Goal: Task Accomplishment & Management: Manage account settings

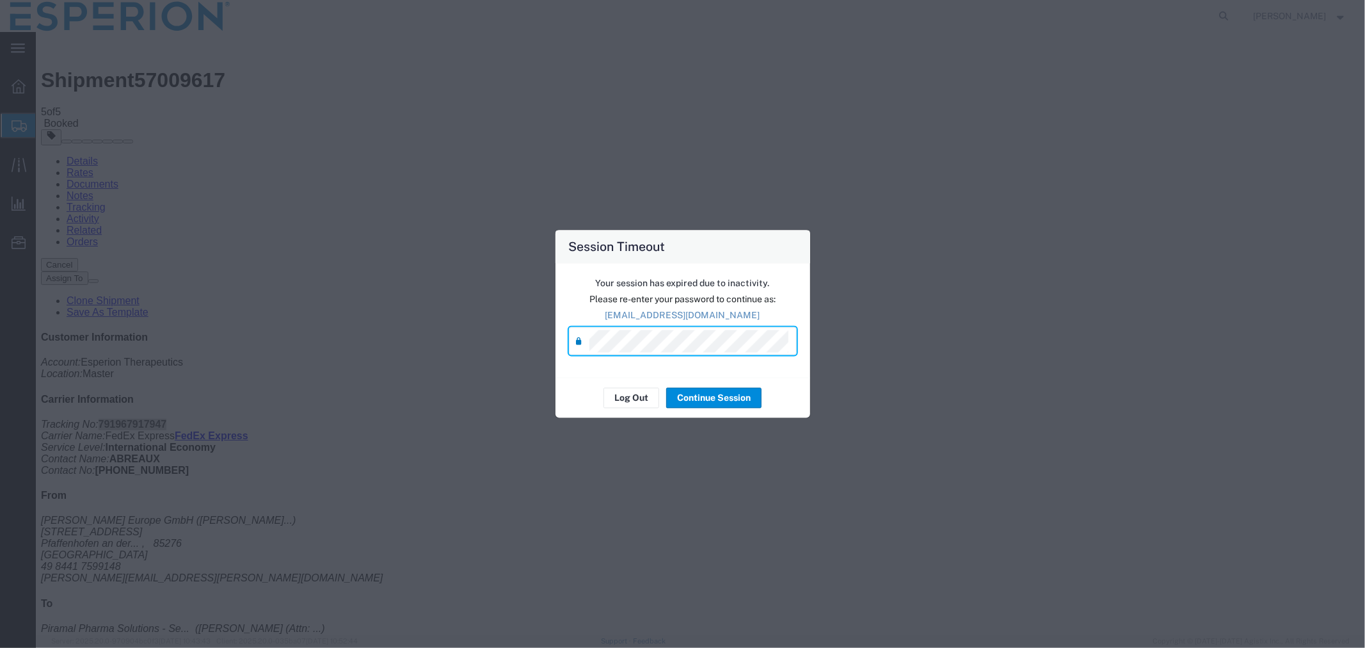
click at [723, 400] on button "Continue Session" at bounding box center [713, 398] width 95 height 20
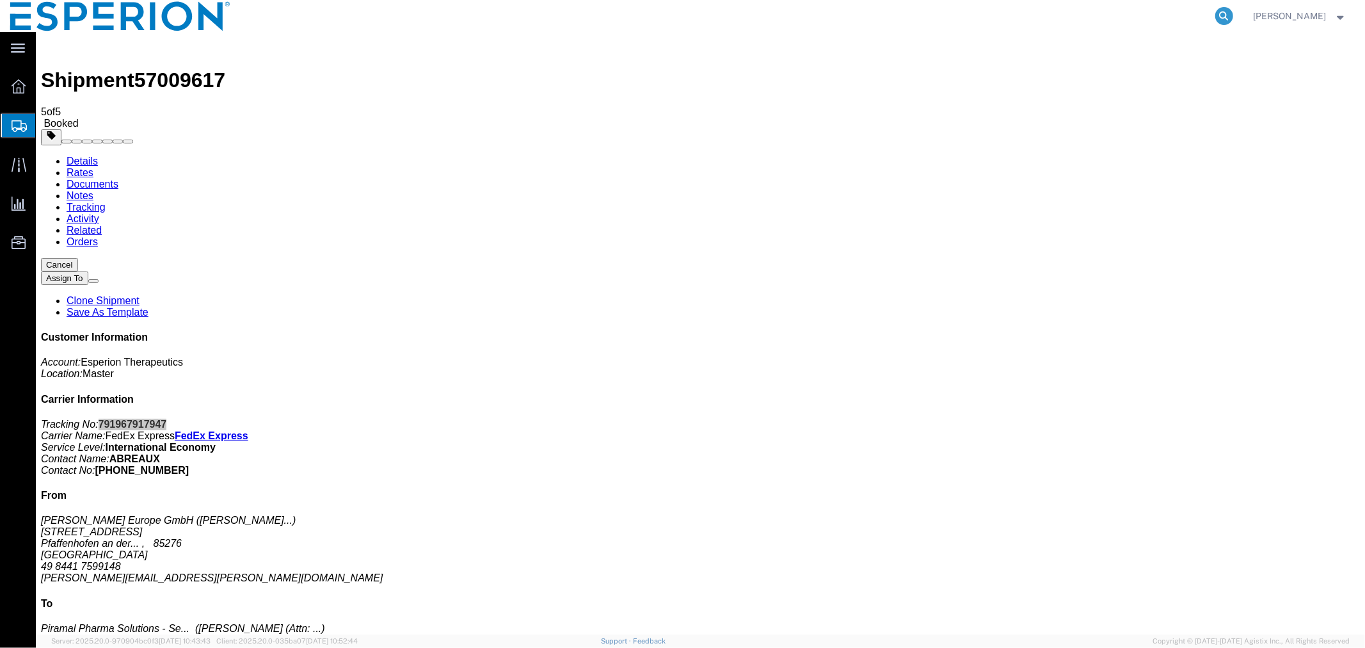
click at [1223, 15] on icon at bounding box center [1225, 16] width 18 height 18
click at [1109, 13] on input "search" at bounding box center [1020, 16] width 389 height 31
paste input "56565624"
type input "56565624"
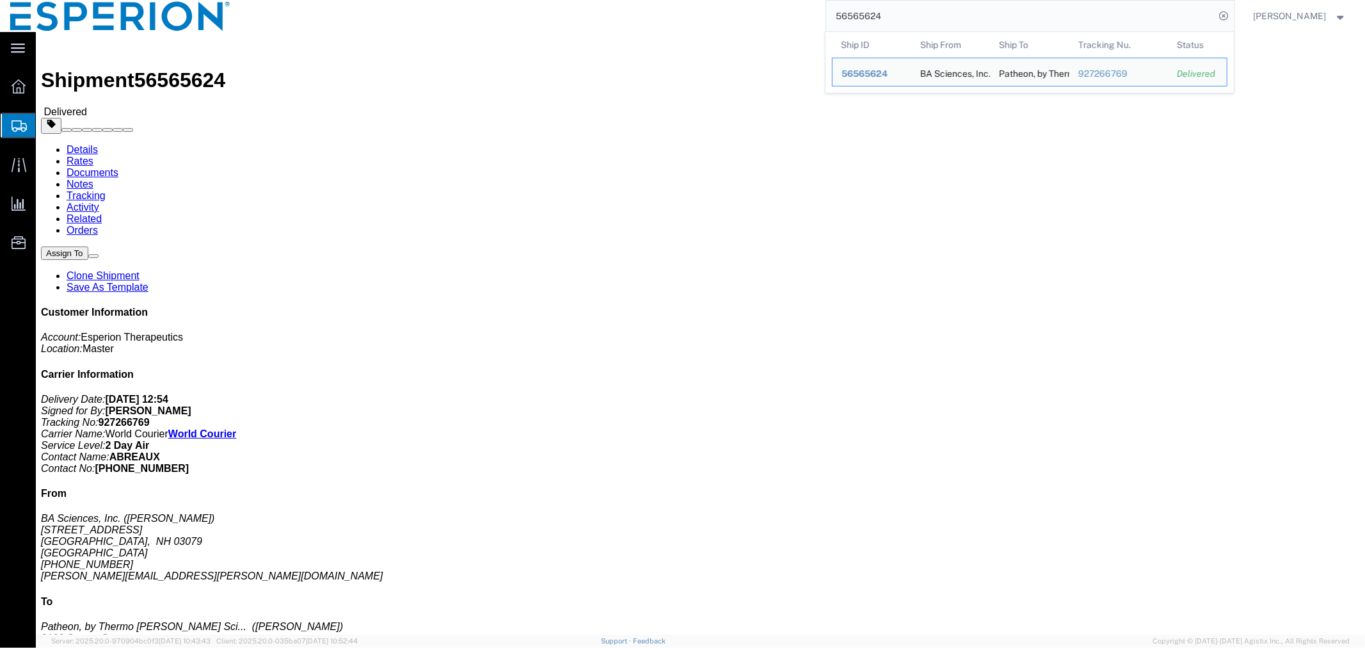
click div "Pickup & Delivery Dates [DATE] 12:00 - [DATE] 14:00 [DATE] 15:49 Edit Date and …"
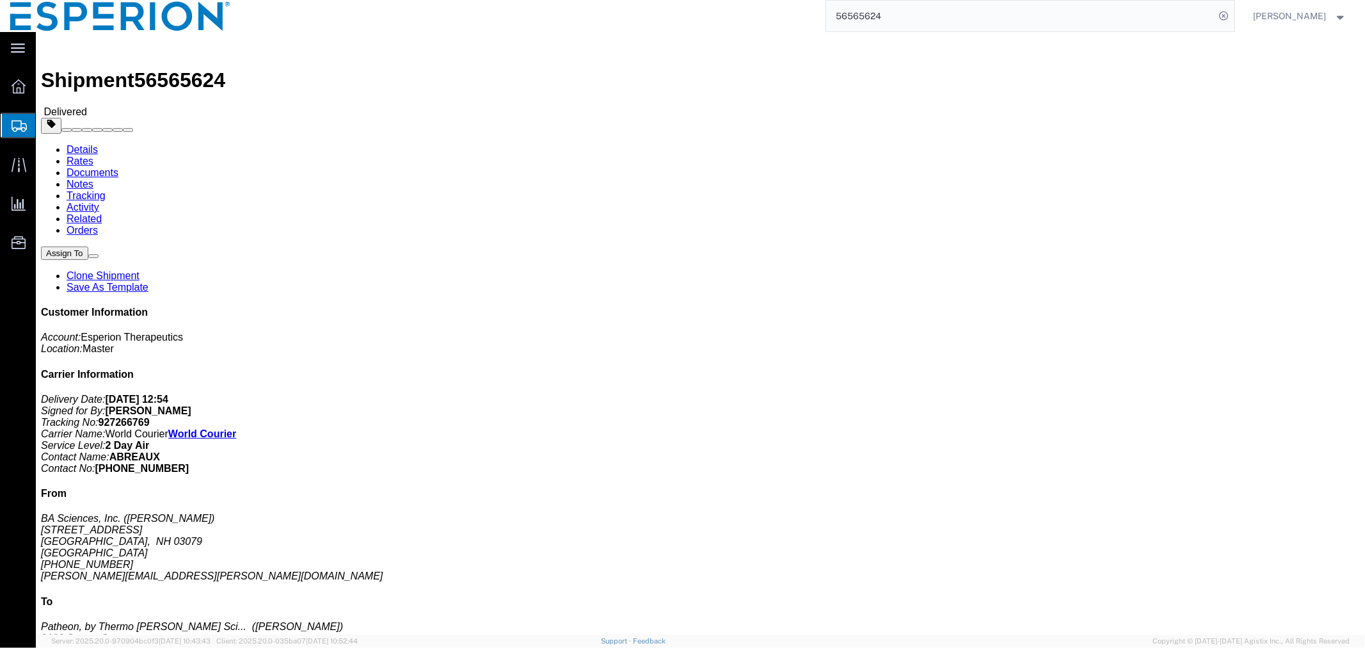
click h4 "Routing & Vehicle Information"
click link "Clone Shipment"
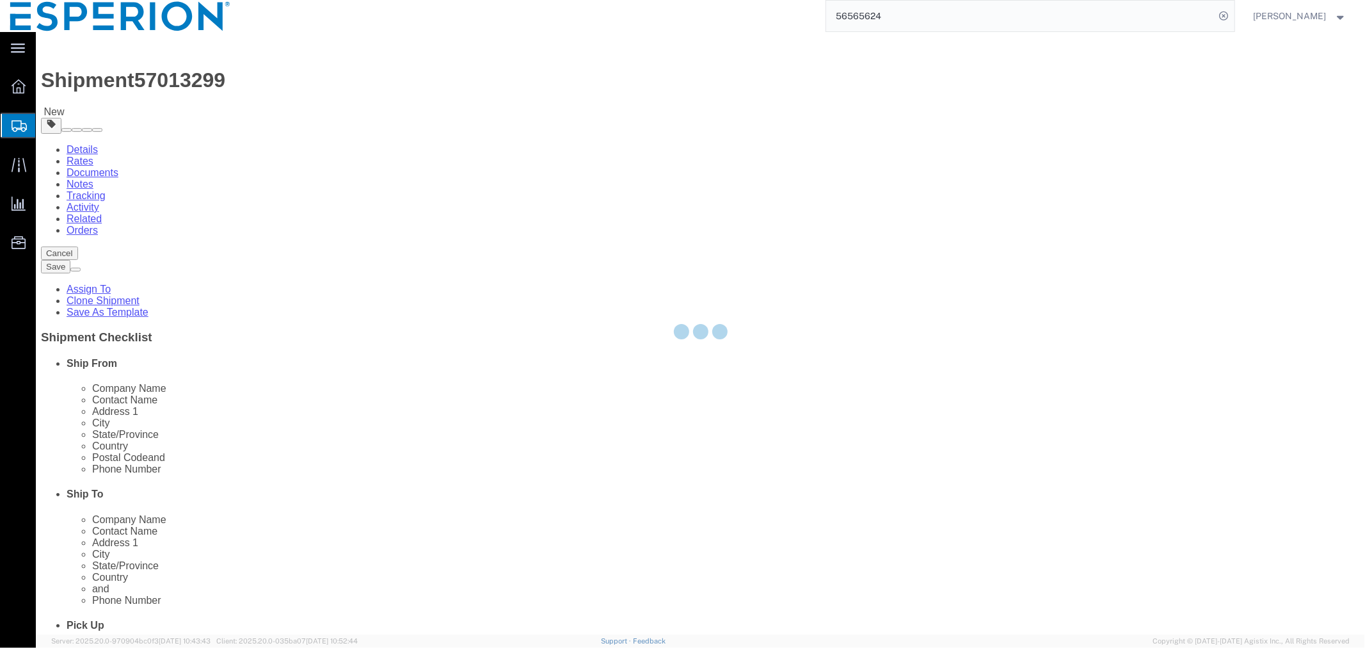
select select
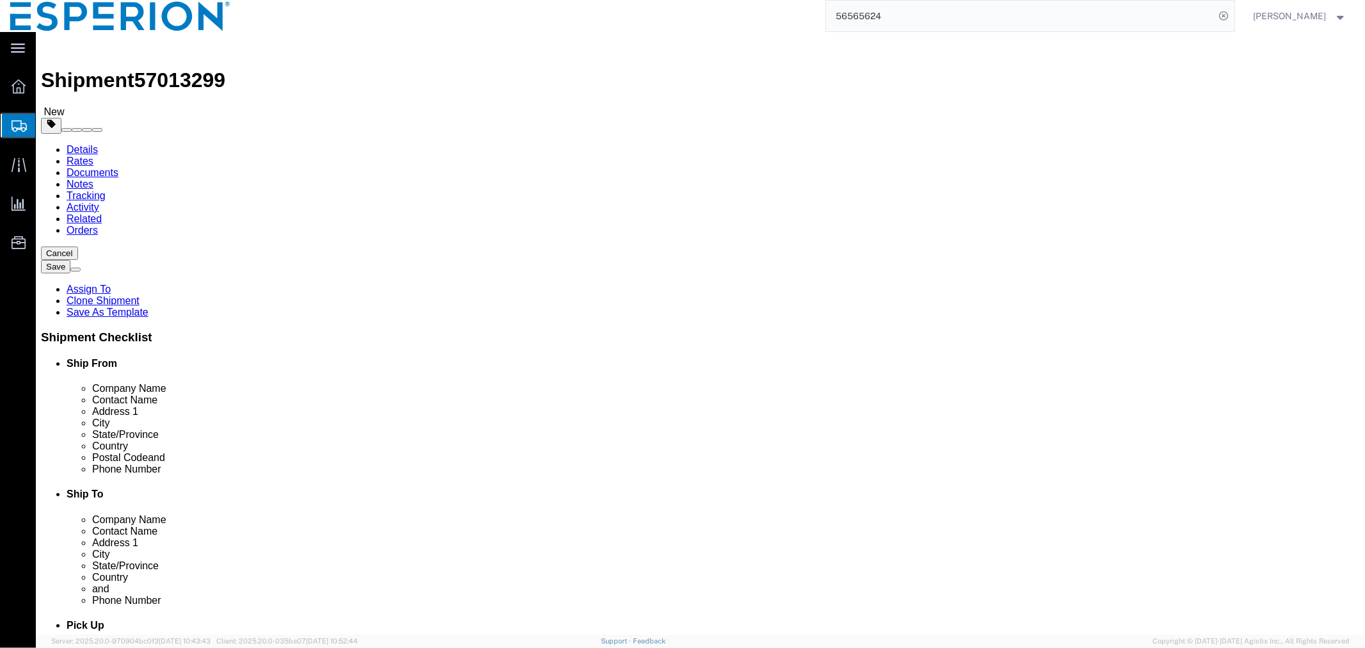
click span
type input "L5N 7K9"
type input "[PHONE_NUMBER]"
type input "[PERSON_NAME][EMAIL_ADDRESS][DOMAIN_NAME]"
type input "03079"
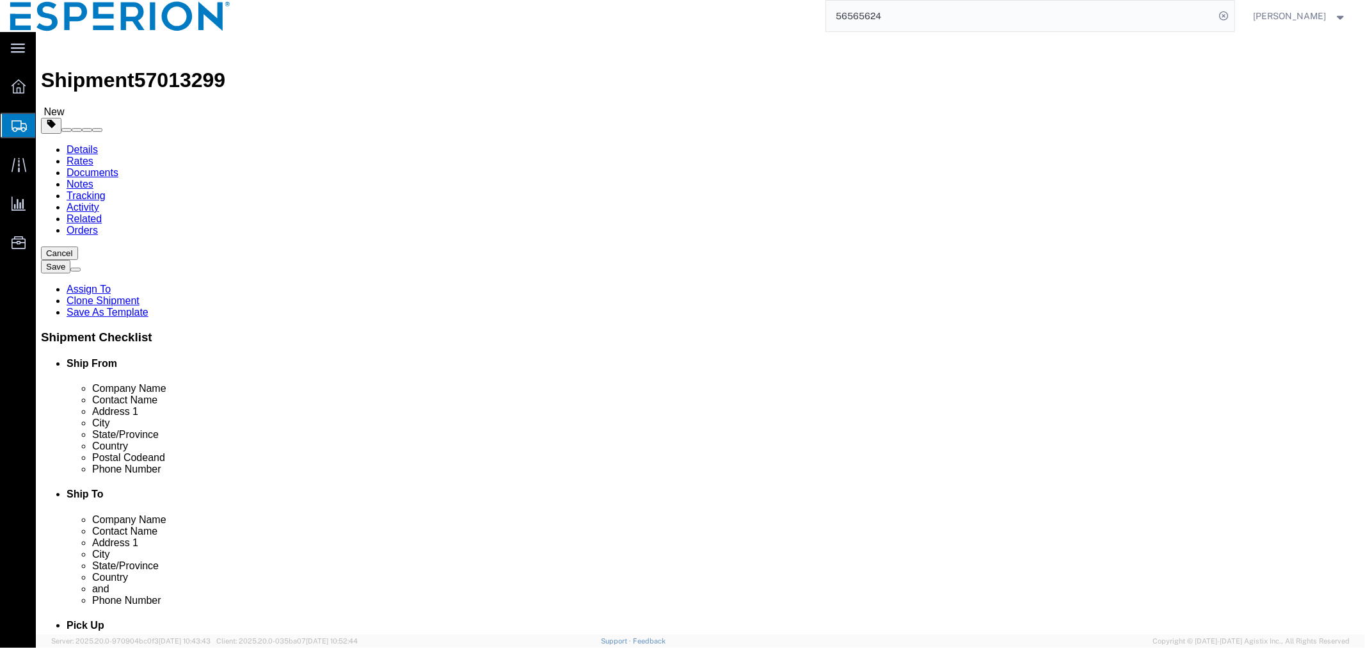
type input "[PHONE_NUMBER]"
type input "[PERSON_NAME][EMAIL_ADDRESS][PERSON_NAME][DOMAIN_NAME]"
checkbox input "false"
select select "ON"
select select "NH"
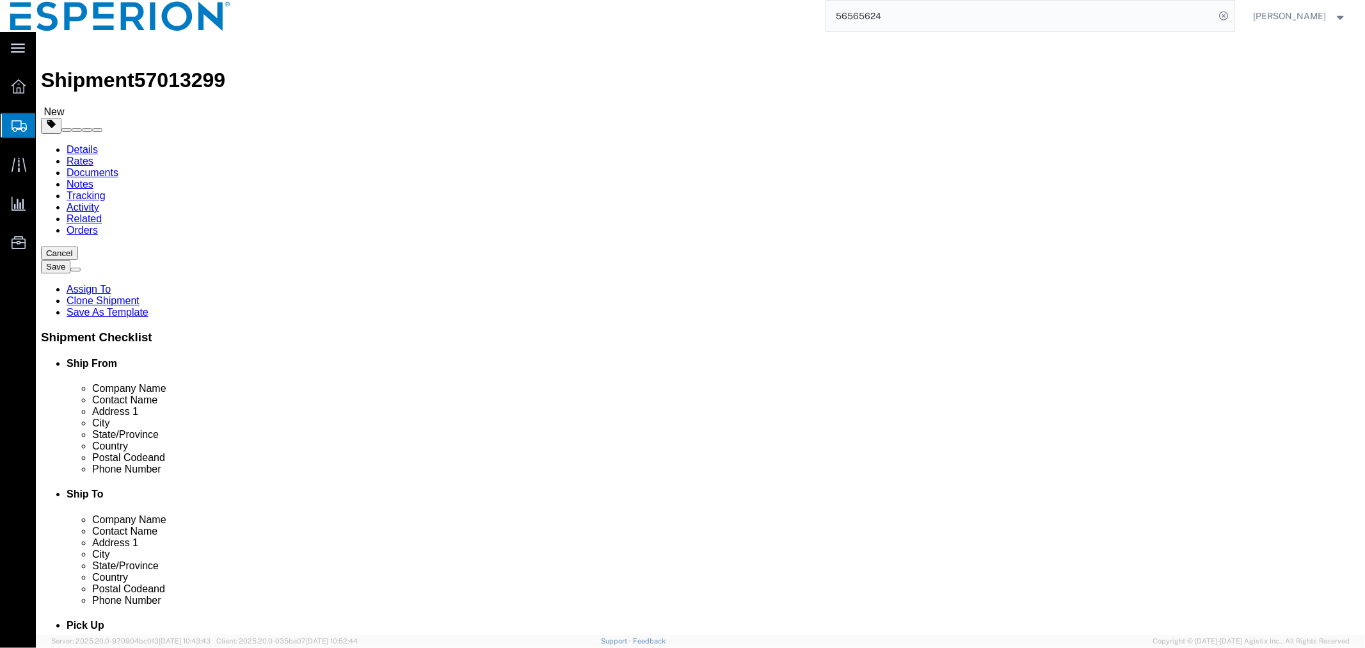
click span
type input "03079"
type input "[PHONE_NUMBER]"
type input "[PERSON_NAME][EMAIL_ADDRESS][PERSON_NAME][DOMAIN_NAME]"
type input "L5N 7K9"
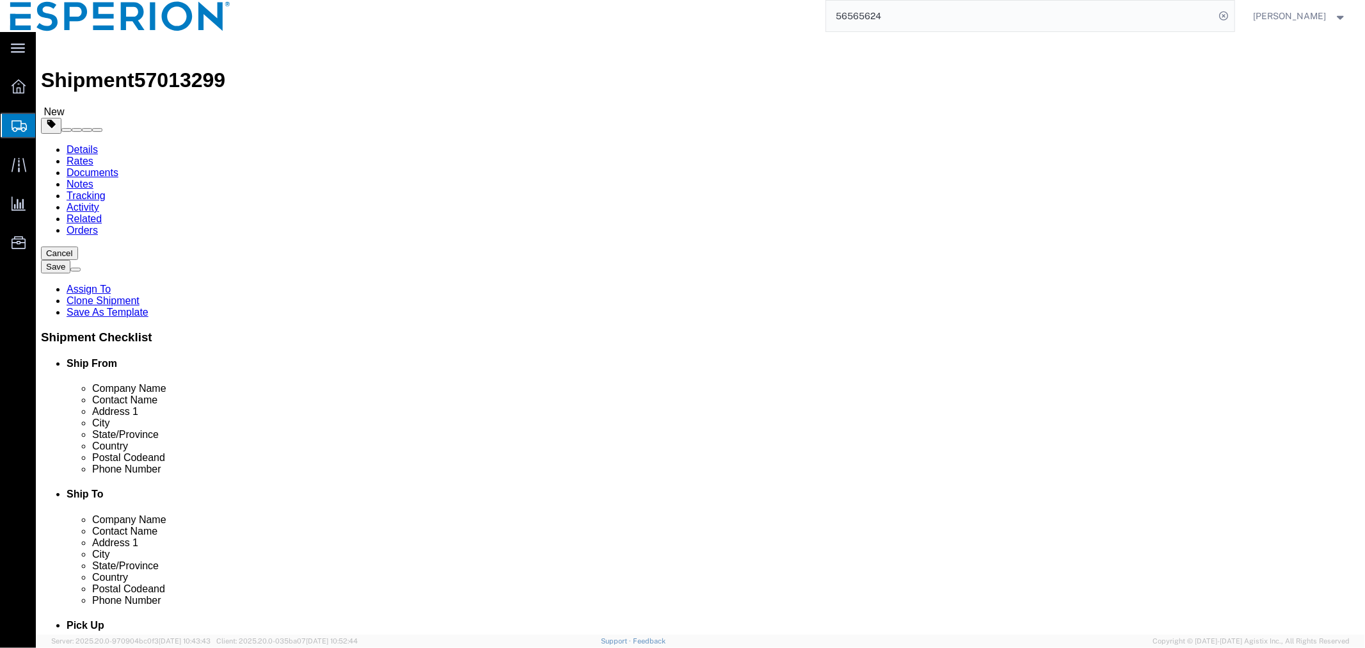
type input "[PHONE_NUMBER]"
type input "[PERSON_NAME][EMAIL_ADDRESS][DOMAIN_NAME]"
checkbox input "false"
select select "NH"
click input "BA Sciences, Inc."
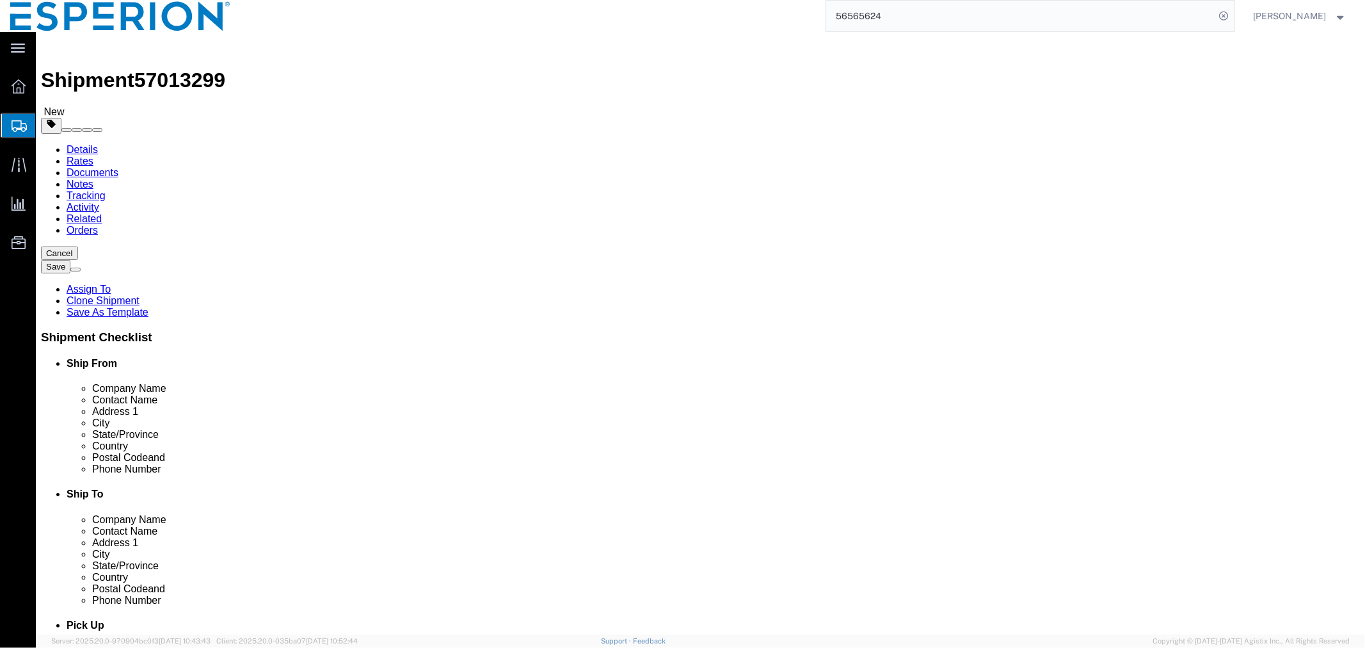
click input "checkbox"
checkbox input "false"
drag, startPoint x: 326, startPoint y: 243, endPoint x: 309, endPoint y: 243, distance: 17.9
click input "BA Sciences, Inc."
drag, startPoint x: 303, startPoint y: 244, endPoint x: 188, endPoint y: 246, distance: 115.2
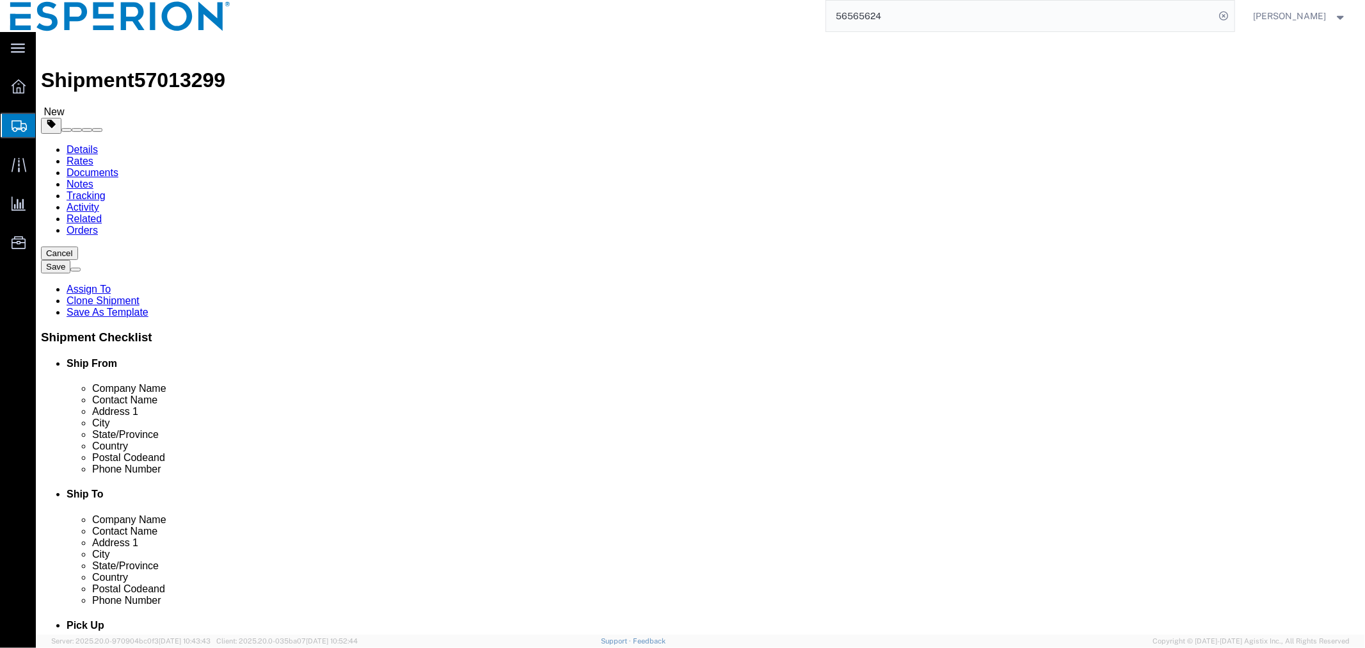
click div "BA Sciences, Inc."
type input "pci"
click p "- PCI Pharma Services - ([PERSON_NAME]) [STREET_ADDRESS]"
type input "61109"
type input "[PHONE_NUMBER]"
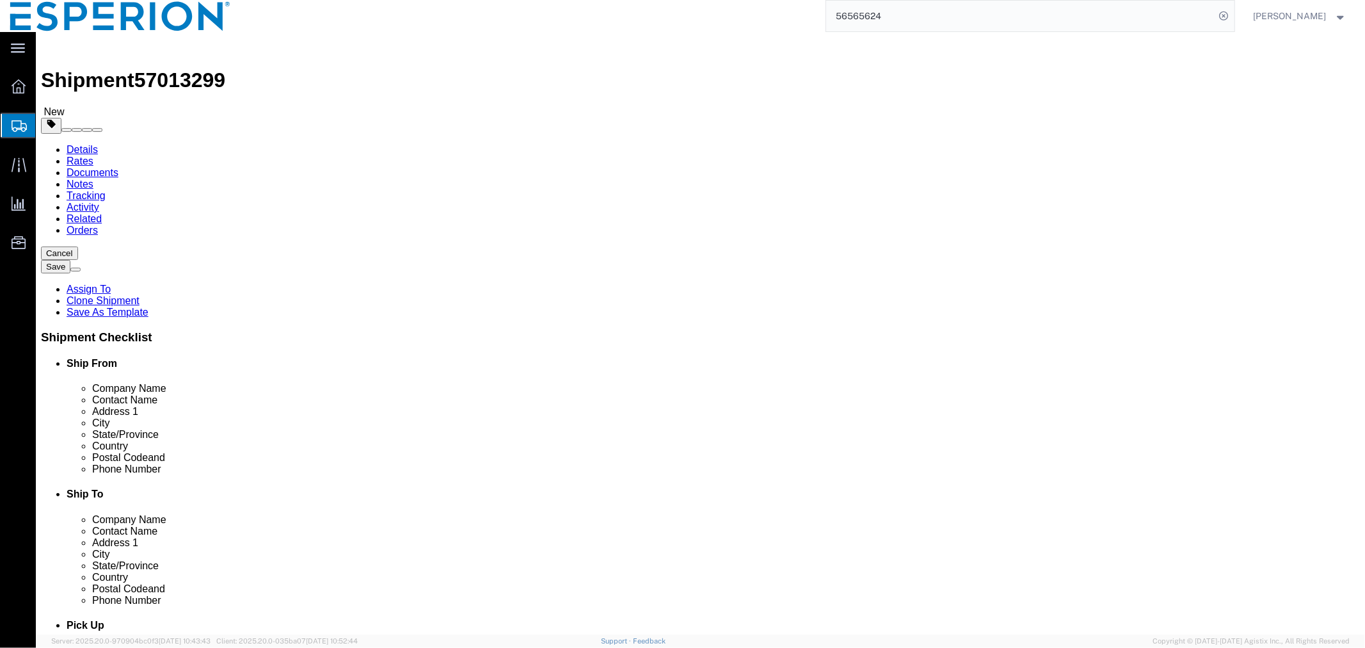
type input "[PERSON_NAME][EMAIL_ADDRESS][PERSON_NAME][DOMAIN_NAME]"
checkbox input "true"
select select "IL"
type input "PCI Pharma Services"
click label
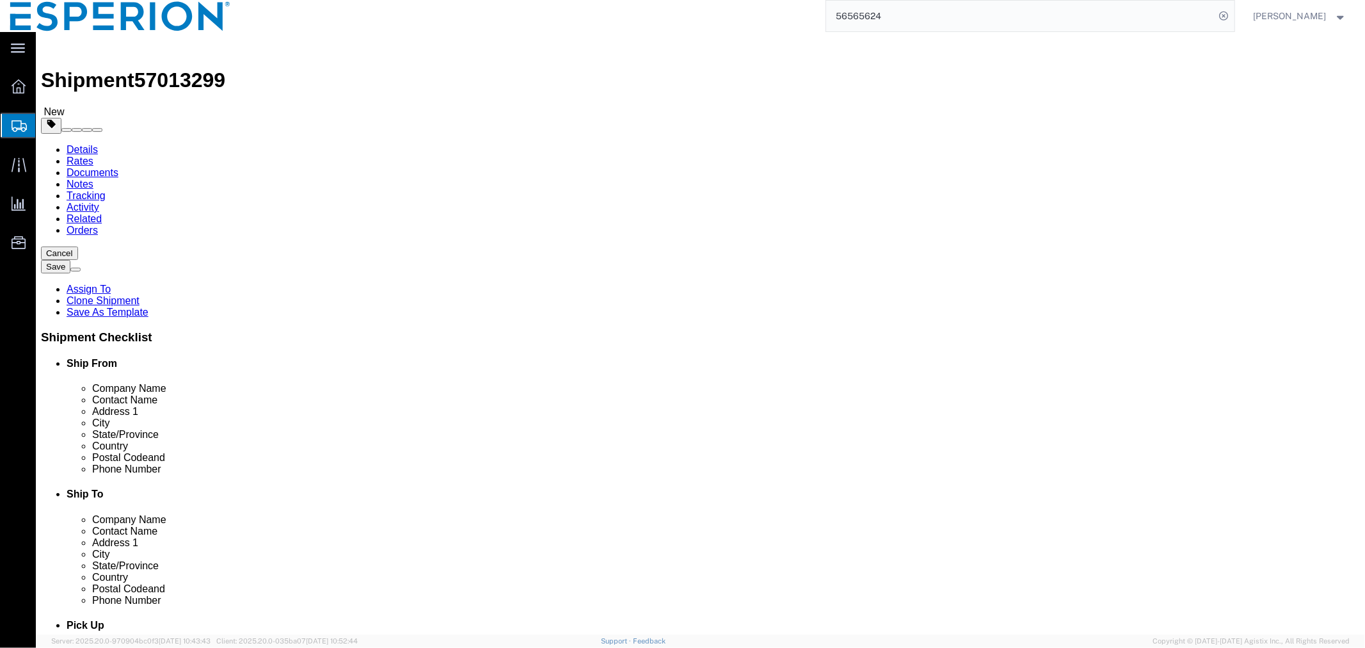
click input "checkbox"
checkbox input "false"
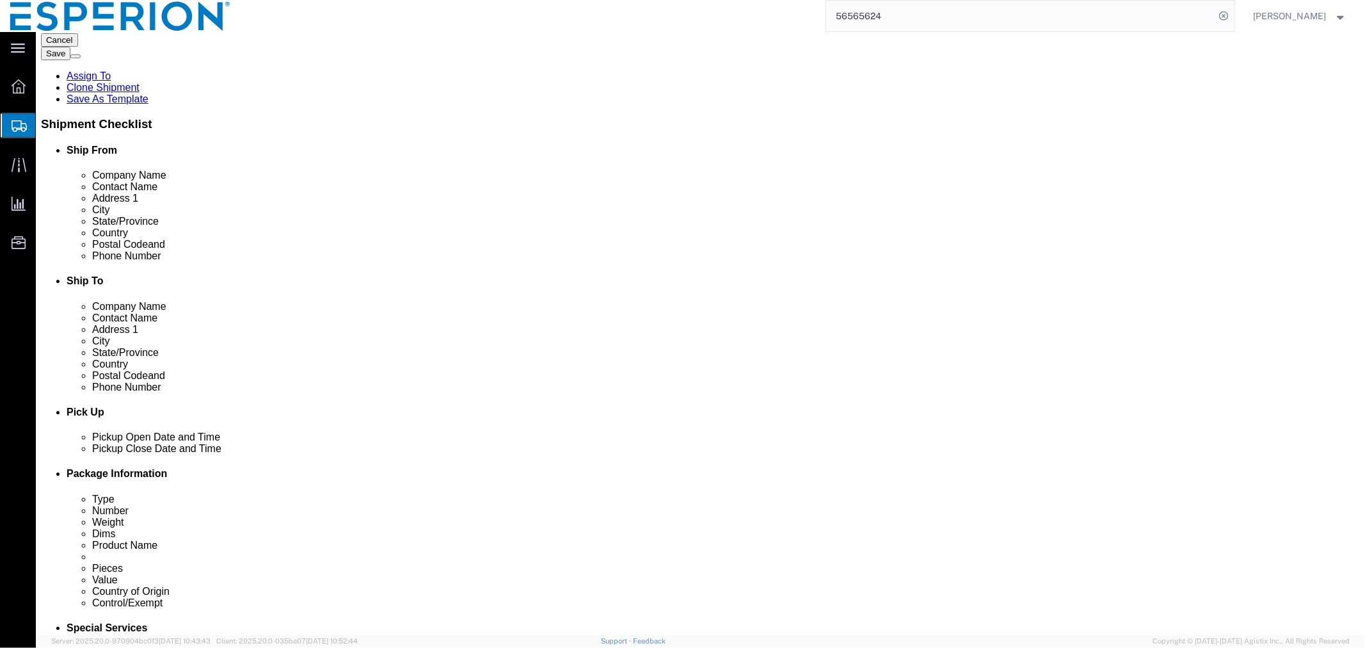
click div "[DATE] 5:27 PM"
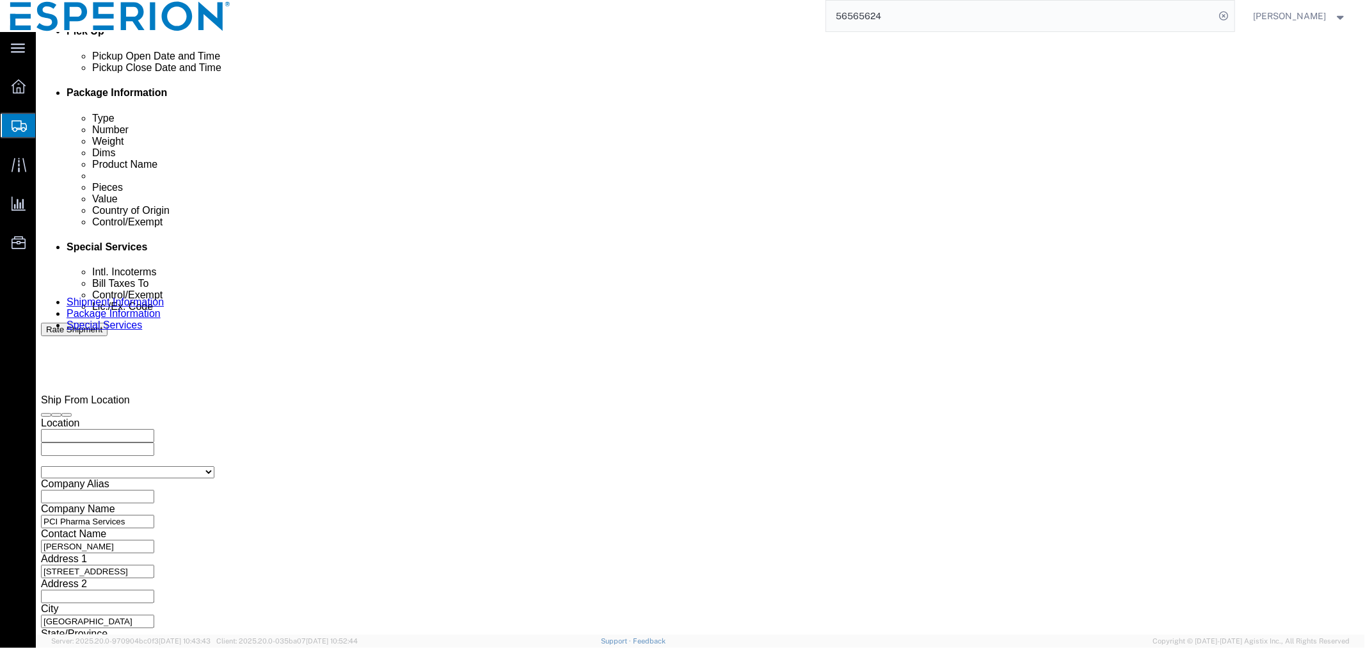
click input "5:27 PM"
click input "9:27 PM"
click input "9:00 PM"
type input "9:00 AM"
click button "Apply"
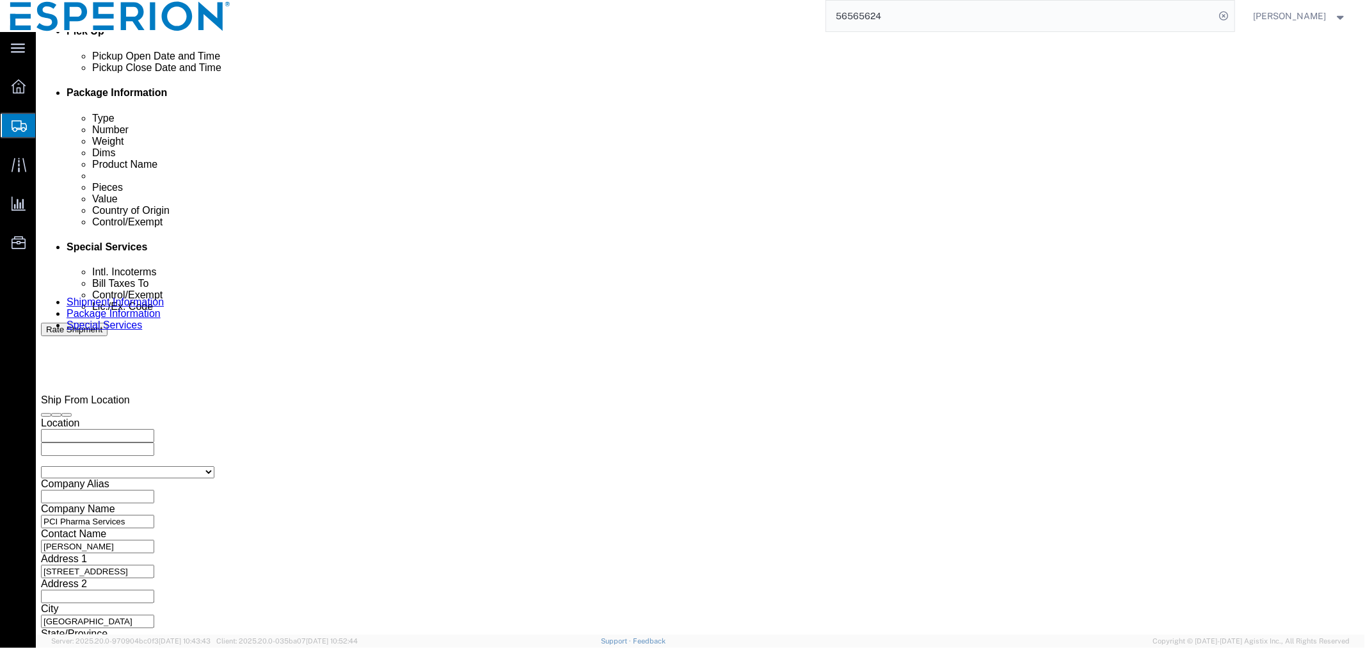
click icon "button"
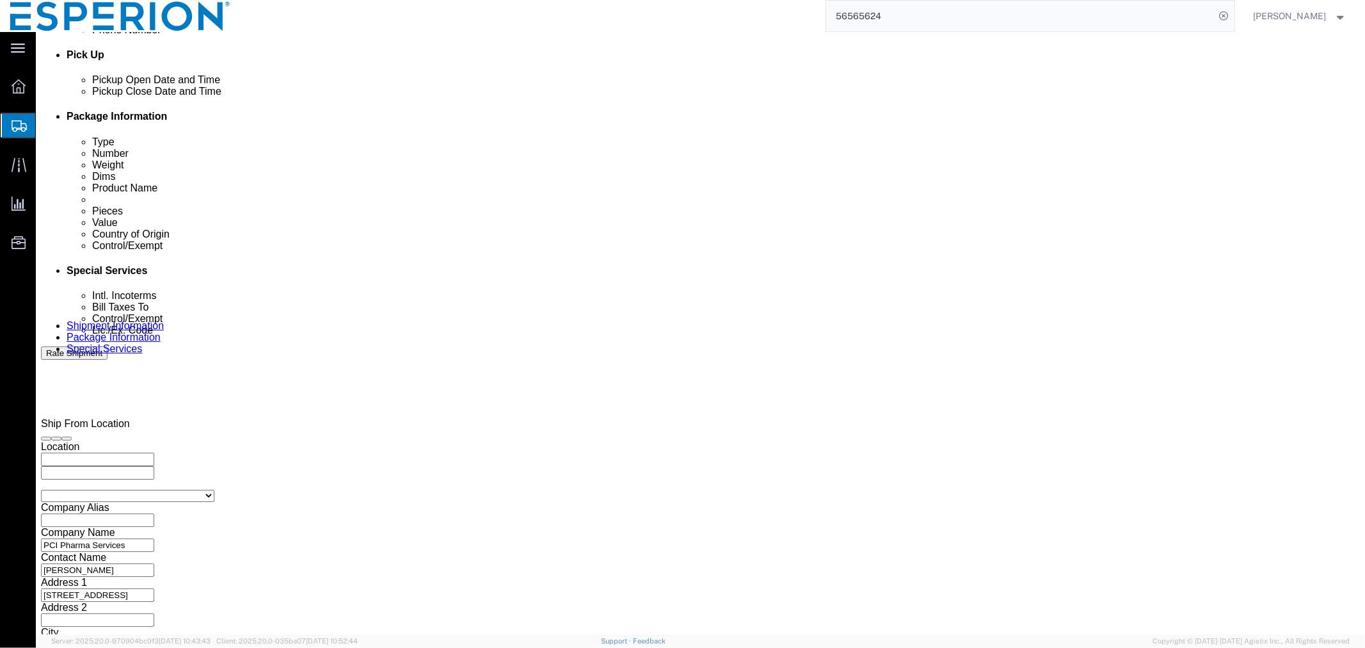
click icon "button"
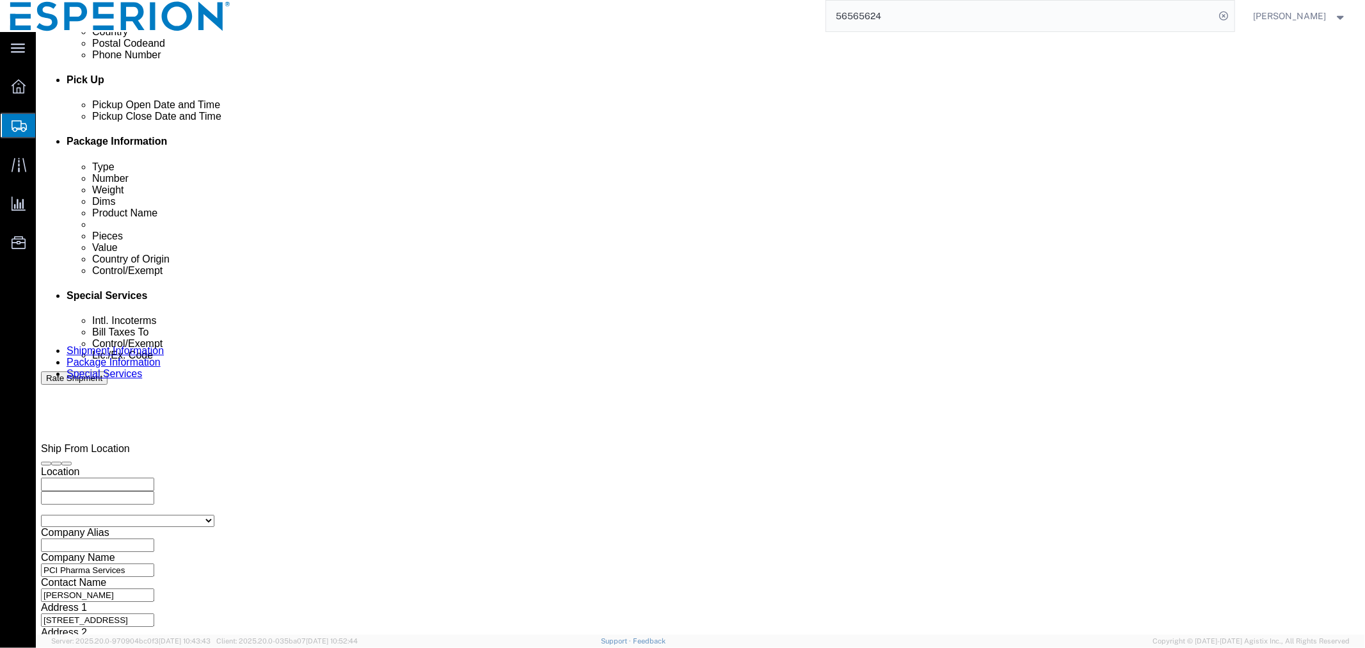
click icon "button"
click button "button"
click select "Select Air Less than Truckload Multi-Leg Ocean Freight Rail Small Parcel Truckl…"
select select "SMAL"
click select "Select Air Less than Truckload Multi-Leg Ocean Freight Rail Small Parcel Truckl…"
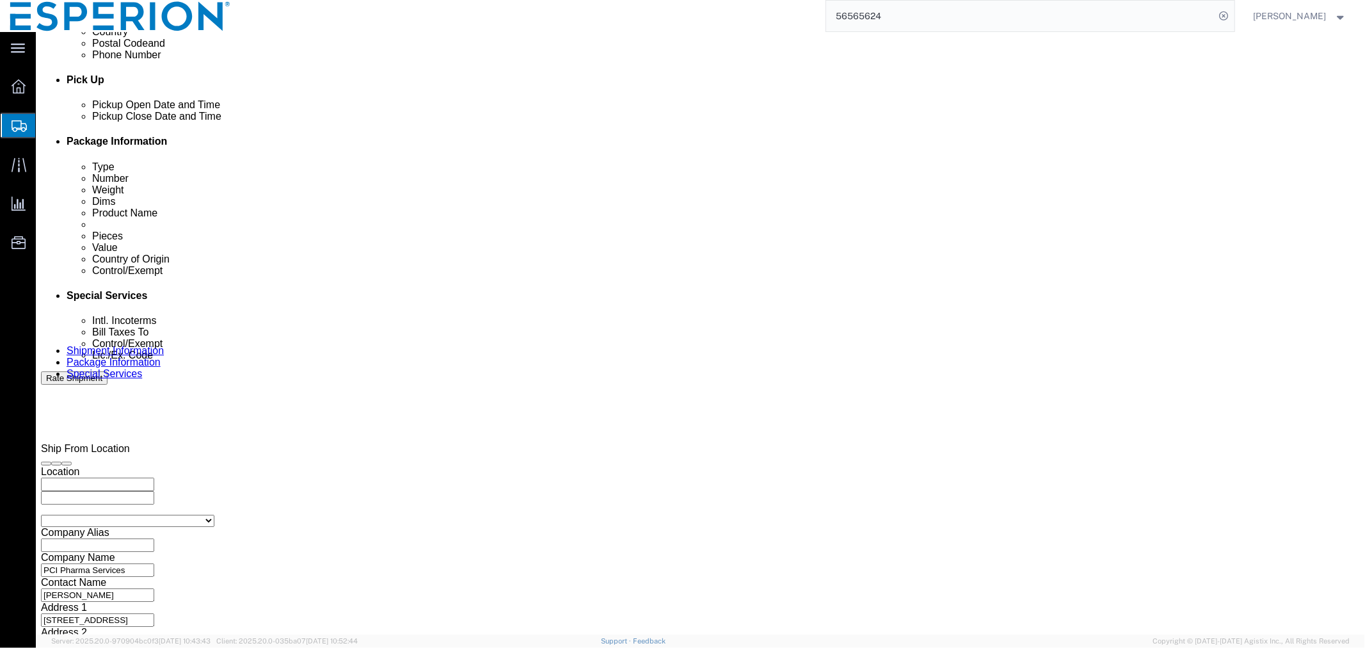
scroll to position [502, 0]
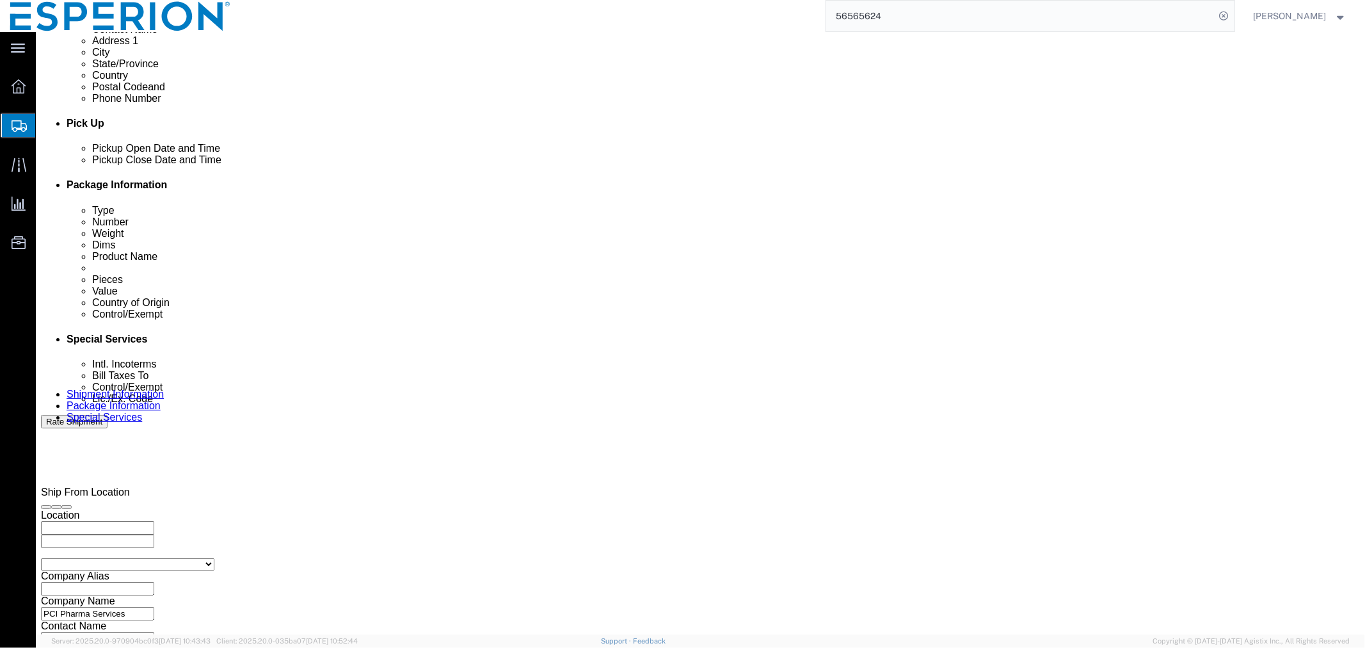
click button "Add reference"
click select "Select Account Type Activity ID Airline Appointment Number ASN Batch Request # …"
select select "LOT"
click select "Select Account Type Activity ID Airline Appointment Number ASN Batch Request # …"
click input "text"
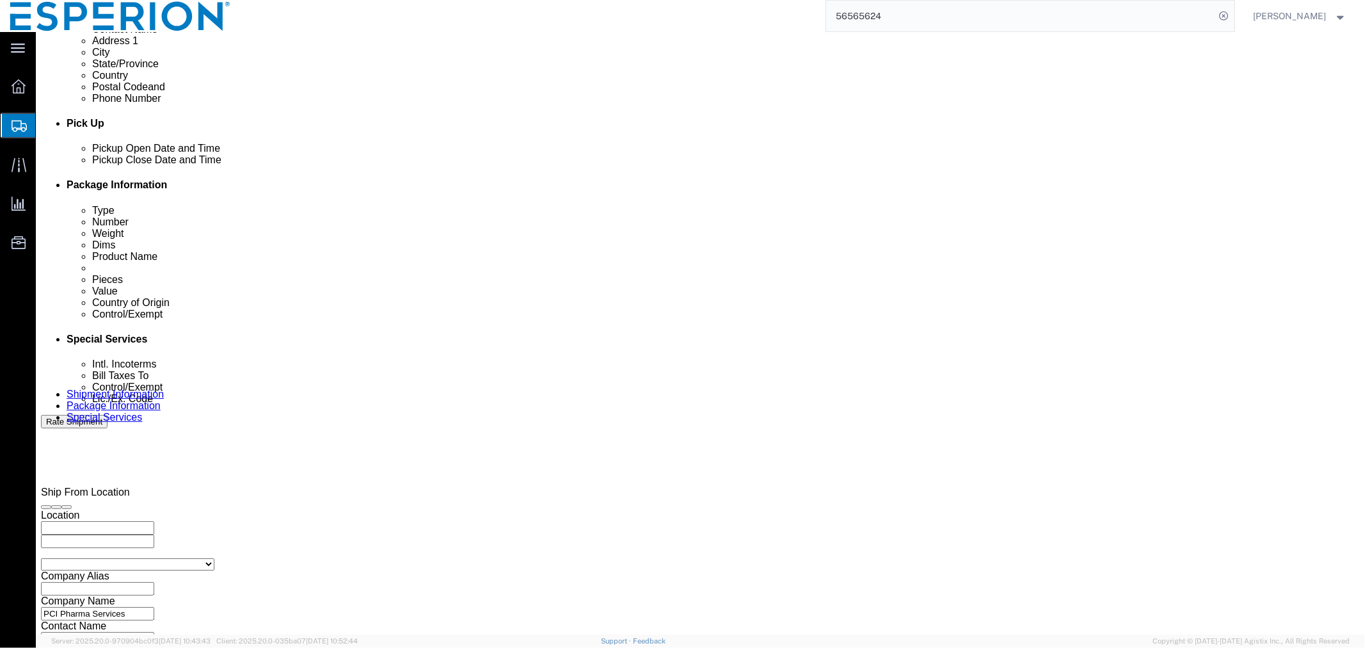
paste input "2173905"
type input "2173905"
click button "Continue"
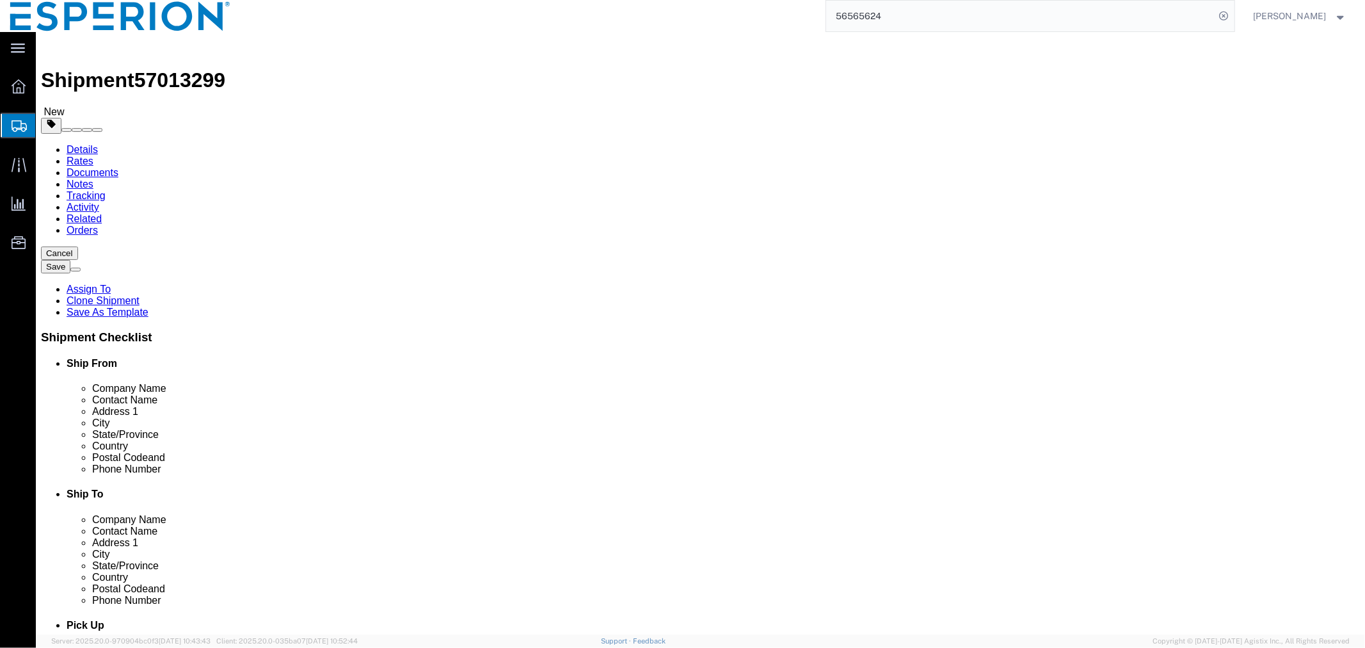
click span "button"
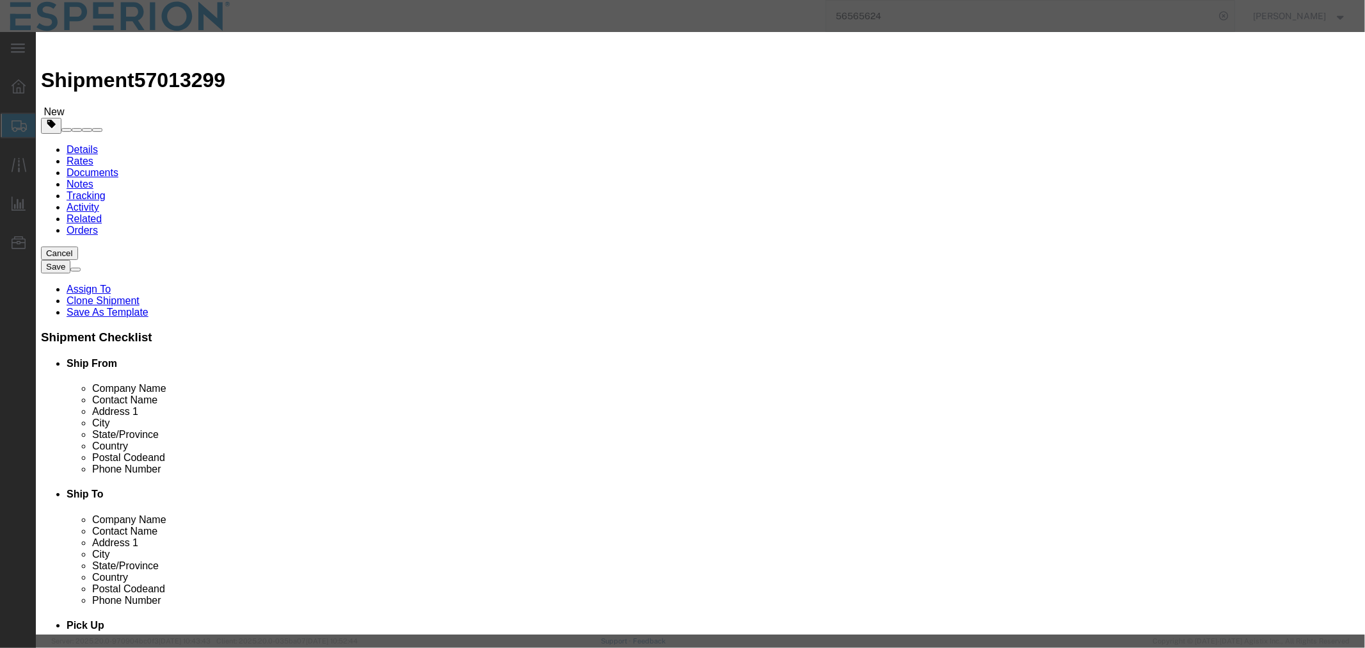
click button "Yes"
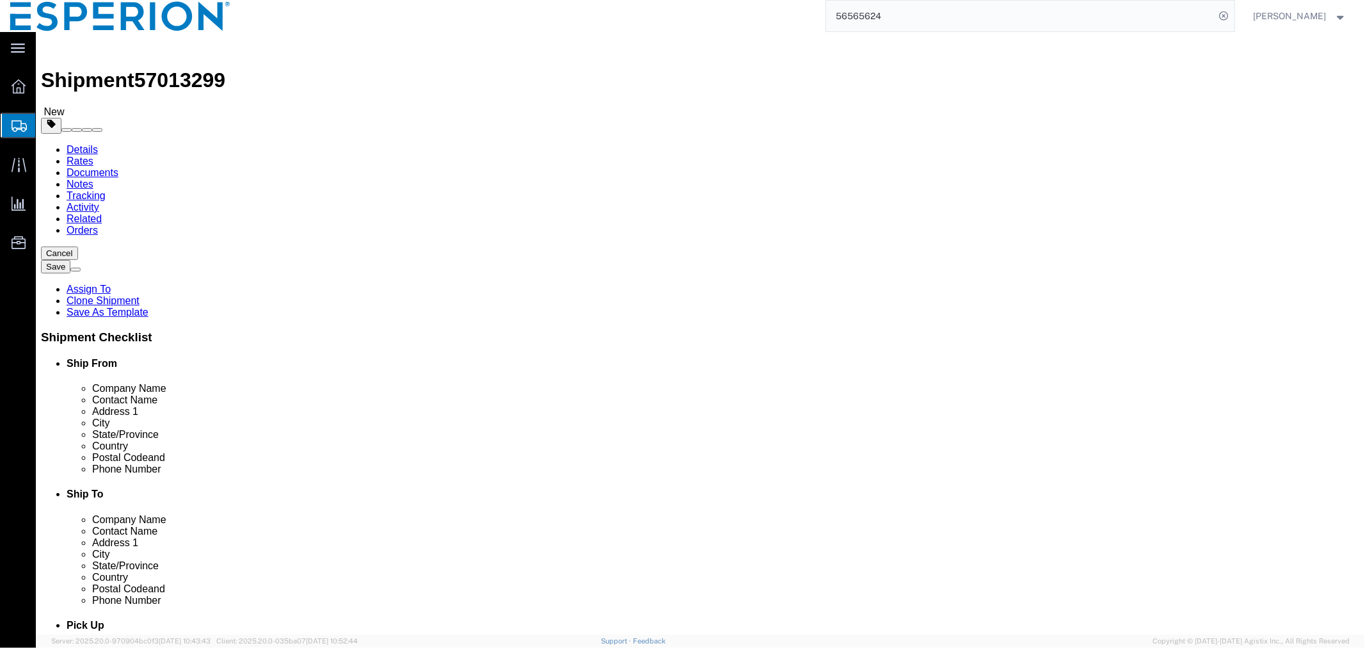
click link "Add Package"
click select "Select Bale(s) Basket(s) Bolt(s) Bottle(s) Buckets Bulk Bundle(s) Can(s) Cardbo…"
select select "CRTN"
click select "Select Bale(s) Basket(s) Bolt(s) Bottle(s) Buckets Bulk Bundle(s) Can(s) Cardbo…"
click input "text"
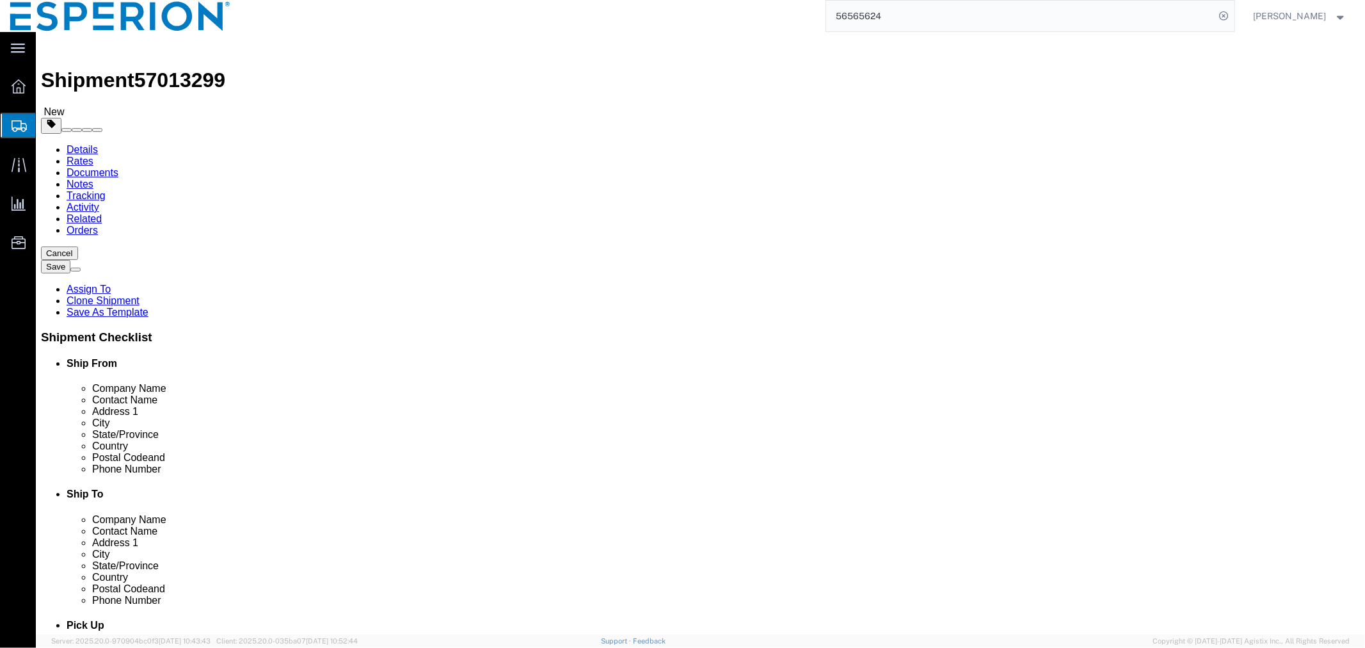
type input "10"
click input "text"
type input "8"
type input "6"
click input "0.00"
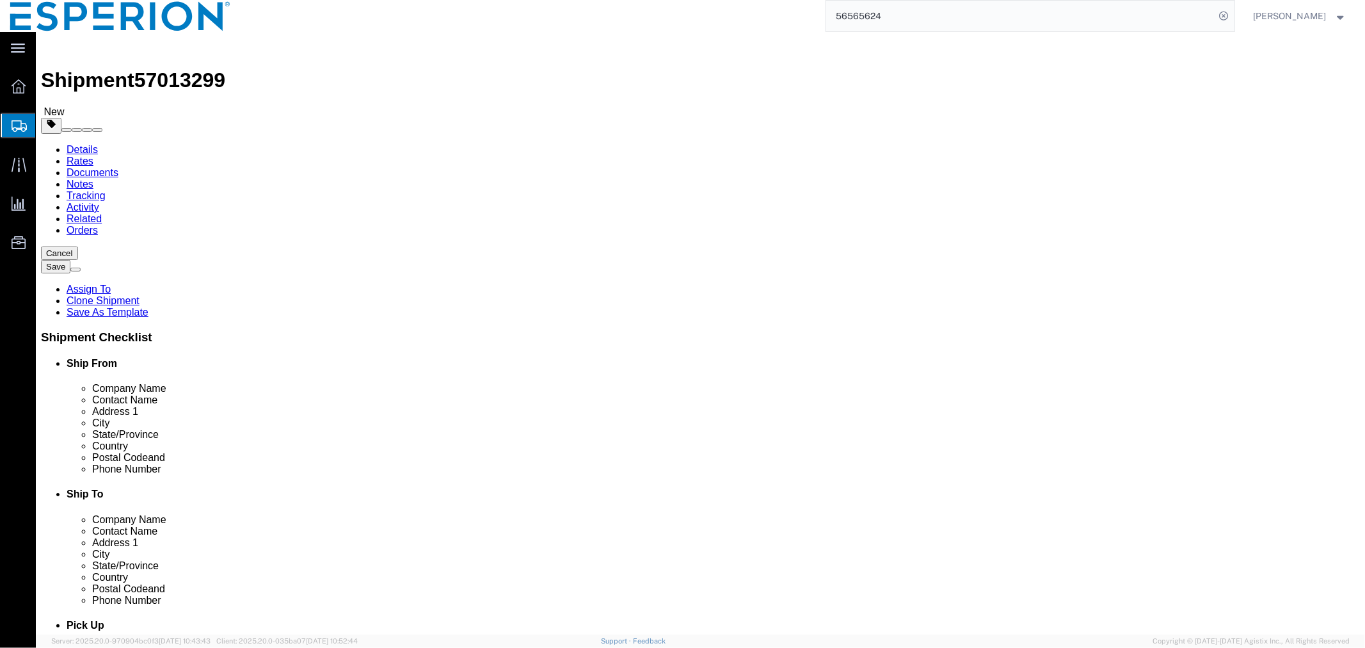
type input "2.00"
click input "checkbox"
checkbox input "true"
type input "FROM_15_TO_25"
click link "Add Content"
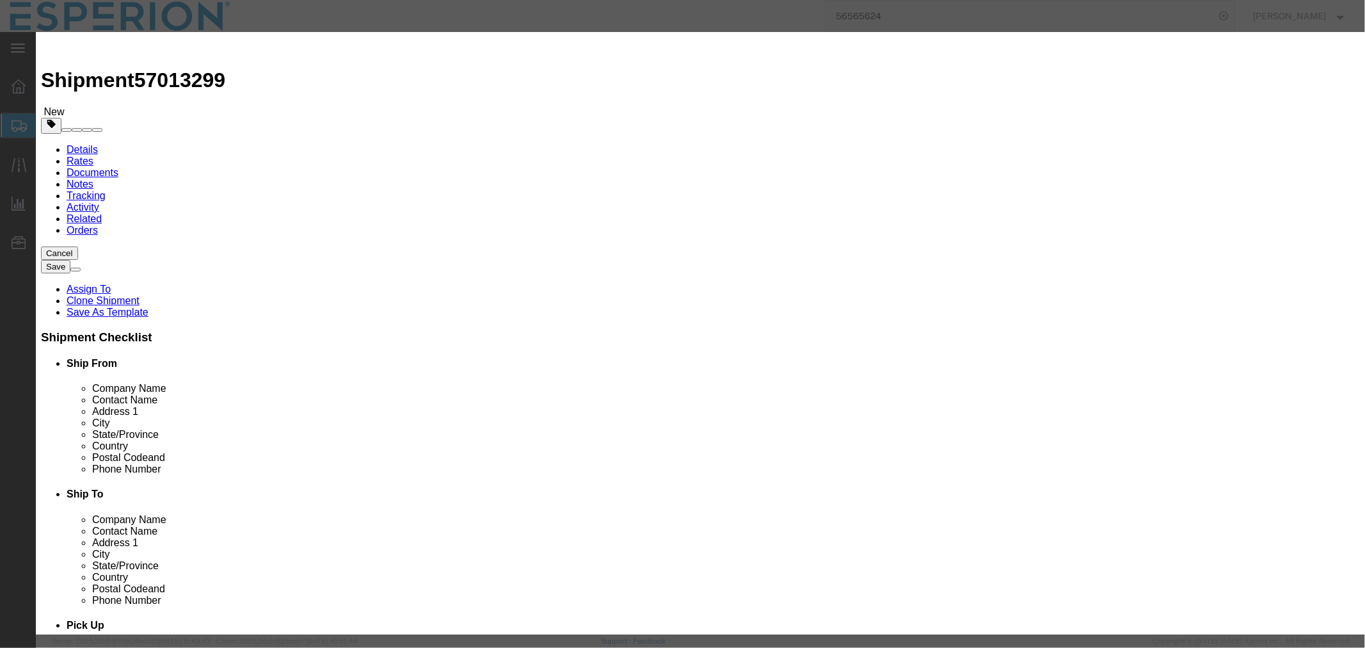
click input "text"
type input "NEXLE"
click td "Name: Nexle tol Trade"
type input "1"
select select "BOTL"
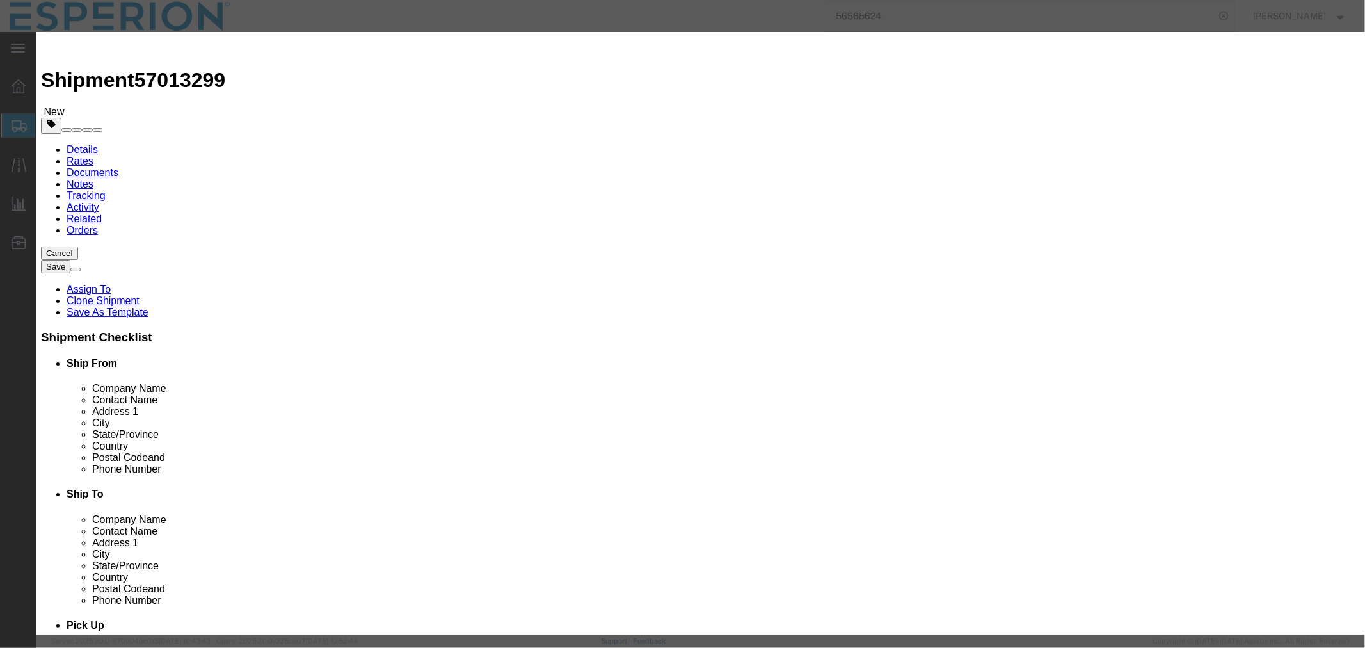
type input "333"
select select "USD"
select select "PHARMA"
type input "FROM_15_TO_25"
type input "3004.90.9221"
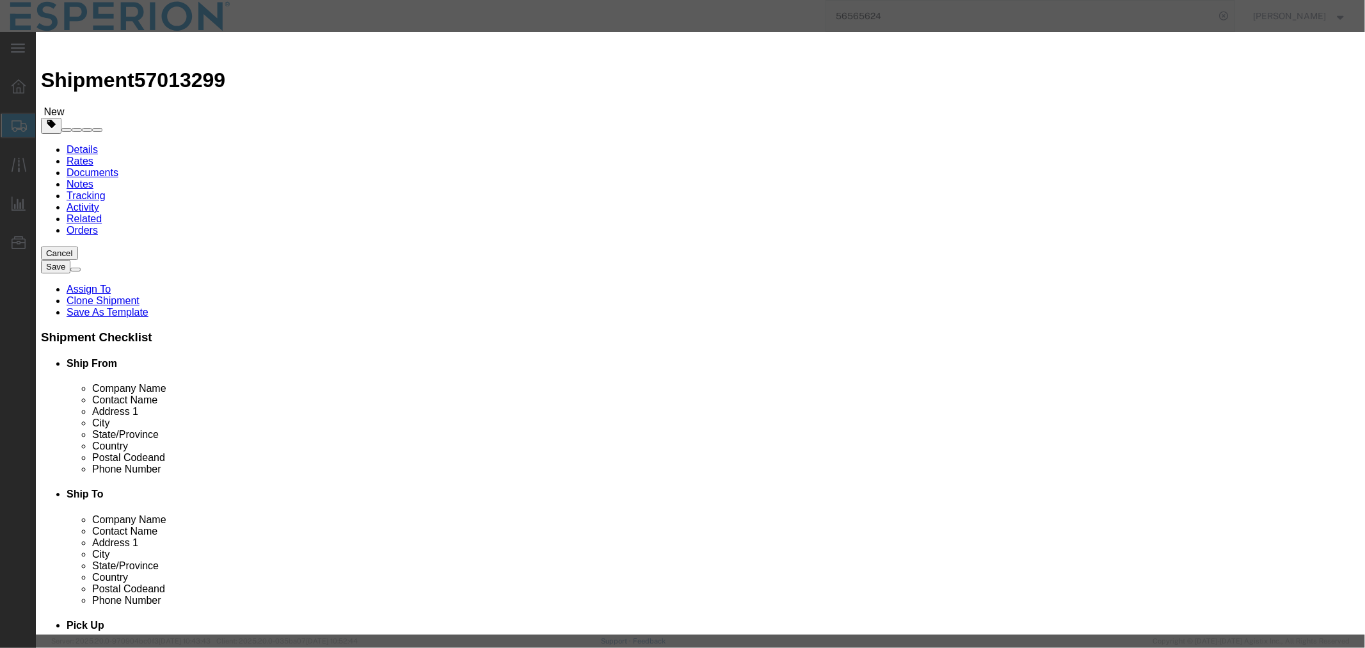
type input "EAR99"
select select
type input "3004.90.9220"
type input "EAR99"
type input "[MEDICAL_DATA] Trade"
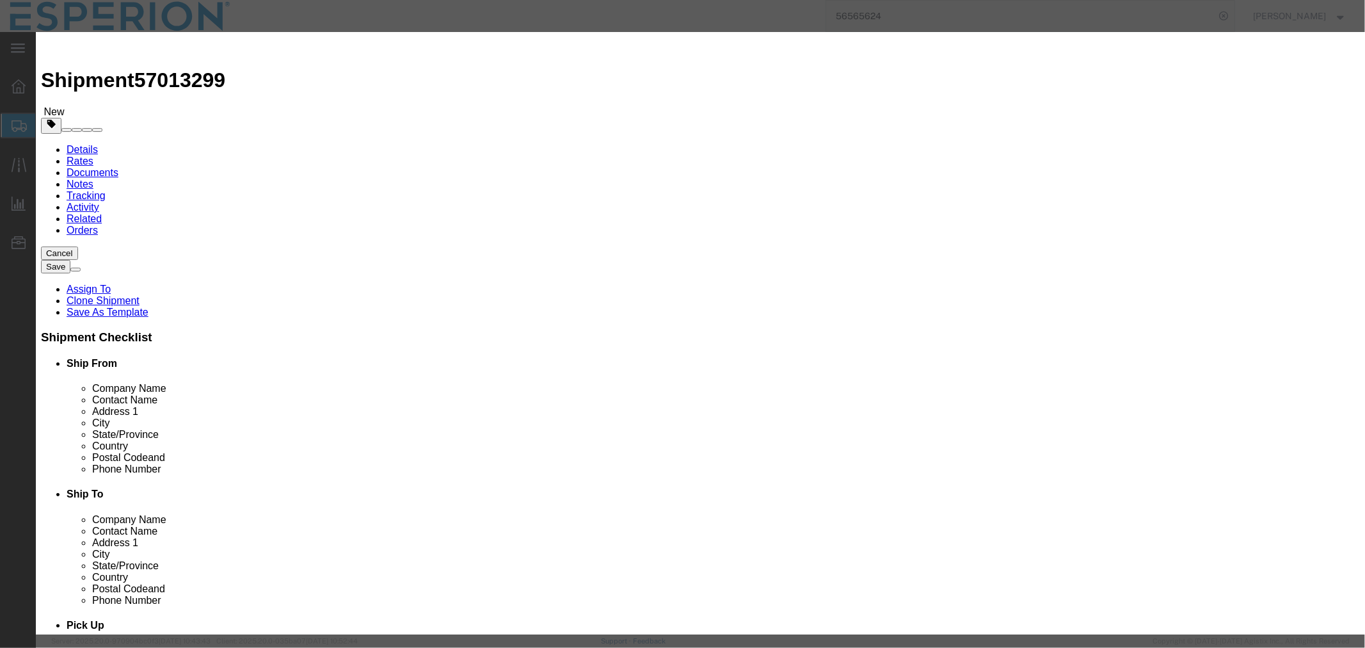
type input "FG Trade"
type textarea "30-Count [PERSON_NAME]"
type input "[MEDICAL_DATA] Trade"
click input "text"
paste input "2173905"
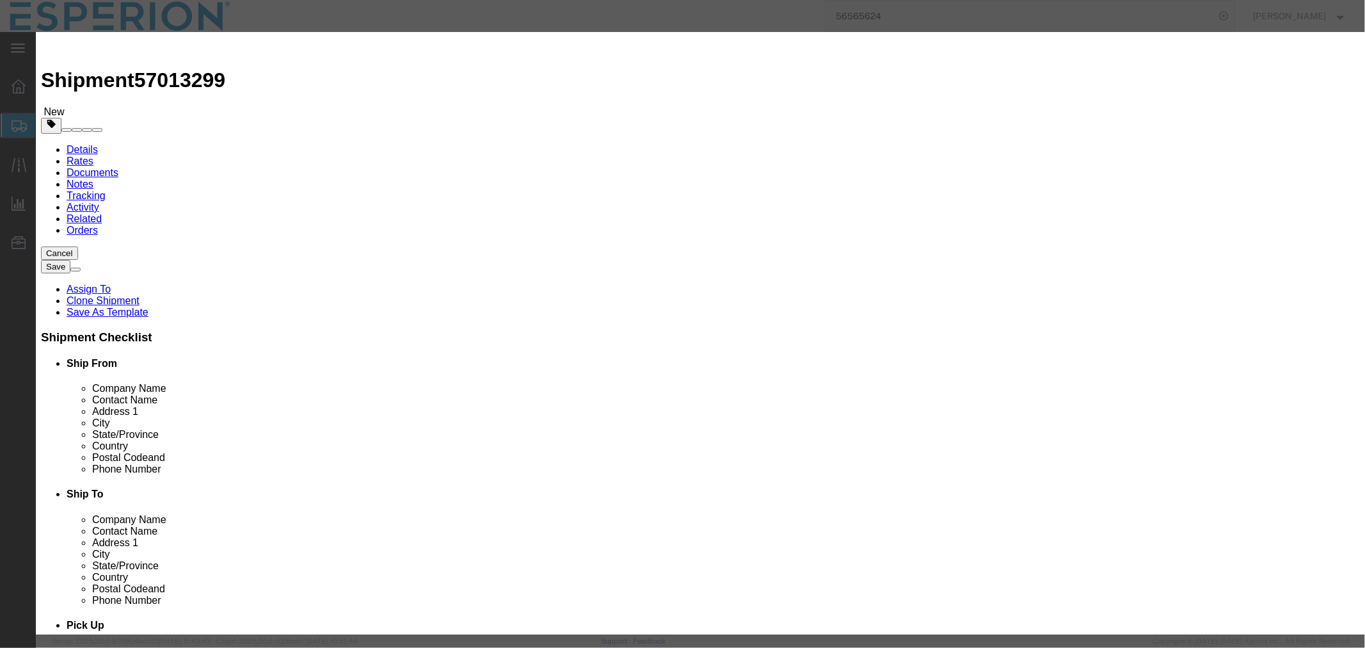
scroll to position [142, 0]
type input "2173905"
click input "text"
paste input "2173905"
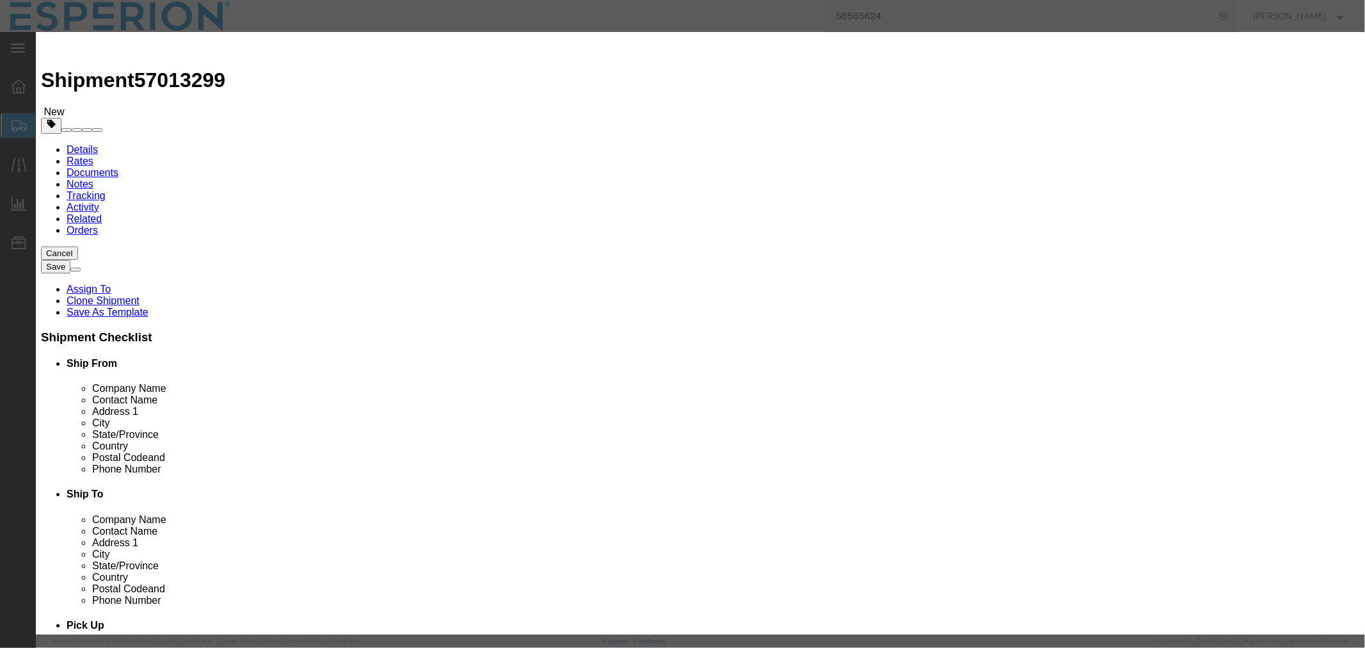
type input "2173905"
click input "1"
type input "10"
type input "3330"
click select "Select [GEOGRAPHIC_DATA] [GEOGRAPHIC_DATA] [GEOGRAPHIC_DATA] [GEOGRAPHIC_DATA] …"
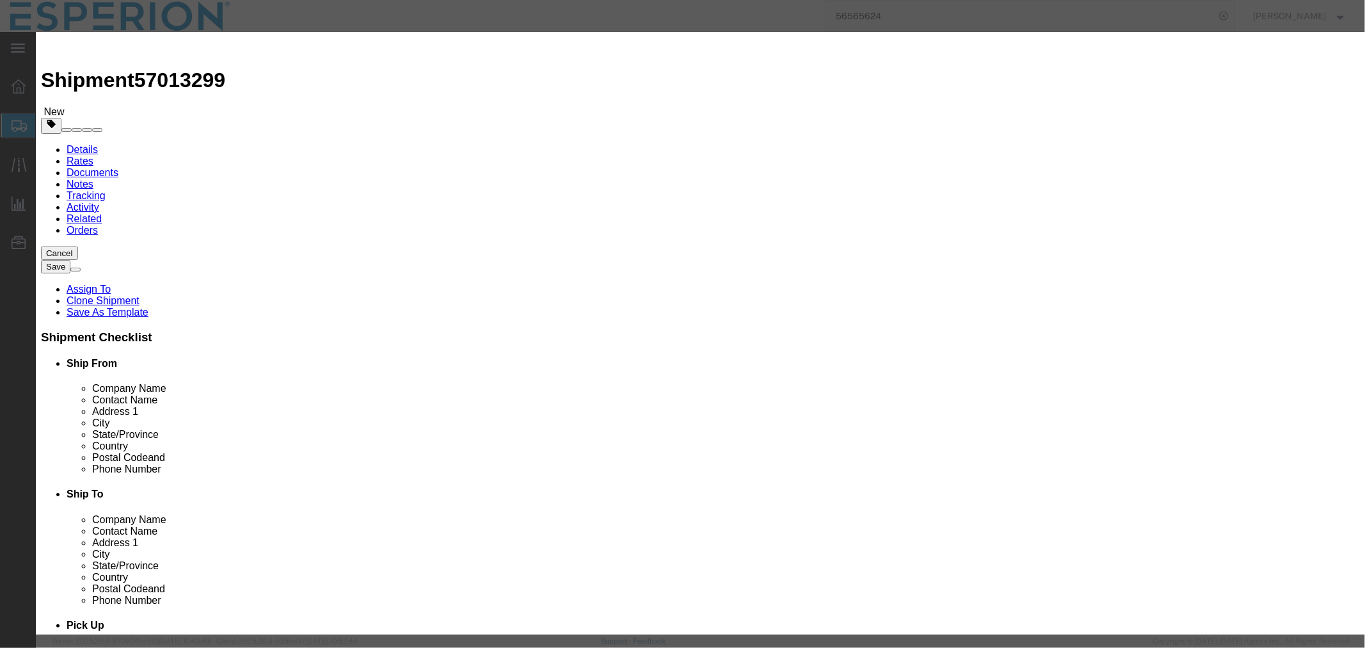
select select "IN"
click select "Select [GEOGRAPHIC_DATA] [GEOGRAPHIC_DATA] [GEOGRAPHIC_DATA] [GEOGRAPHIC_DATA] …"
click div "Product Name [MEDICAL_DATA] Trade NEXLE Pieces 10 Select Bag Barrels 100Board F…"
click input "text"
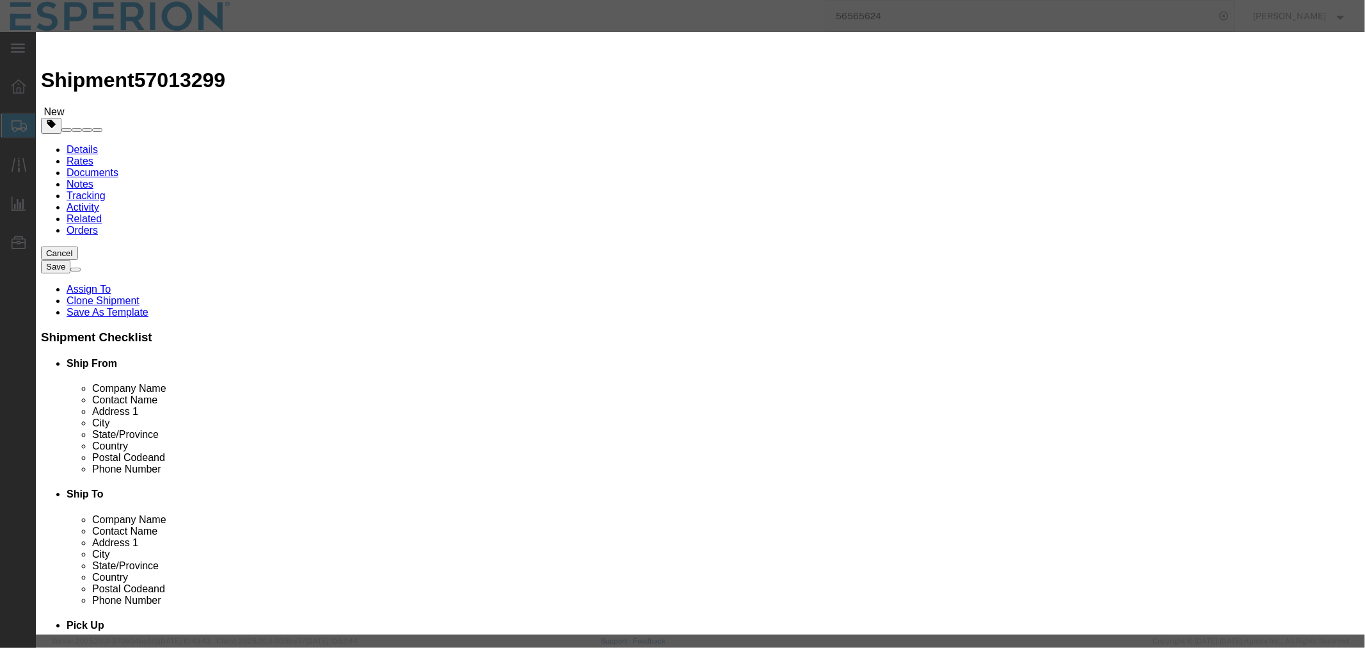
paste input "738606-46-7"
type input "738606-46-7"
click input "text"
paste input "738606-46-7"
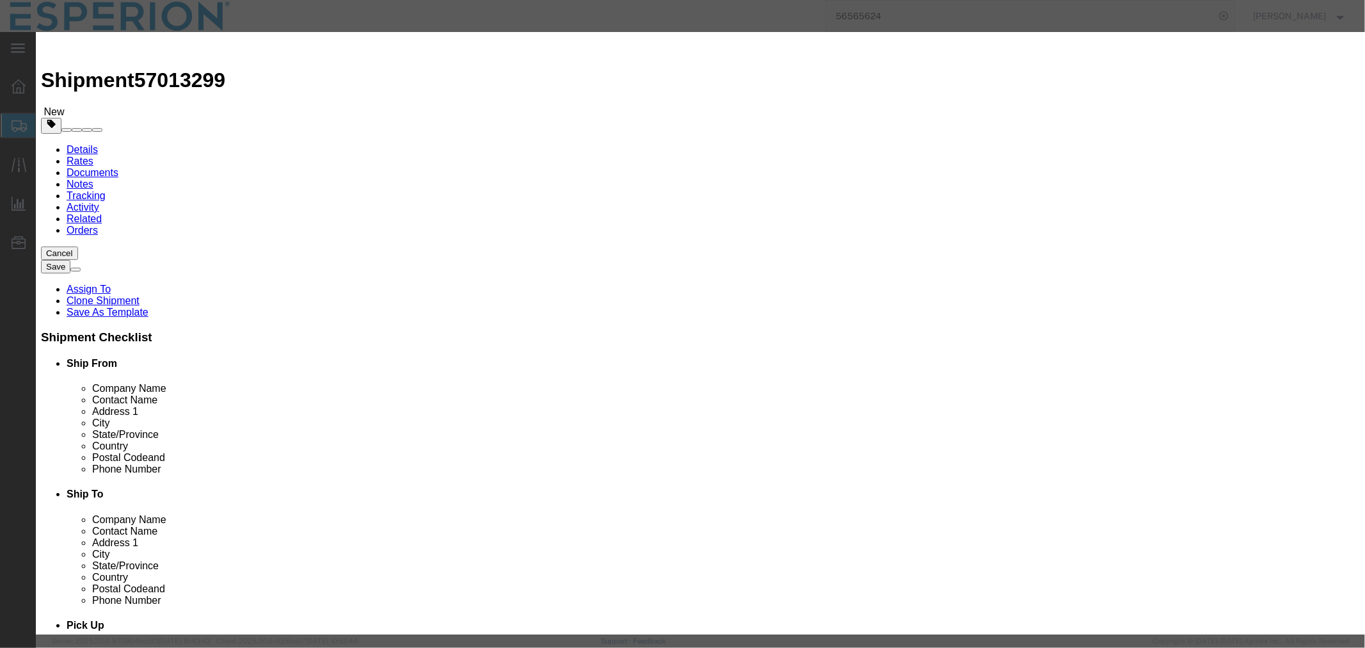
type input "738606-46-7"
drag, startPoint x: 521, startPoint y: 415, endPoint x: 415, endPoint y: 420, distance: 106.4
click div "Manufacturer 738606-46-7"
paste input "Piramal Pharma Solutions ([GEOGRAPHIC_DATA])"
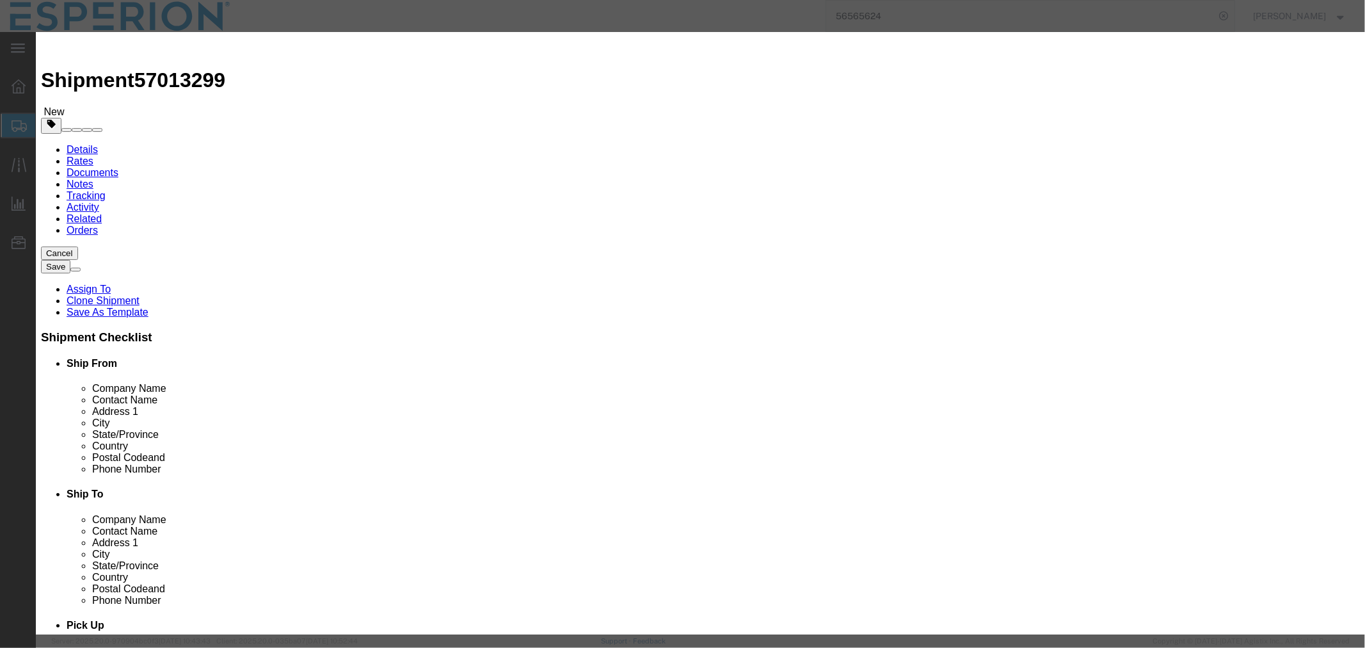
type input "Piramal Pharma Solutions ([GEOGRAPHIC_DATA])"
click input "text"
paste input "[STREET_ADDRESS]"
click input "[STREET_ADDRESS]"
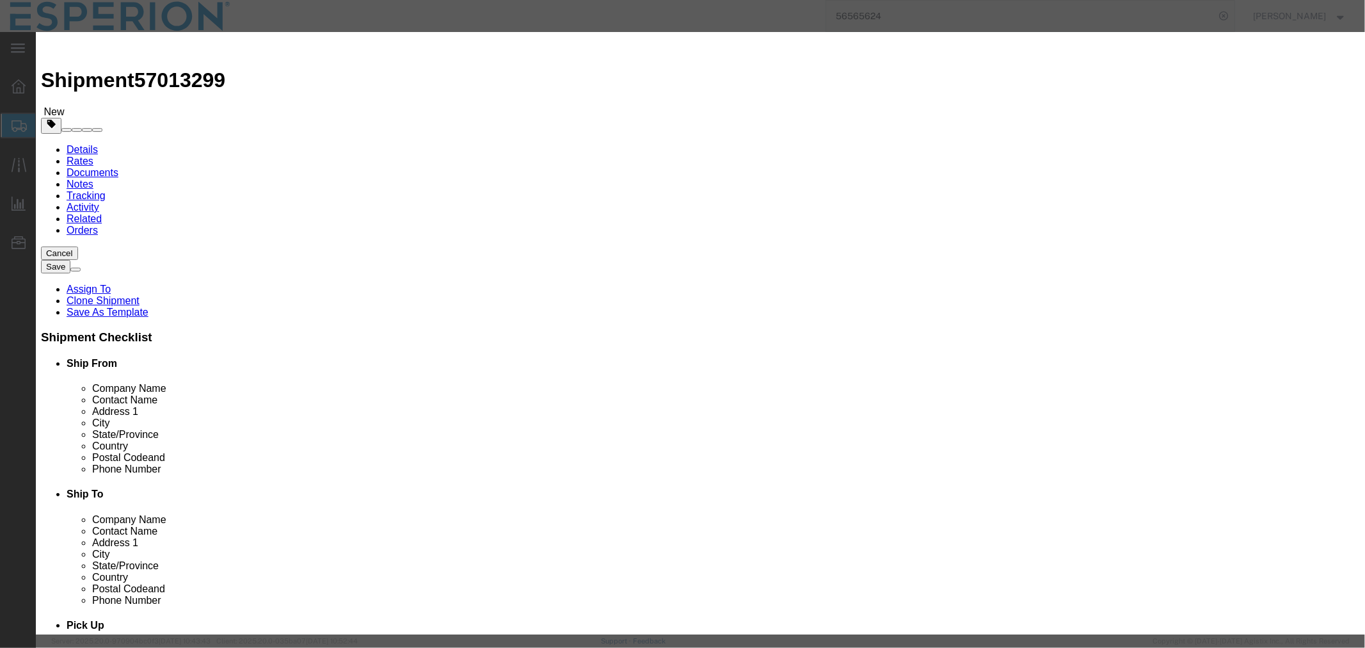
paste input "[GEOGRAPHIC_DATA], [GEOGRAPHIC_DATA] 18960"
type input "[STREET_ADDRESS]"
click input "text"
click th "[DATE]"
click th "2025"
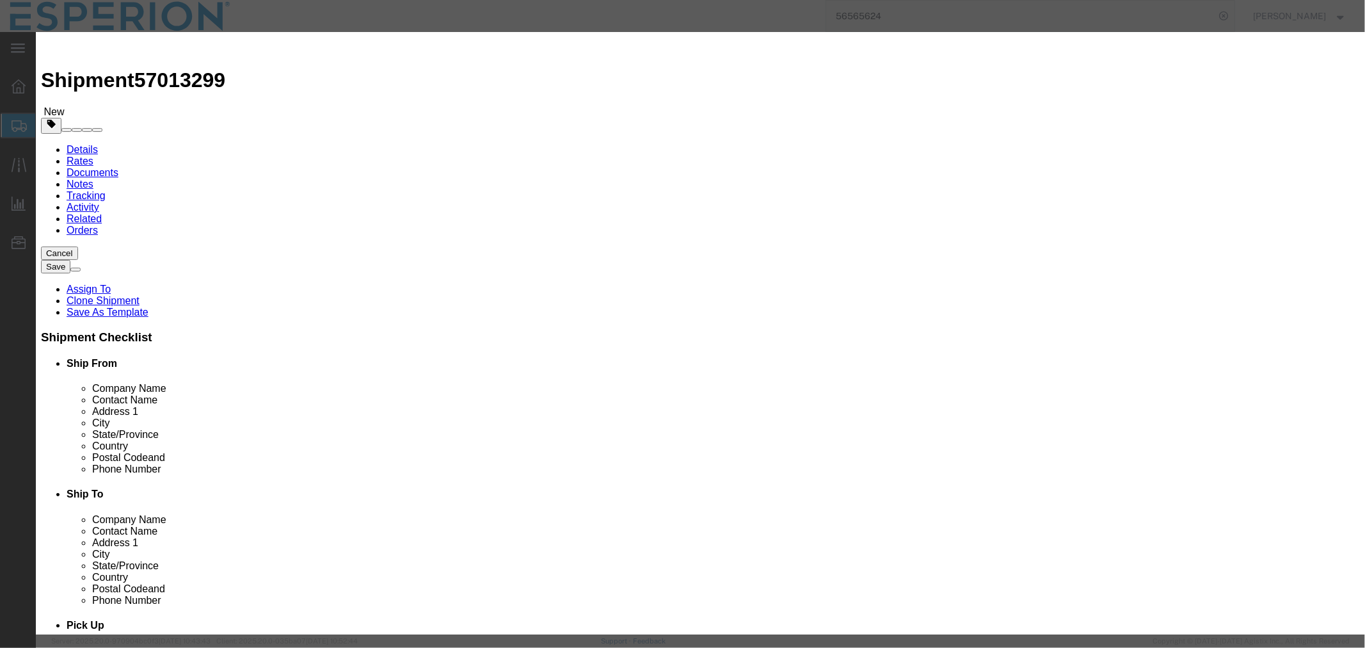
click span "2024"
click span "Dec"
click td "16"
type input "[DATE]"
click input "text"
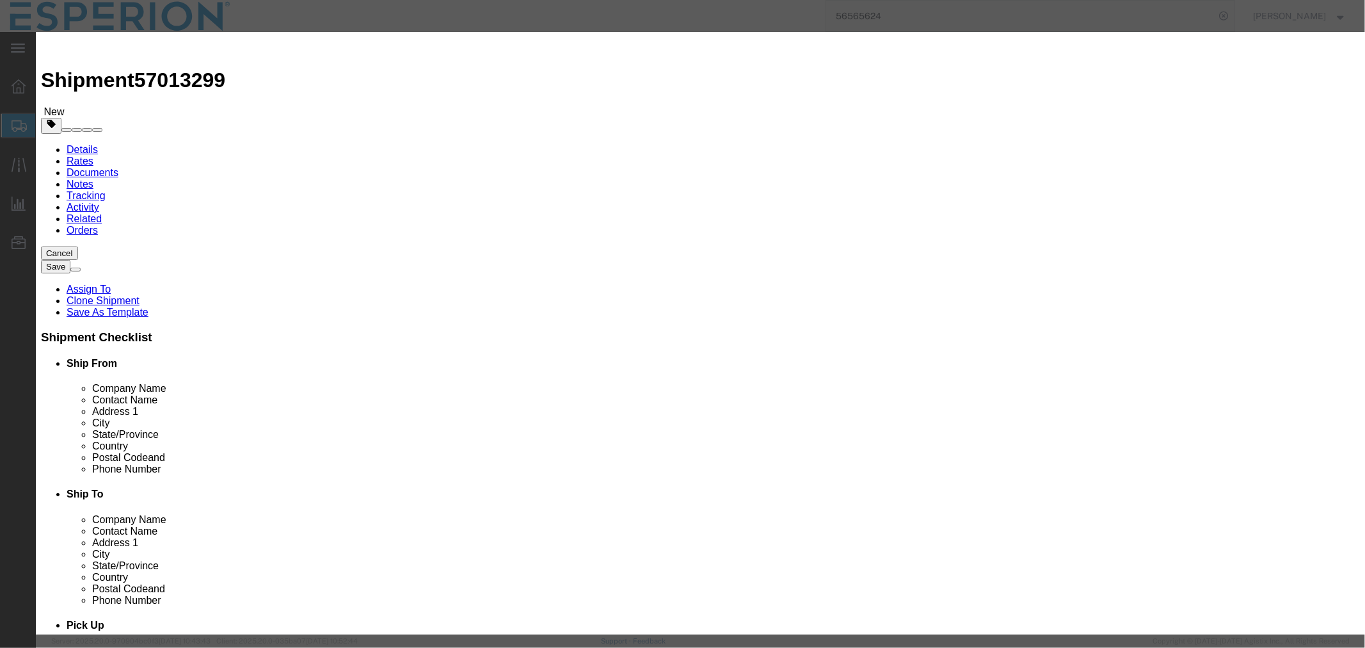
click th "[DATE]"
click th "2025"
click span "2029"
click span "Nov"
click td "30"
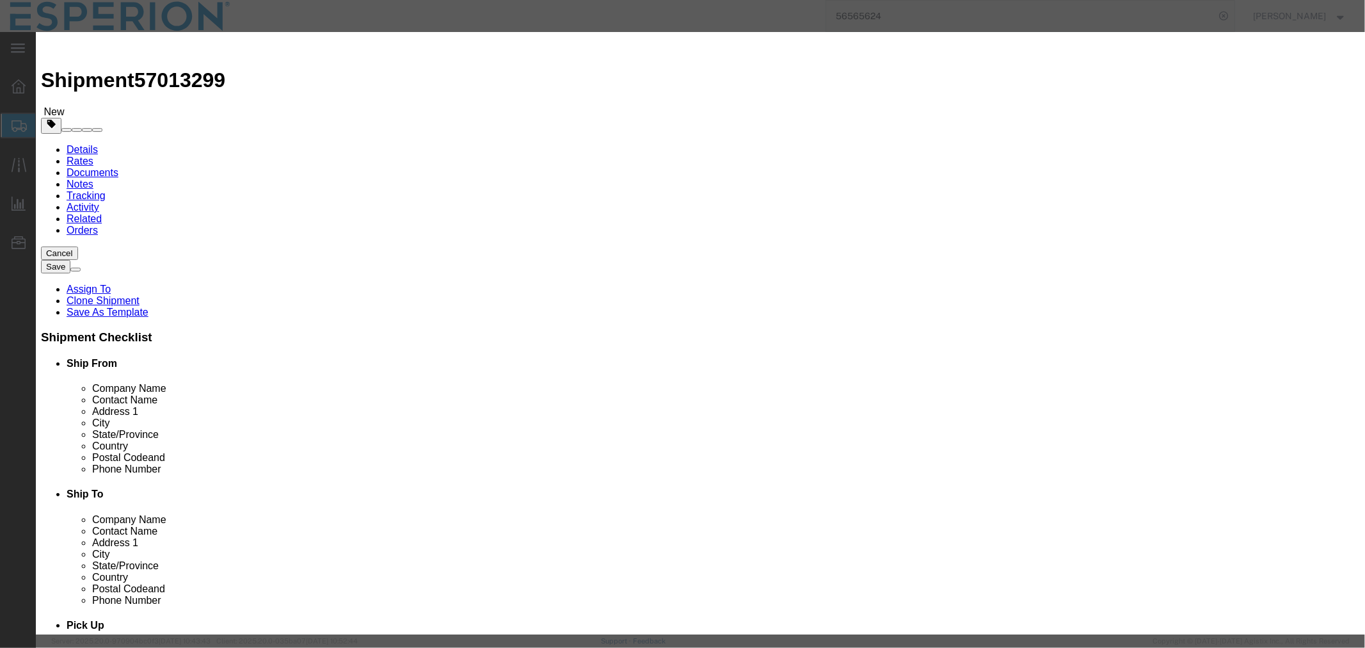
type input "[DATE]"
click div "Manufactured Date [DATE]"
click input "[MEDICAL_DATA] Trade"
paste input "[MEDICAL_DATA] Tablets, 180 mg"
type input "[MEDICAL_DATA] -[MEDICAL_DATA] Tablets, 180 mg"
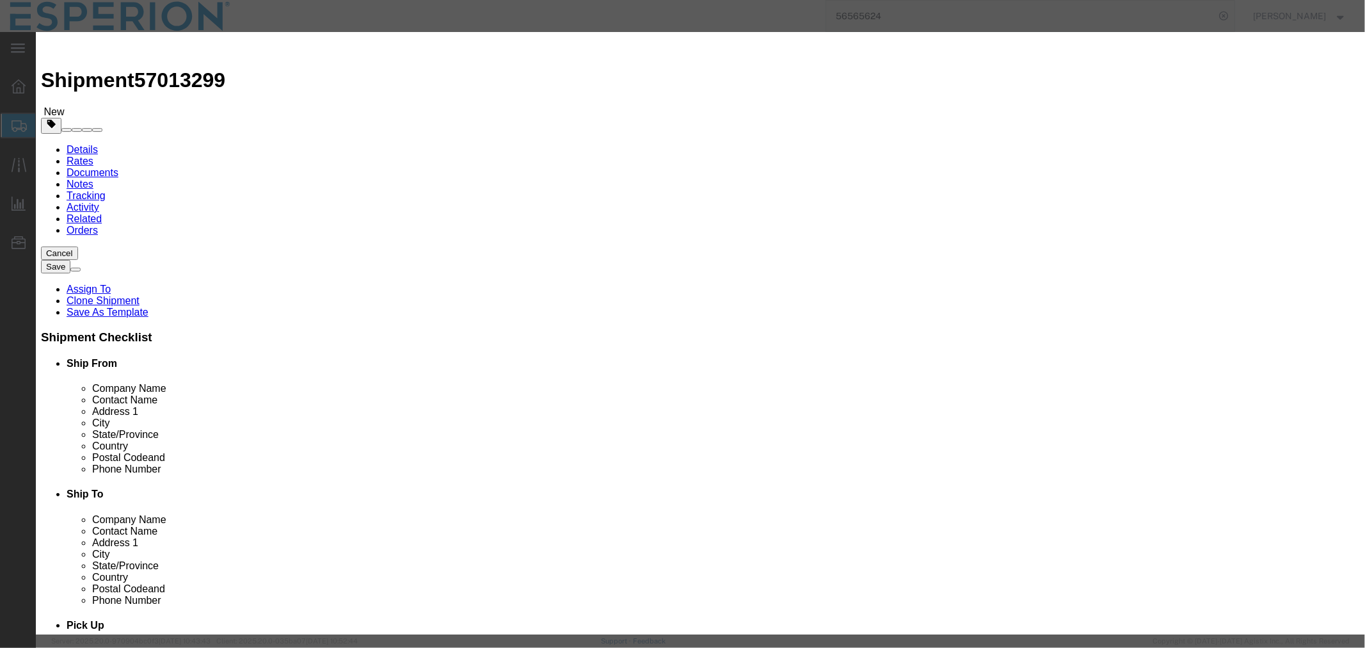
click input "2173905"
paste input "3010682"
type input "2173905 (3010682)"
click input "2173905"
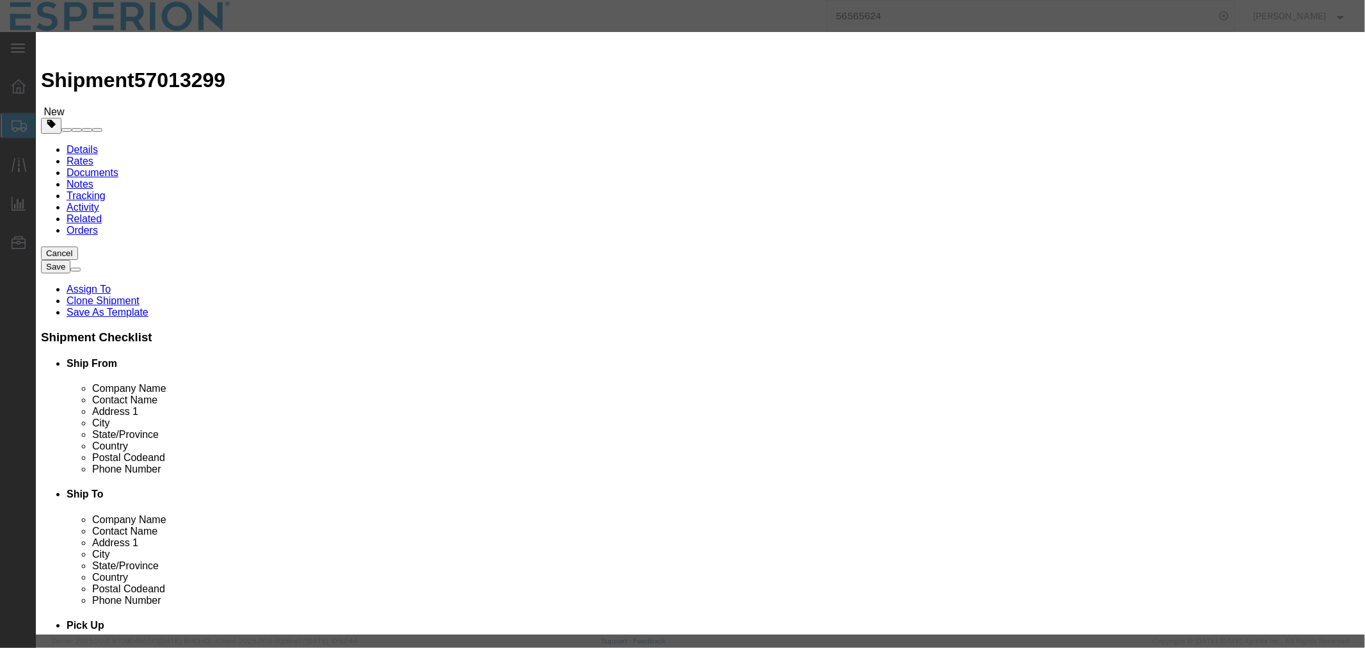
paste input "3010682"
type input "2173905 (3010682)"
click input "text"
paste input "[PHONE_NUMBER]"
type input "[PHONE_NUMBER]"
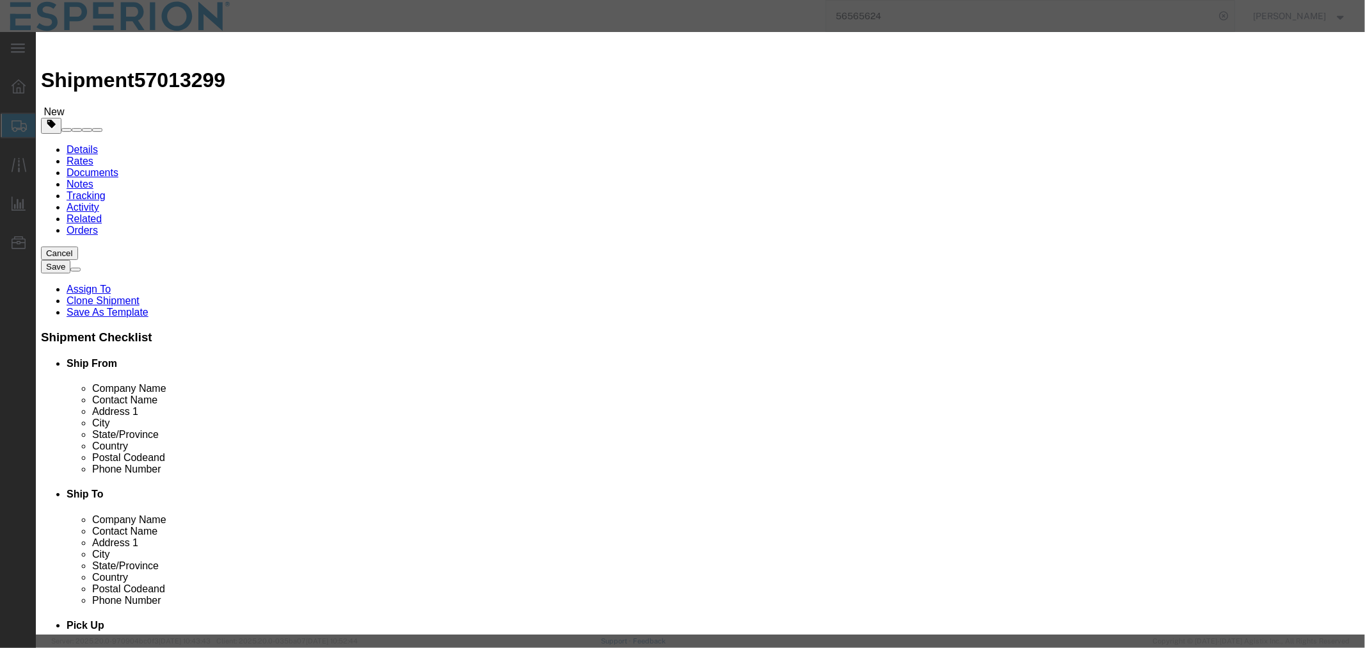
click select "Select [GEOGRAPHIC_DATA] [GEOGRAPHIC_DATA] [GEOGRAPHIC_DATA] [GEOGRAPHIC_DATA] …"
select select "US"
click select "Select [GEOGRAPHIC_DATA] [GEOGRAPHIC_DATA] [GEOGRAPHIC_DATA] [GEOGRAPHIC_DATA] …"
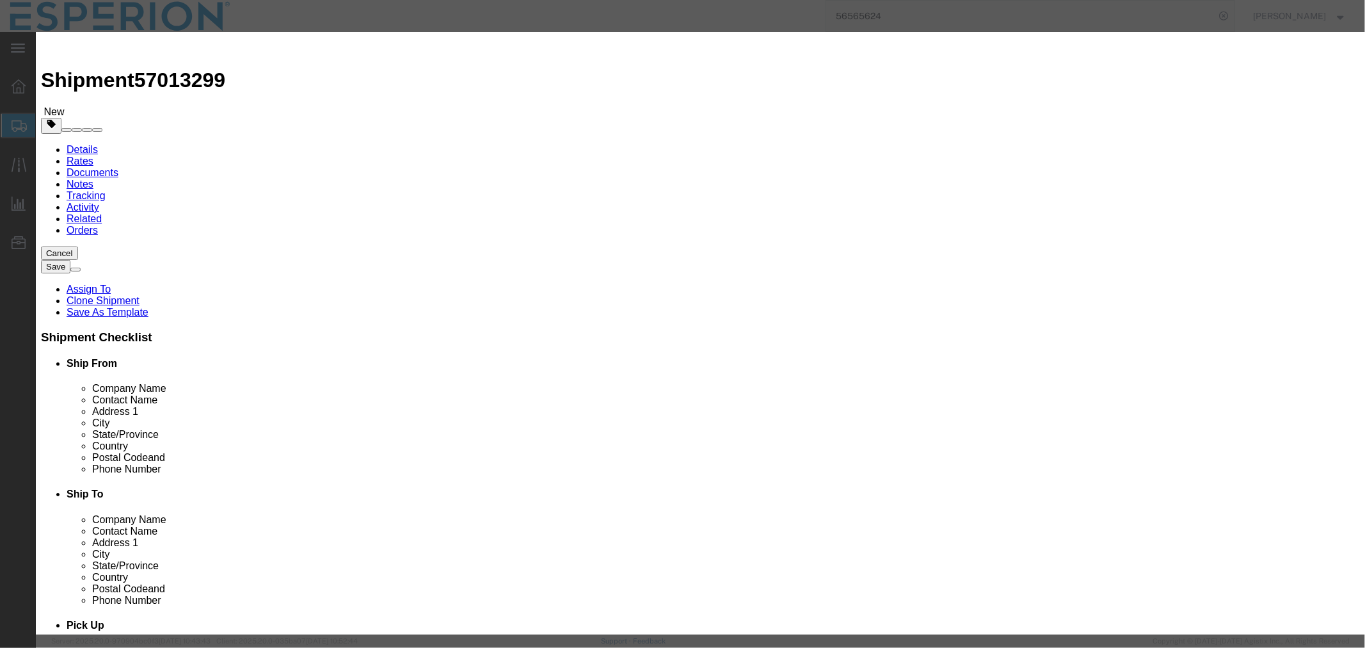
click select "Select [GEOGRAPHIC_DATA] [GEOGRAPHIC_DATA] [GEOGRAPHIC_DATA] [GEOGRAPHIC_DATA] …"
select select "IN"
click select "Select [GEOGRAPHIC_DATA] [GEOGRAPHIC_DATA] [GEOGRAPHIC_DATA] [GEOGRAPHIC_DATA] …"
click select "Select ATF BIS DEA EPA FDA FTR ITAR OFAC Other (OPA)"
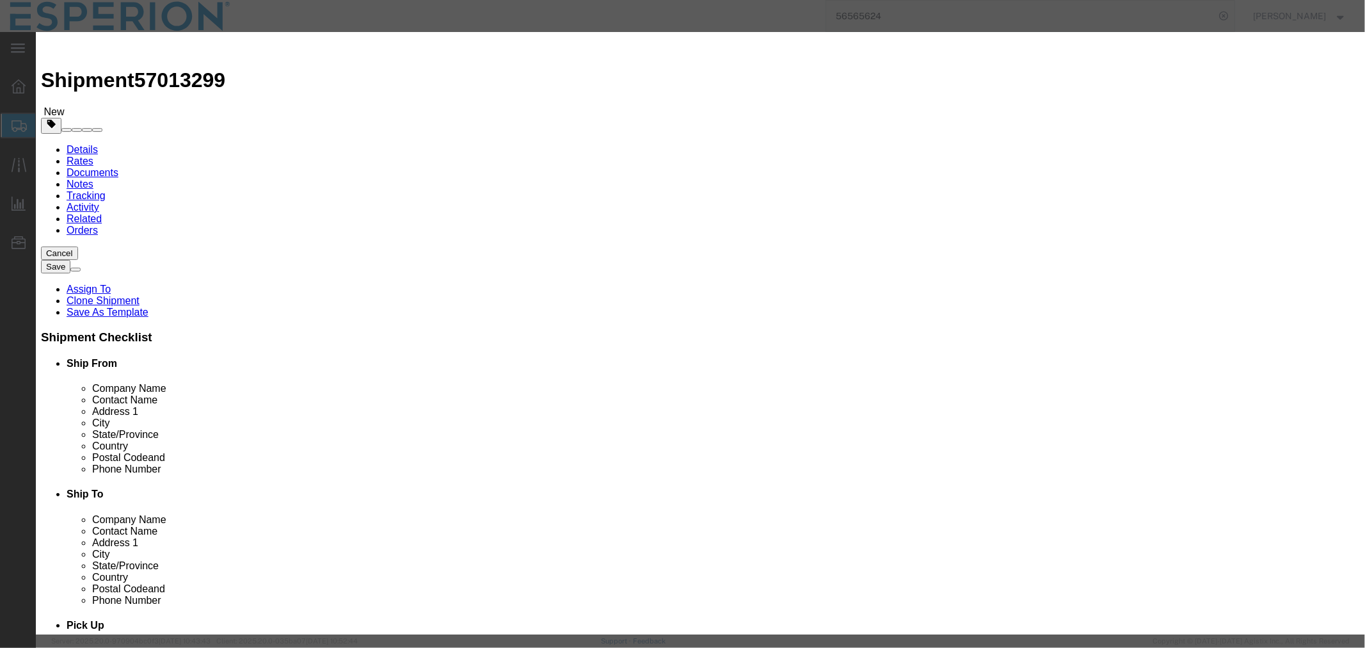
select select "FDA"
click select "Select ATF BIS DEA EPA FDA FTR ITAR OFAC Other (OPA)"
drag, startPoint x: 520, startPoint y: 431, endPoint x: 470, endPoint y: 430, distance: 49.9
type input "3004900090"
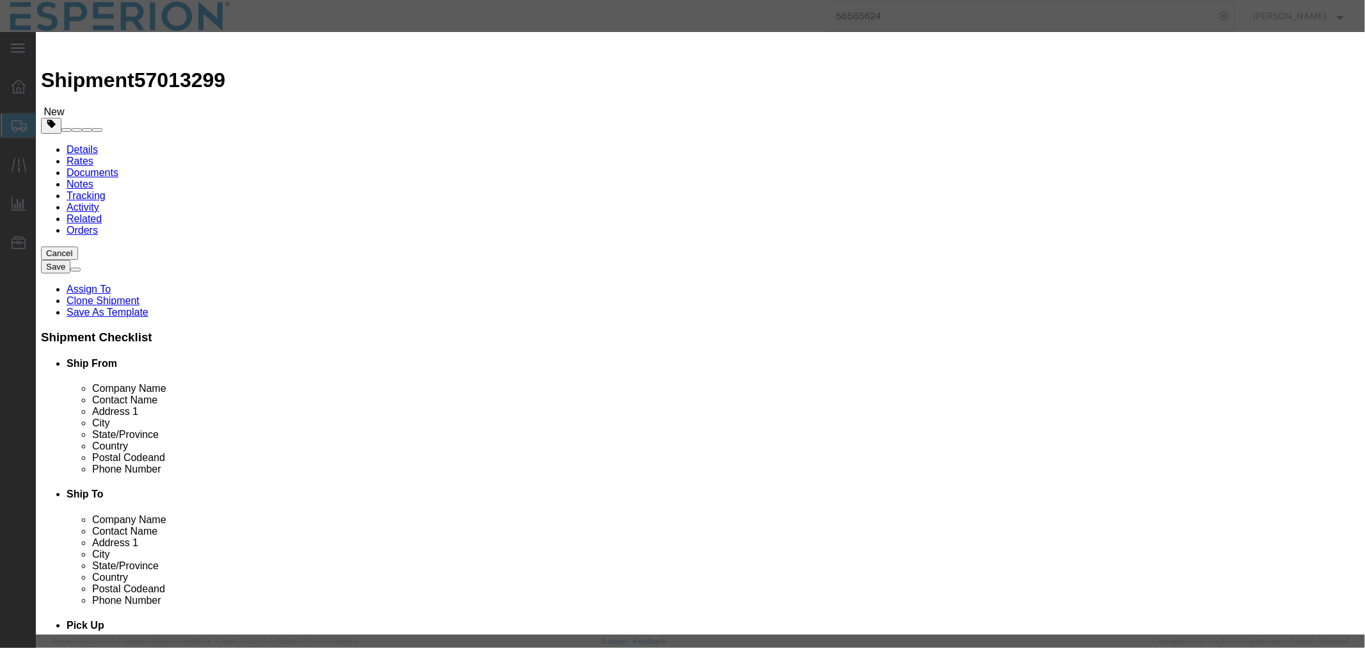
click input "text"
click input "3004900090"
click input "3004.900090"
type input "3004.90.0090"
click button "Save & Close"
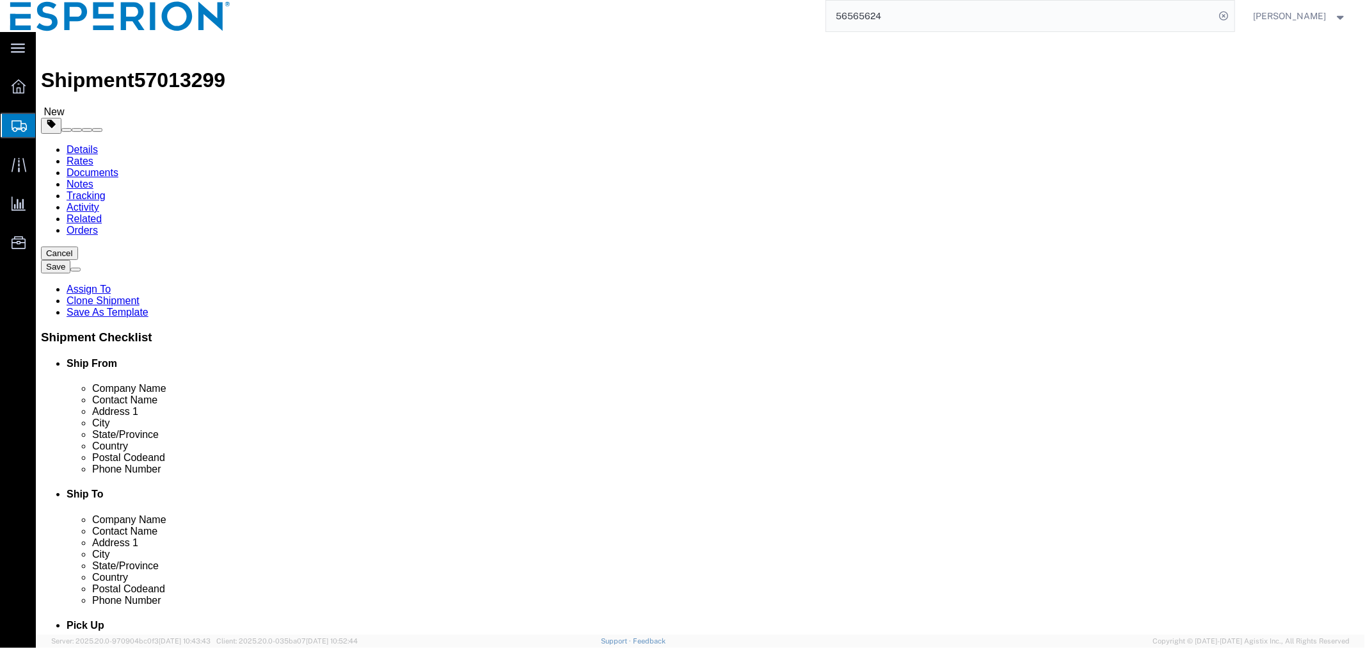
scroll to position [1, 0]
click button "Continue"
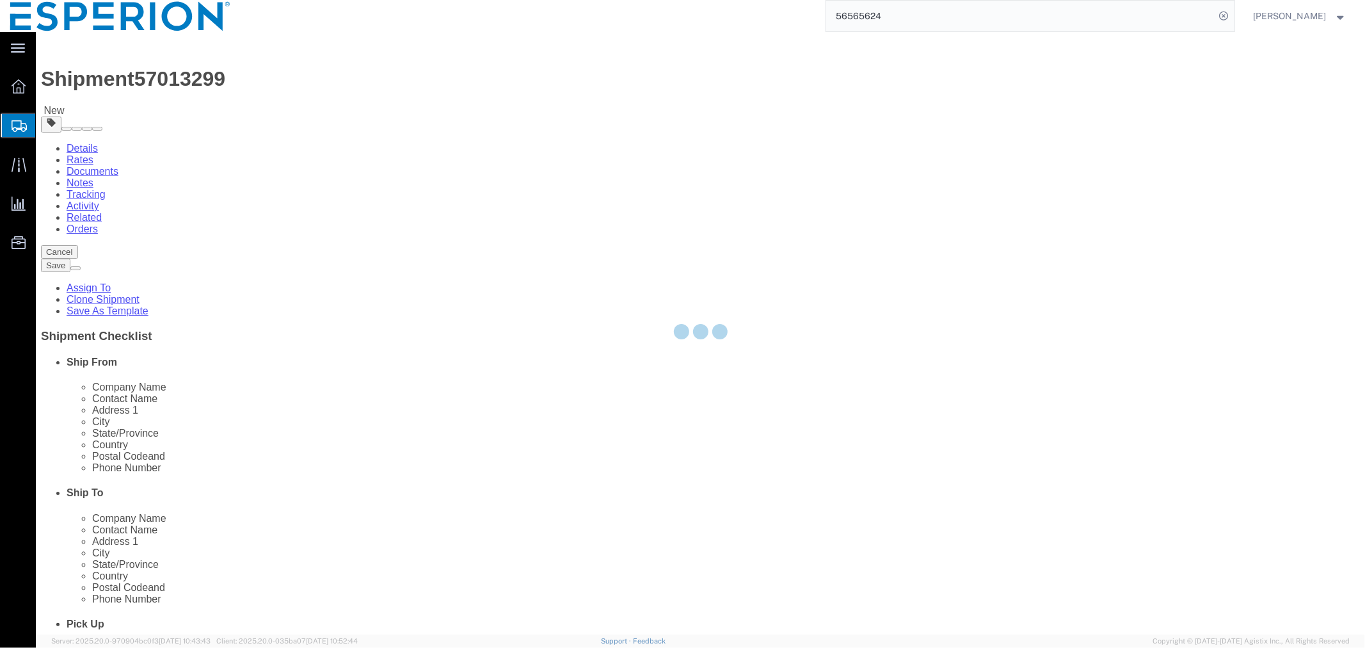
select select
select select "COSTCENTER"
select select "51891"
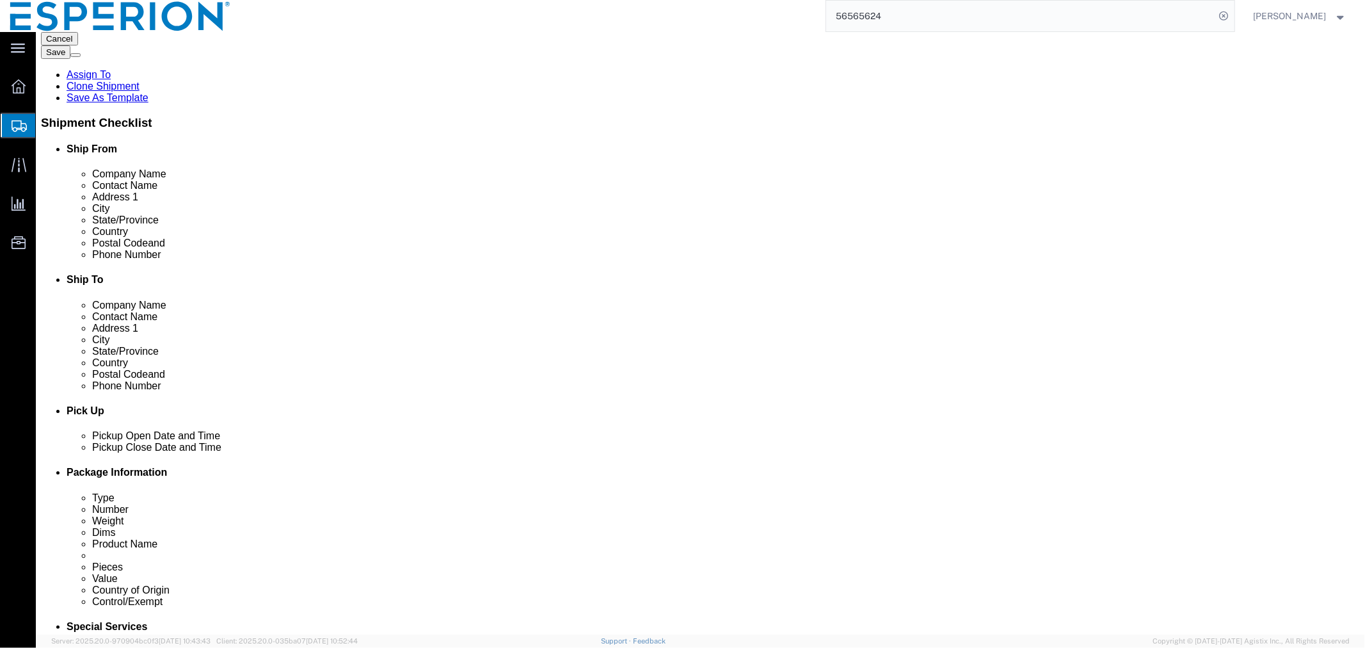
scroll to position [286, 0]
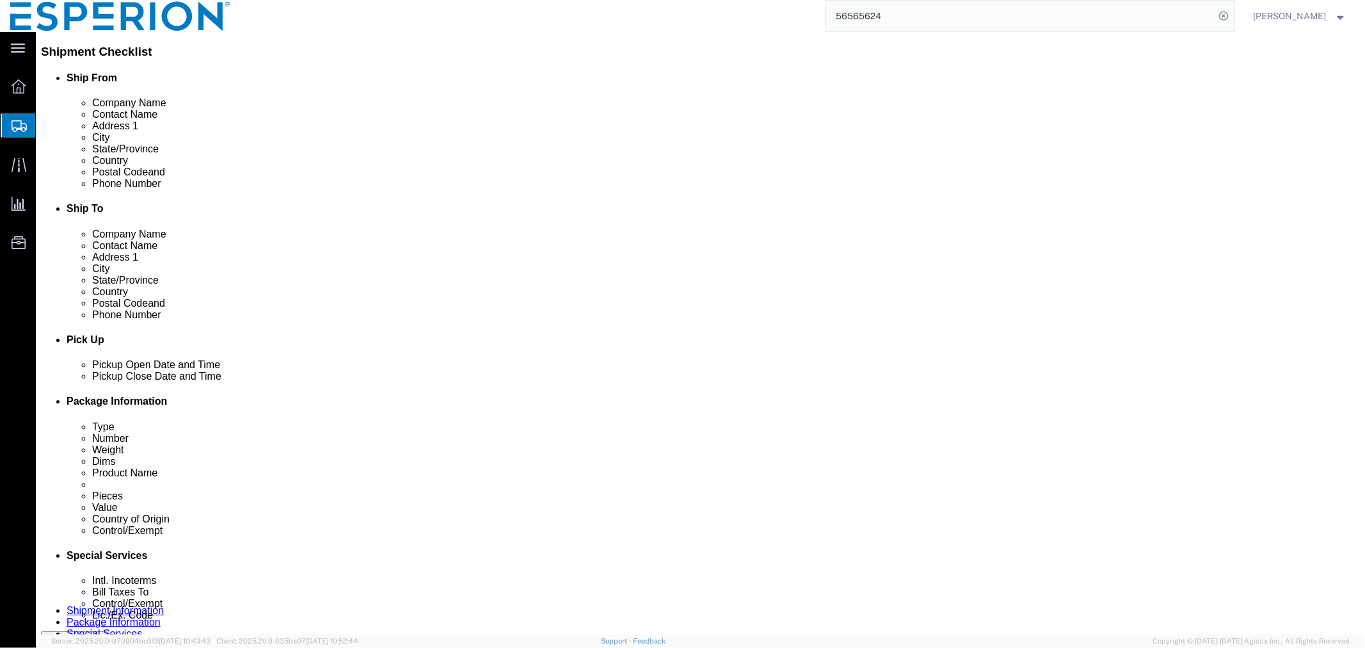
click button "Save"
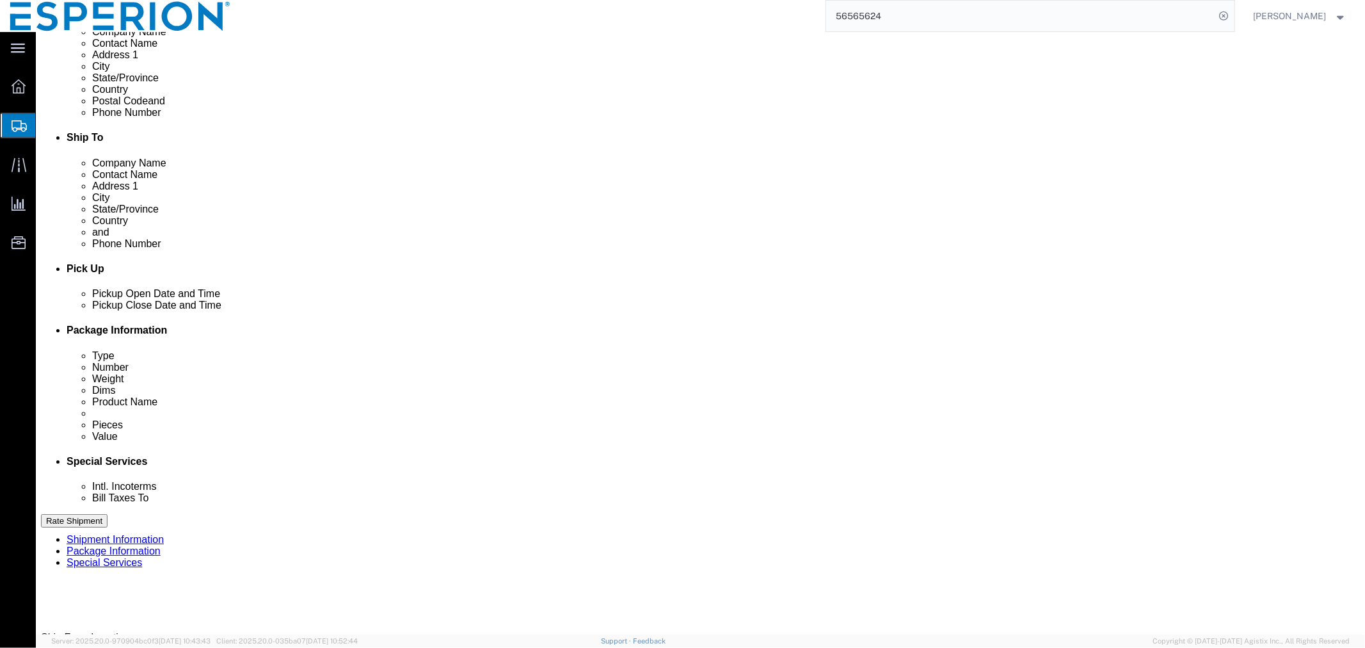
click select "Select Carriage Insurance Paid Carriage Paid To Cost and Freight Cost Insurance…"
select select "DAP"
click select "Select Carriage Insurance Paid Carriage Paid To Cost and Freight Cost Insurance…"
select select "SHIP"
select select "RCPN"
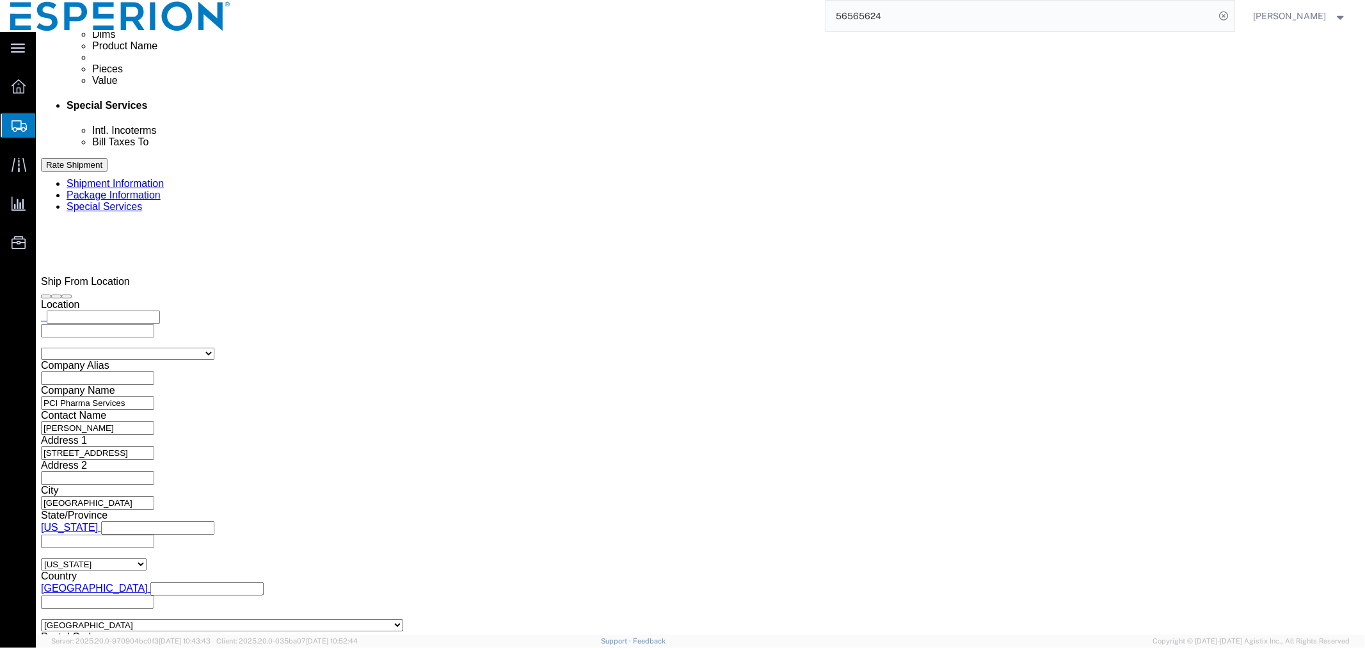
scroll to position [784, 0]
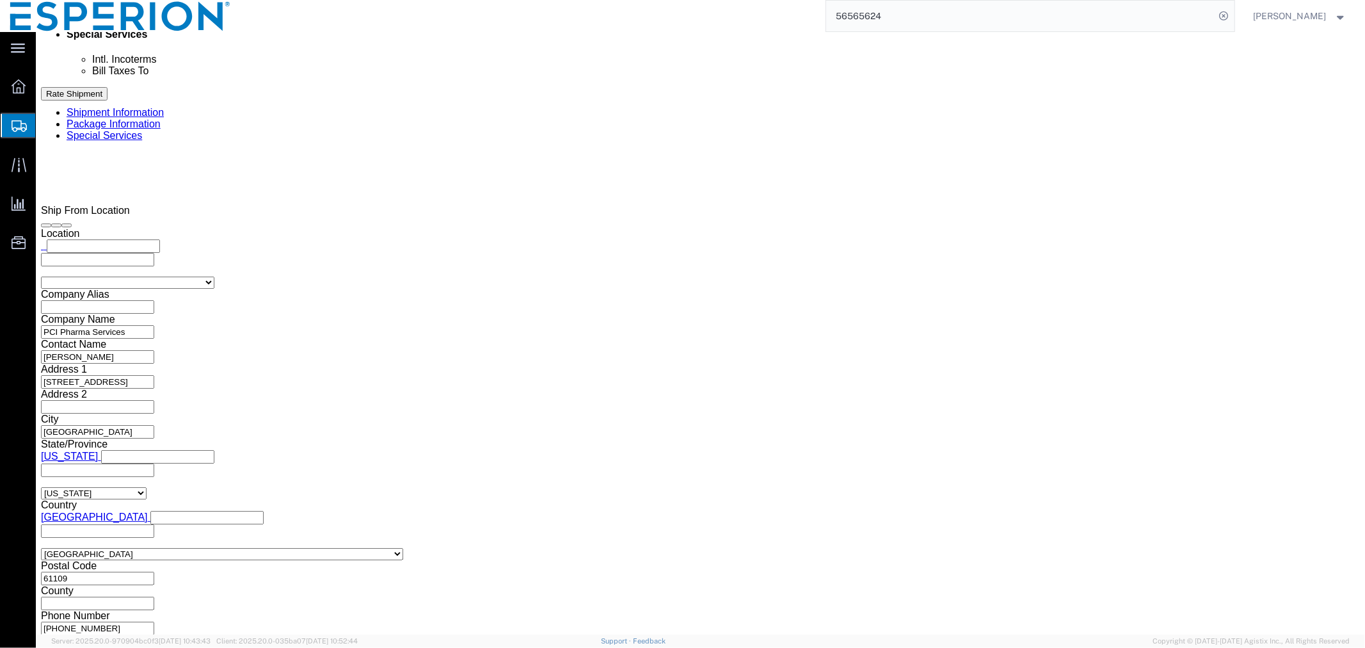
click select "Select ATF BIS DEA EPA FDA FTR ITAR OFAC Other (OPA)"
select select "FDA"
click select "Select ATF BIS DEA EPA FDA FTR ITAR OFAC Other (OPA)"
click div "EEI Information Select AES-Direct EEI Carrier File EEI EEI Exempt ITN Number Ge…"
click select "Select AES-Direct EEI Carrier File EEI EEI Exempt"
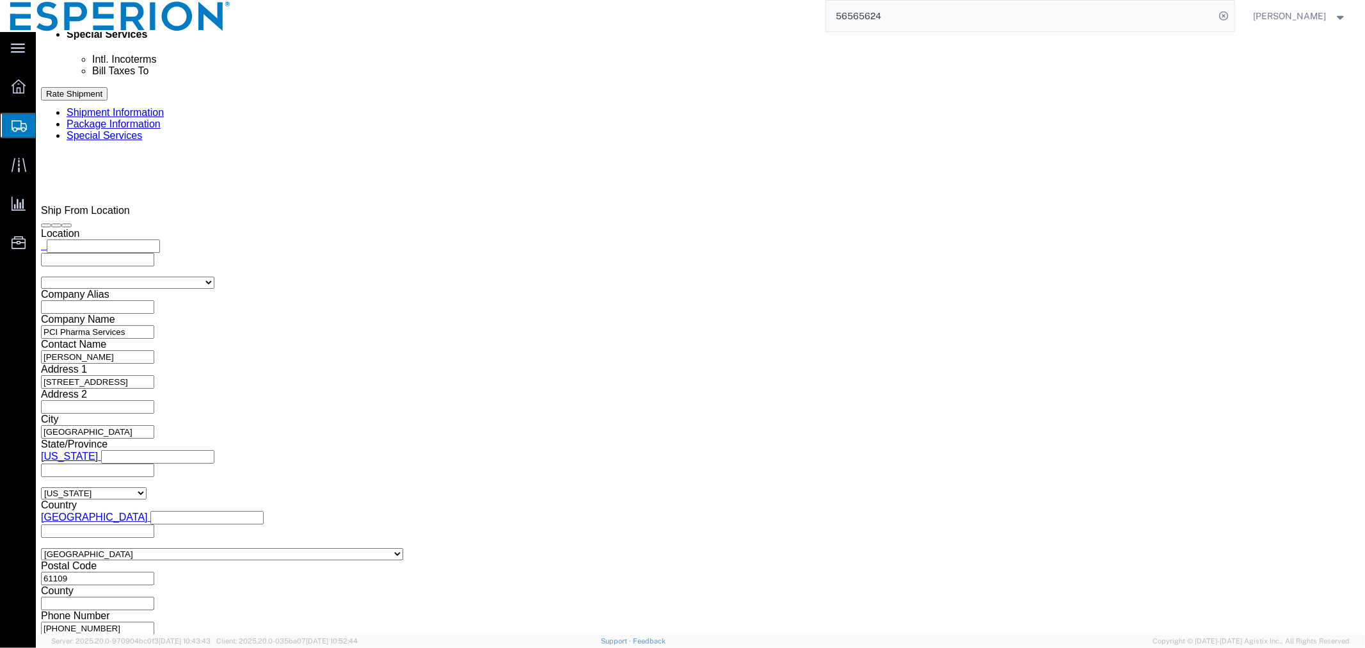
select select "CFIL"
click select "Select AES-Direct EEI Carrier File EEI EEI Exempt"
click label "EIC"
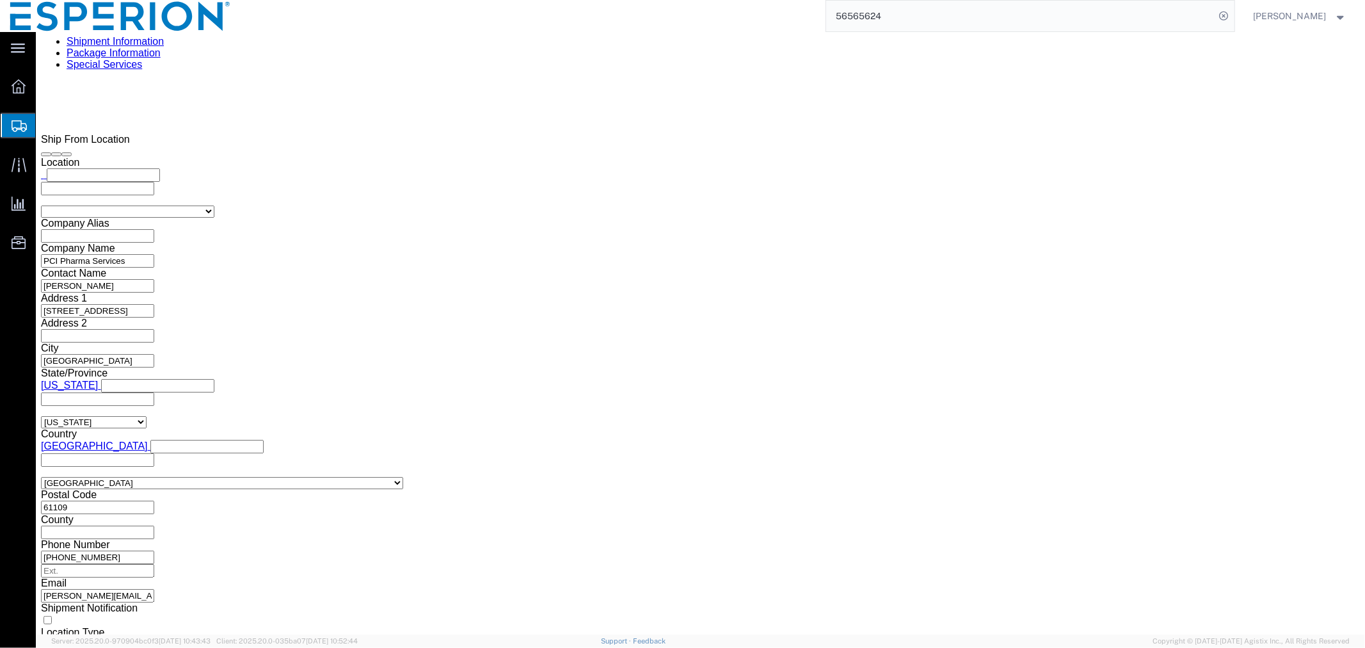
scroll to position [997, 0]
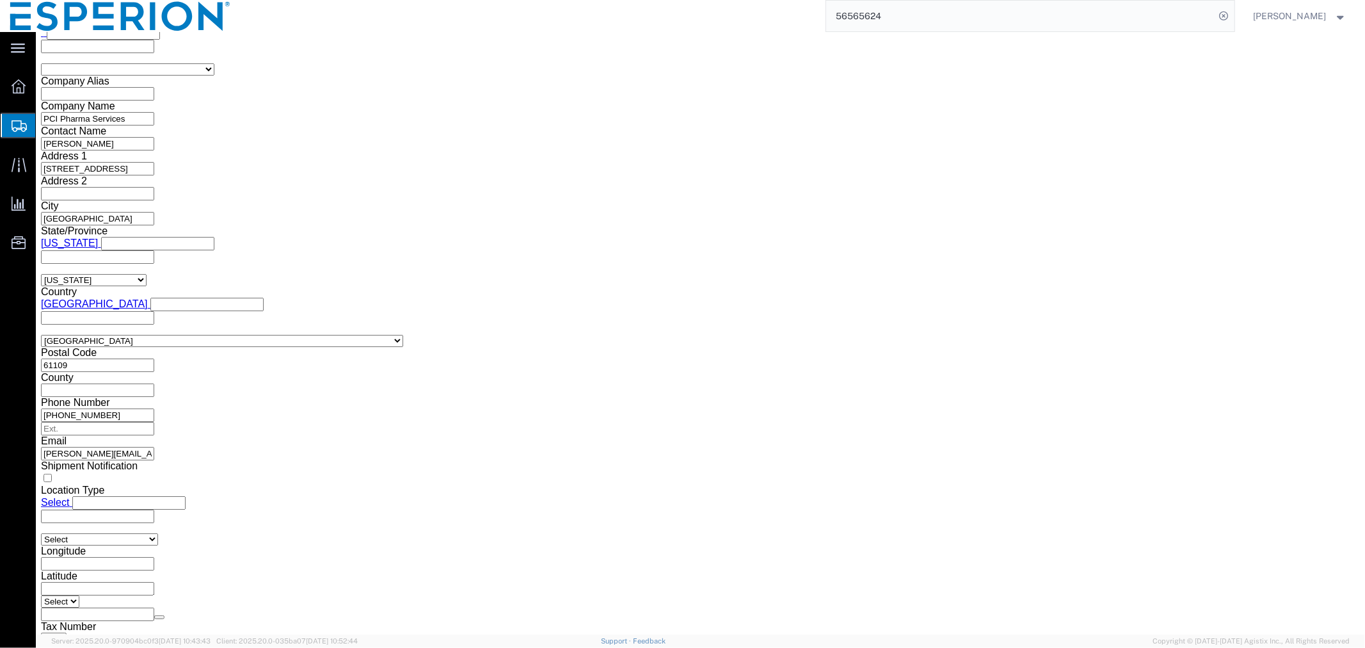
click select "Select Use Carrier or Agent Broker Use My Nominated Broker Use Recipient's Brok…"
select select "RCPN"
click select "Select Use Carrier or Agent Broker Use My Nominated Broker Use Recipient's Brok…"
click input "text"
paste input "Expeditors Canada Inc (Sea and Air)"
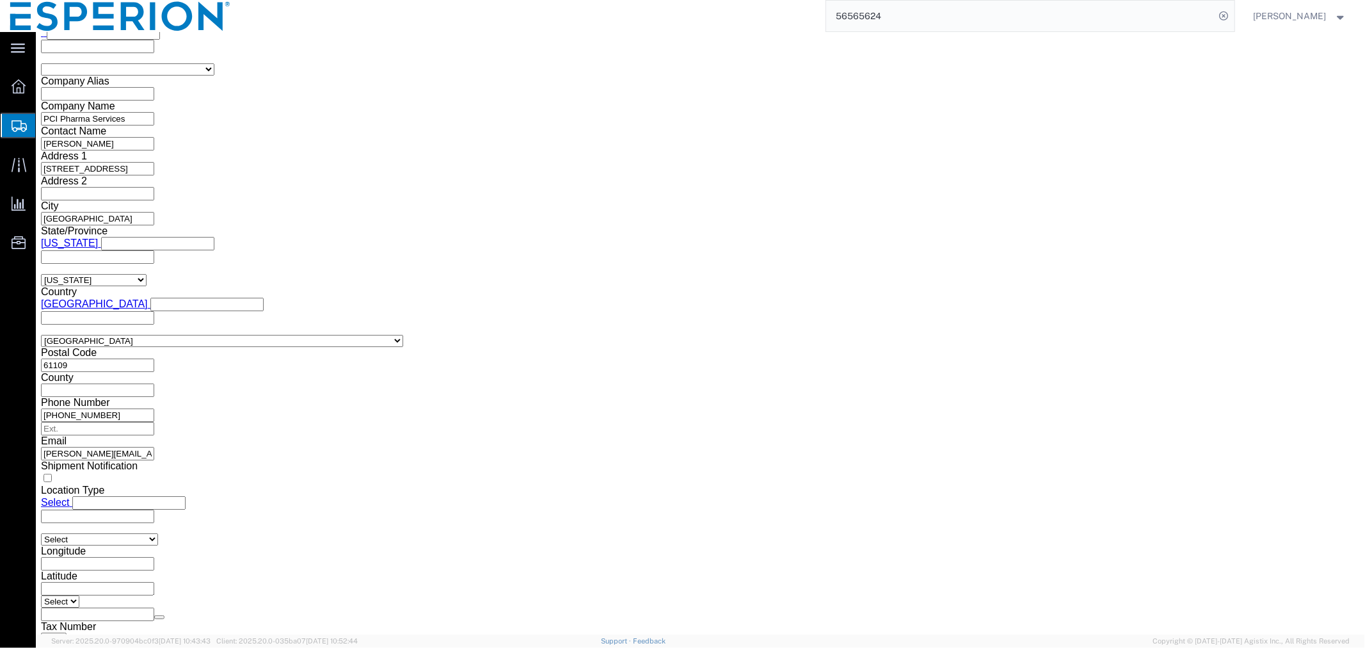
type input "Expeditors Canada Inc (Sea and Air)"
click input "text"
paste input "[EMAIL_ADDRESS][DOMAIN_NAME]"
type input "[EMAIL_ADDRESS][DOMAIN_NAME]"
click icon
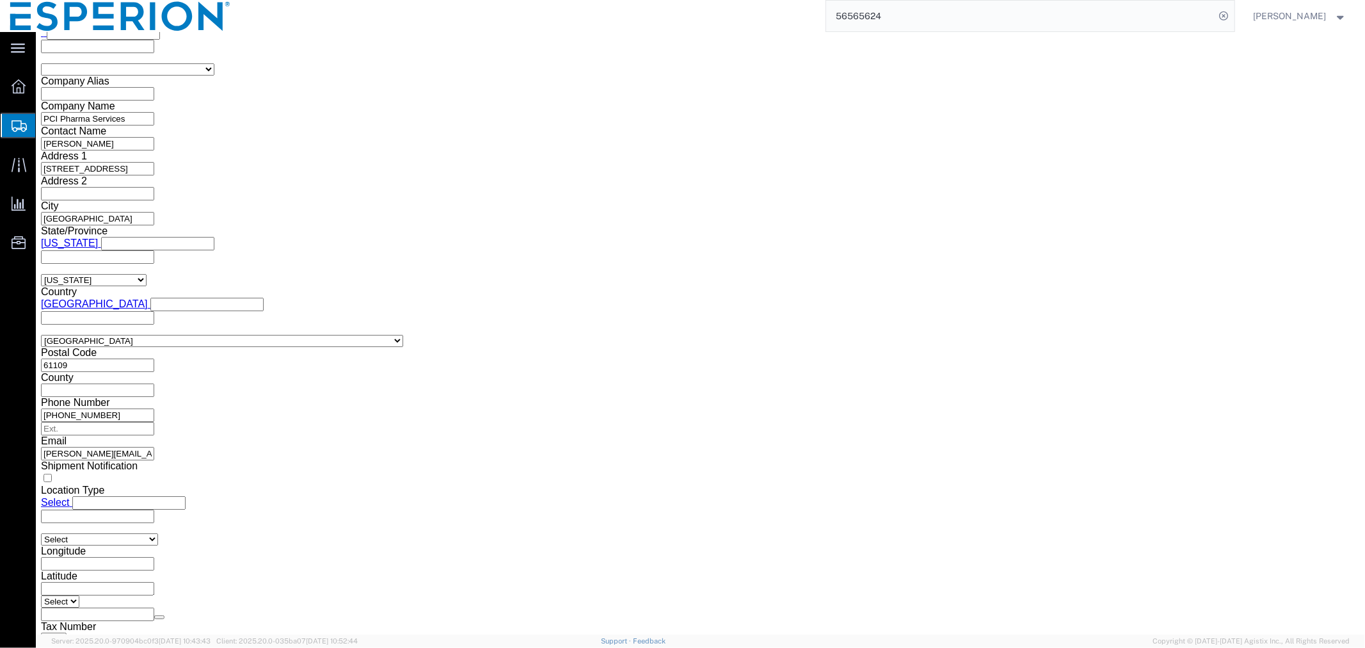
click input "text"
paste input "[PHONE_NUMBER]"
type input "[PHONE_NUMBER]"
click input "text"
paste input "[PERSON_NAME]"
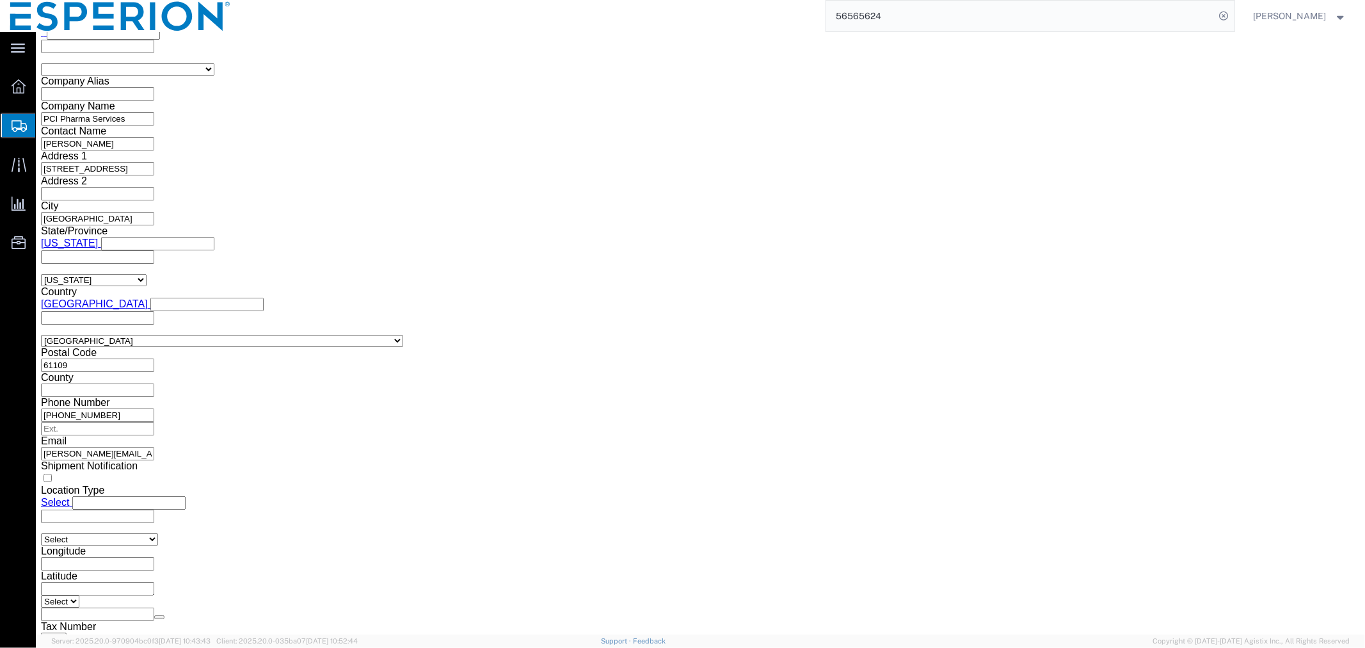
type input "[PERSON_NAME]"
click span
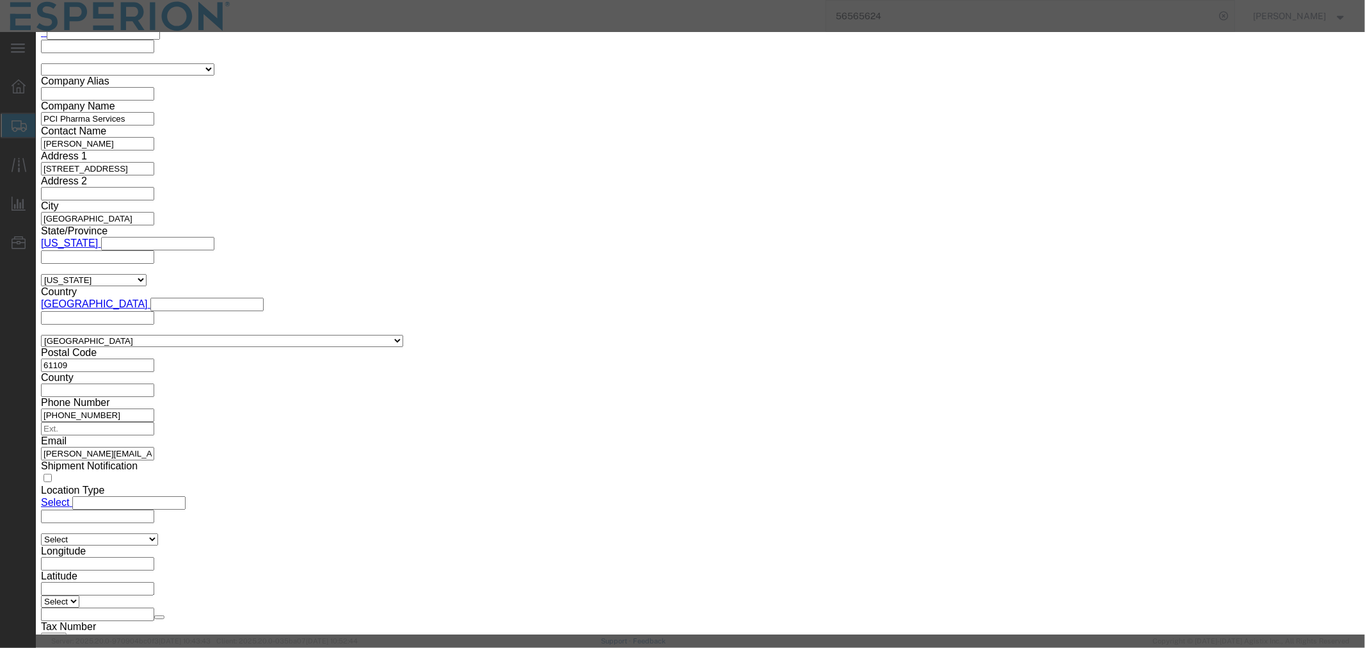
click input "checkbox"
checkbox input "true"
click button "Save"
click button "Close"
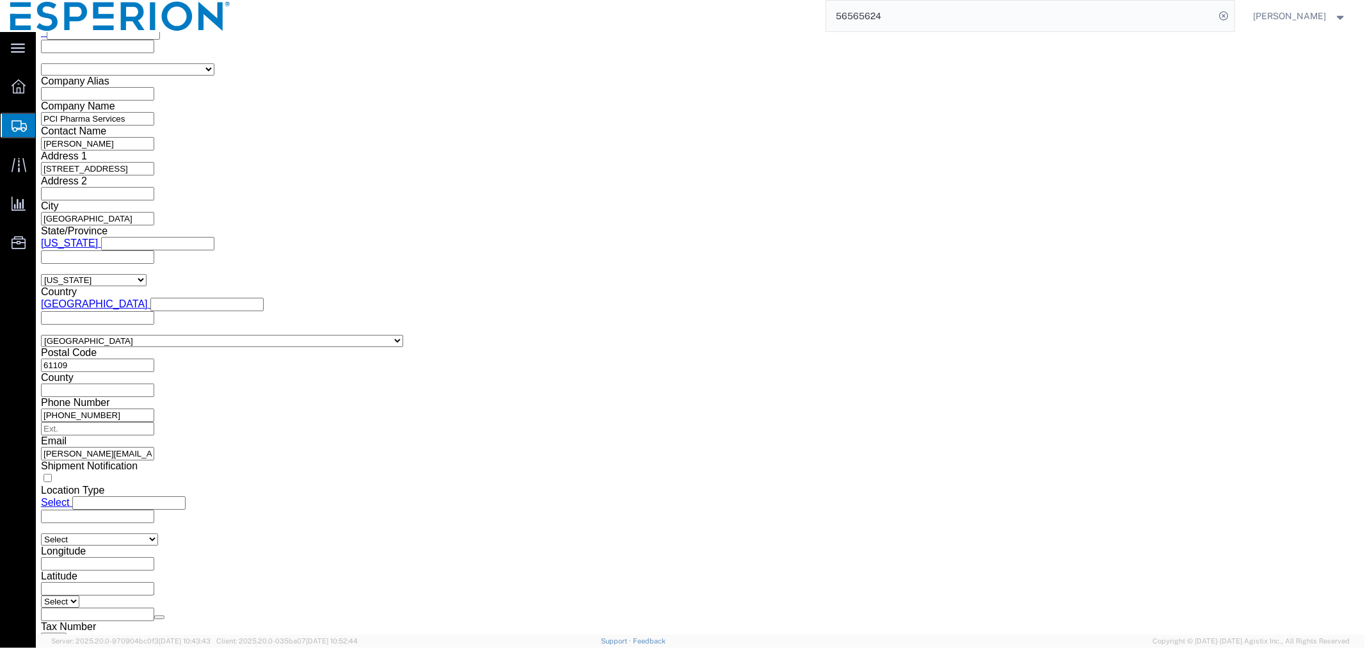
scroll to position [1068, 0]
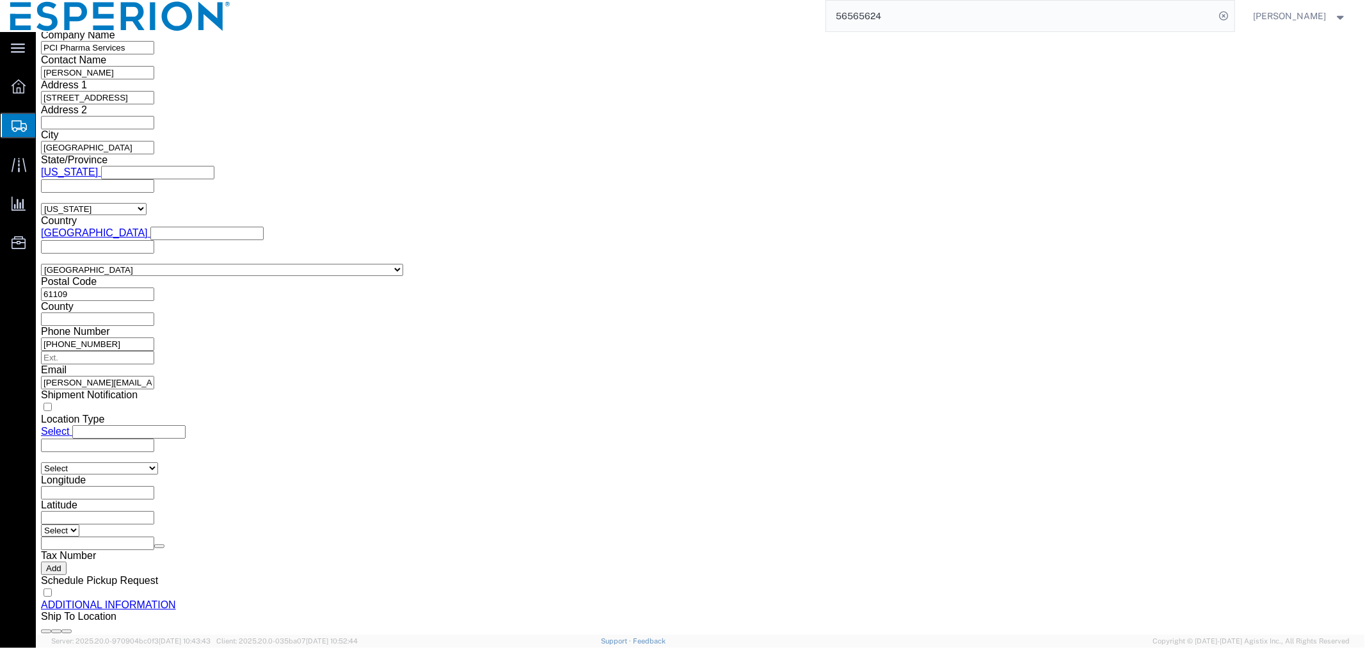
click select "Select [GEOGRAPHIC_DATA] [GEOGRAPHIC_DATA] [GEOGRAPHIC_DATA] [GEOGRAPHIC_DATA] …"
select select "CA"
click select "Select [GEOGRAPHIC_DATA] [GEOGRAPHIC_DATA] [GEOGRAPHIC_DATA] [GEOGRAPHIC_DATA] …"
click div "Country Select [GEOGRAPHIC_DATA] [GEOGRAPHIC_DATA] [GEOGRAPHIC_DATA] [GEOGRAPHI…"
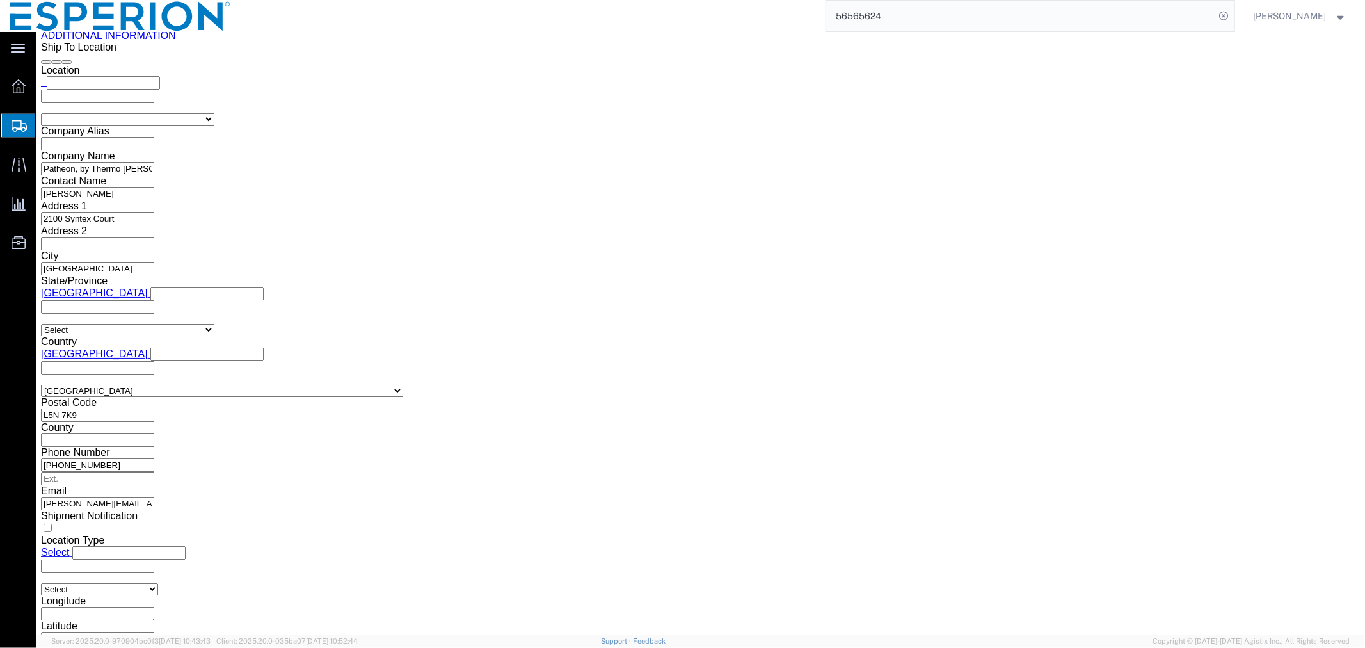
scroll to position [1645, 0]
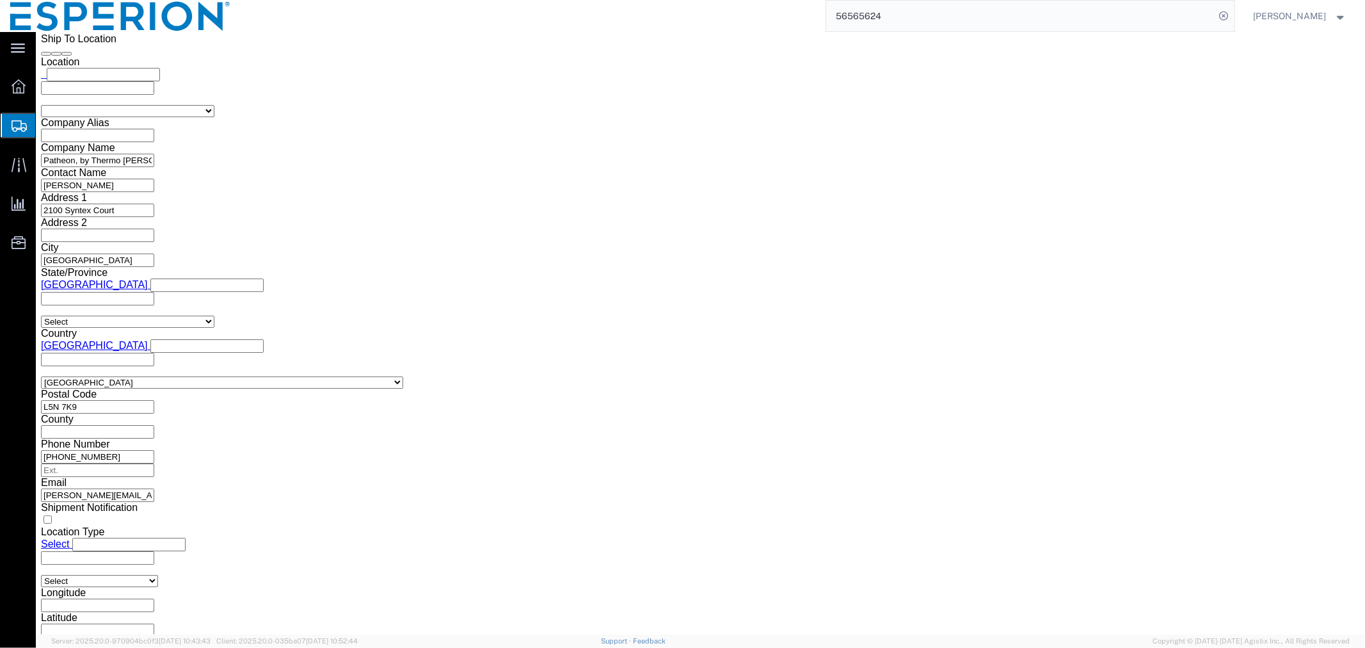
click button "Save"
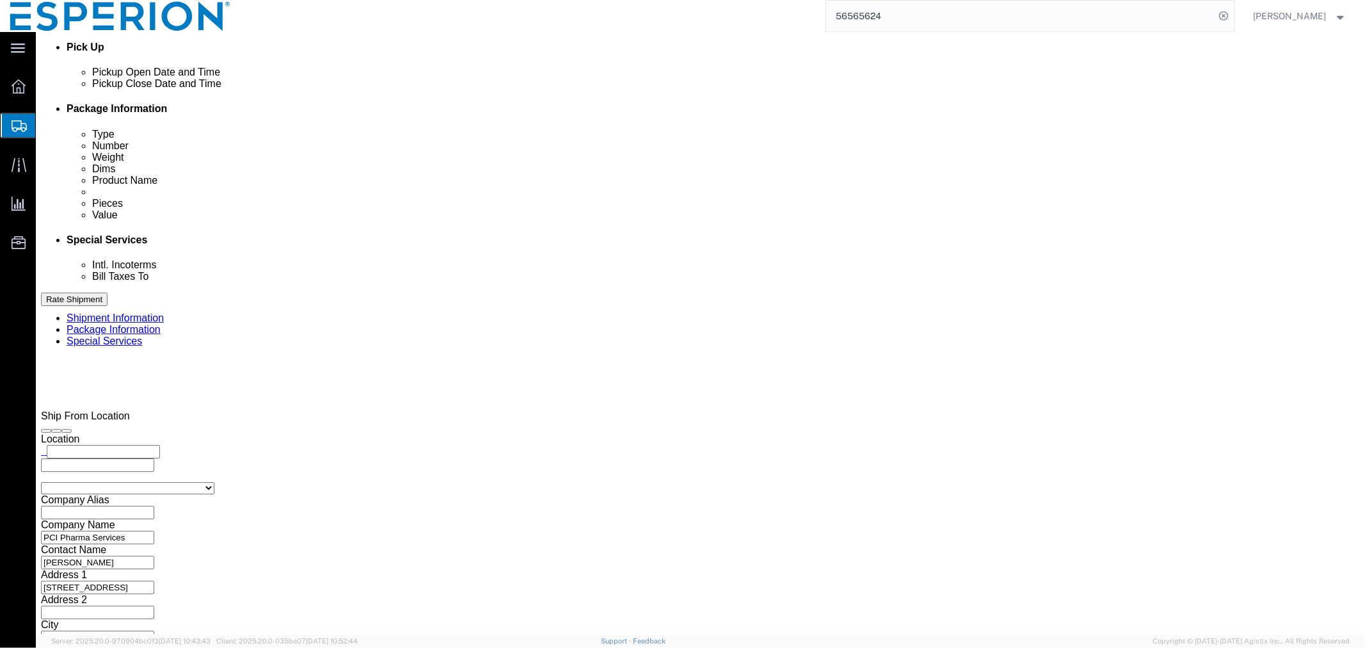
scroll to position [507, 0]
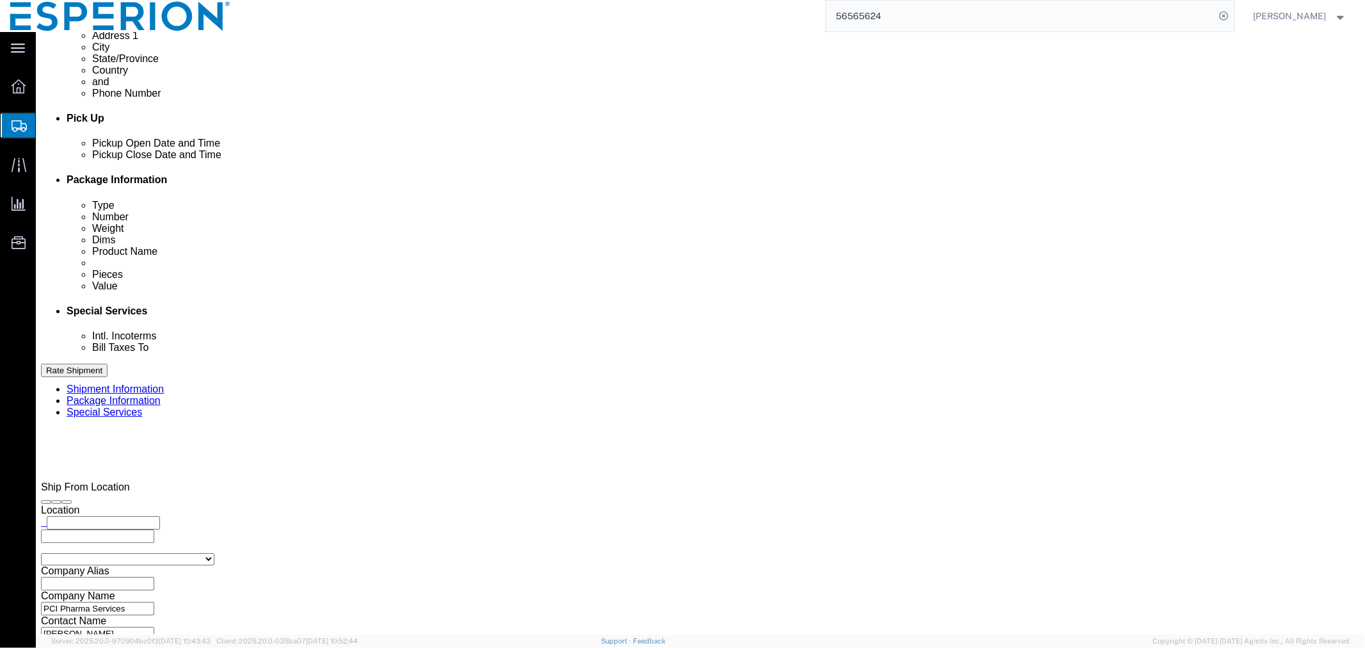
click input "text"
paste input "Patheon, by Thermo [PERSON_NAME] Scientific"
click input "Patheon, by Thermo [PERSON_NAME] Scientific"
paste input "[GEOGRAPHIC_DATA],"
click input "Patheon, by [PERSON_NAME] Scientific, [GEOGRAPHIC_DATA],"
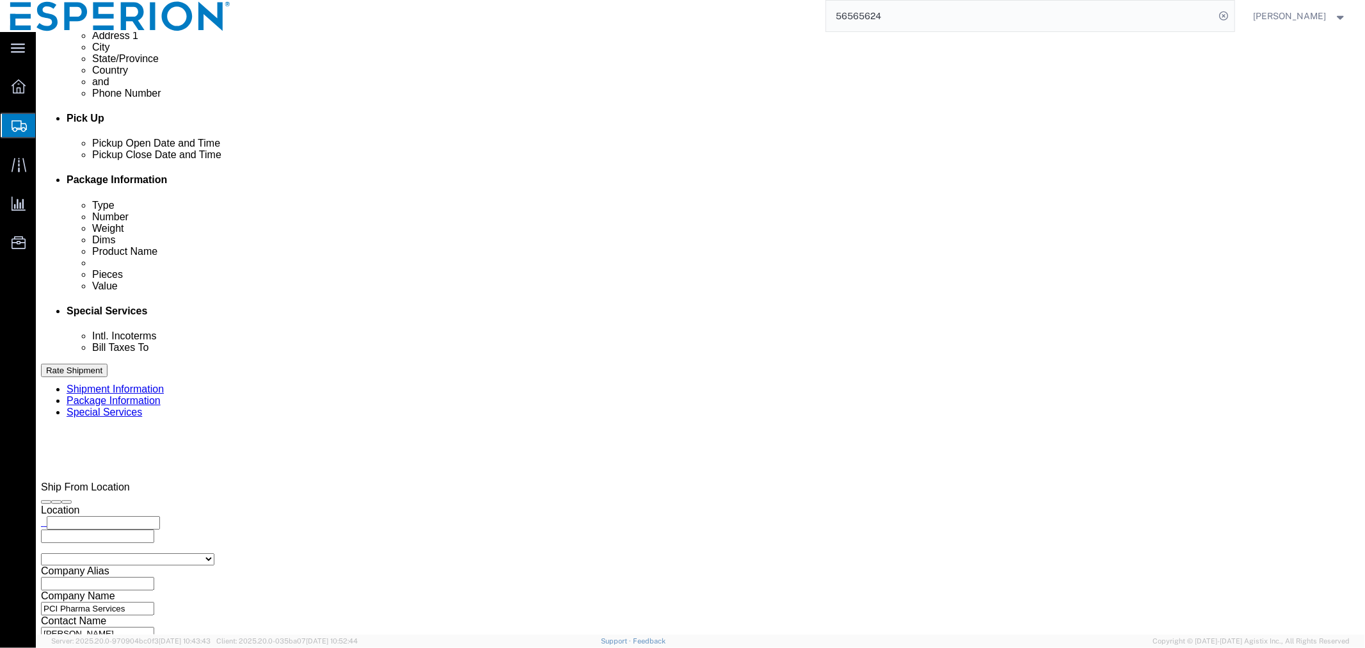
click input "Patheon, by [PERSON_NAME] Scientific, [GEOGRAPHIC_DATA],"
click input "Patheon,[PERSON_NAME], [GEOGRAPHIC_DATA],"
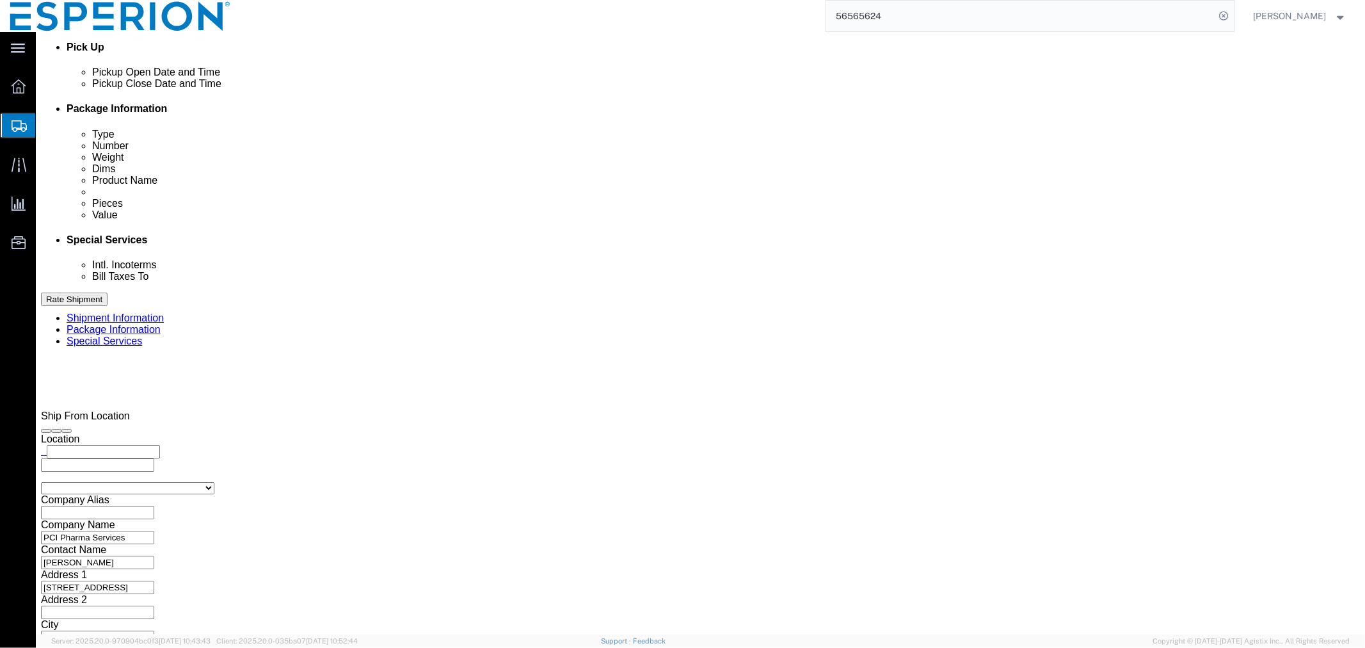
type input "Patheon,[PERSON_NAME], [GEOGRAPHIC_DATA],[GEOGRAPHIC_DATA], Canda"
click select "Select Free of Charge Free of Cost NET 30 NET 45 NET 60 See Comment"
select select "FREE_OF_COST"
click select "Select Free of Charge Free of Cost NET 30 NET 45 NET 60 See Comment"
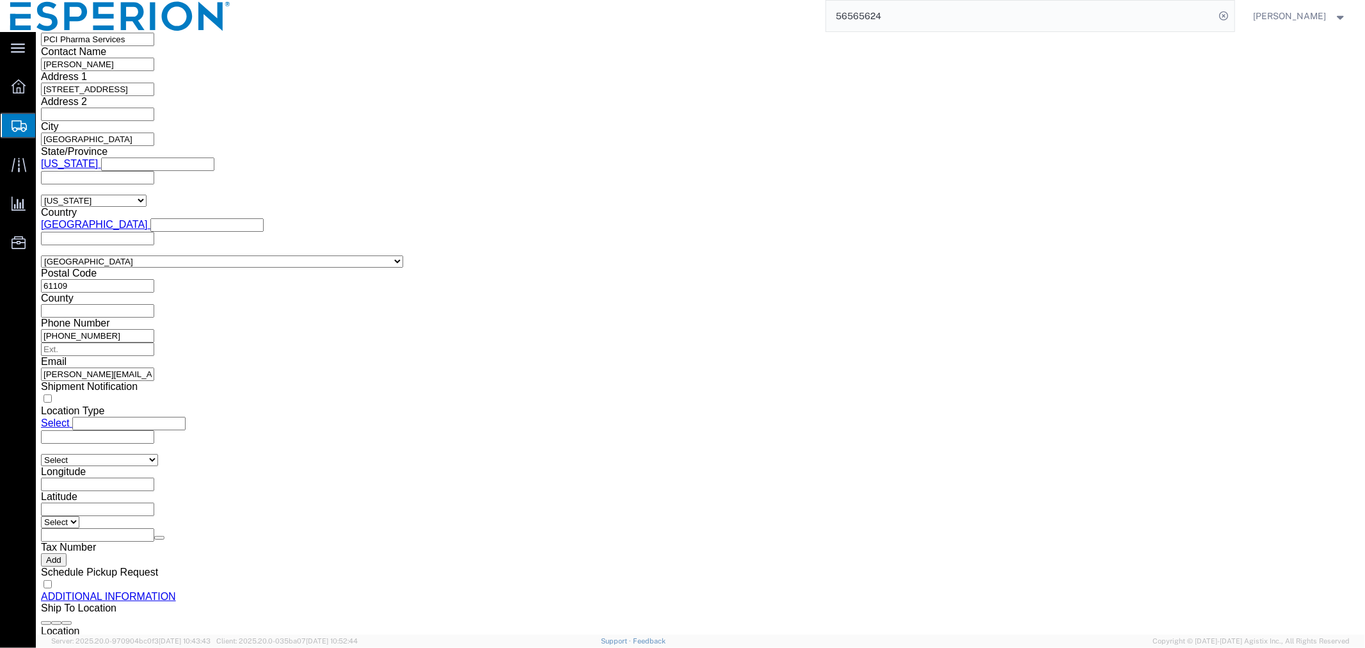
scroll to position [1147, 0]
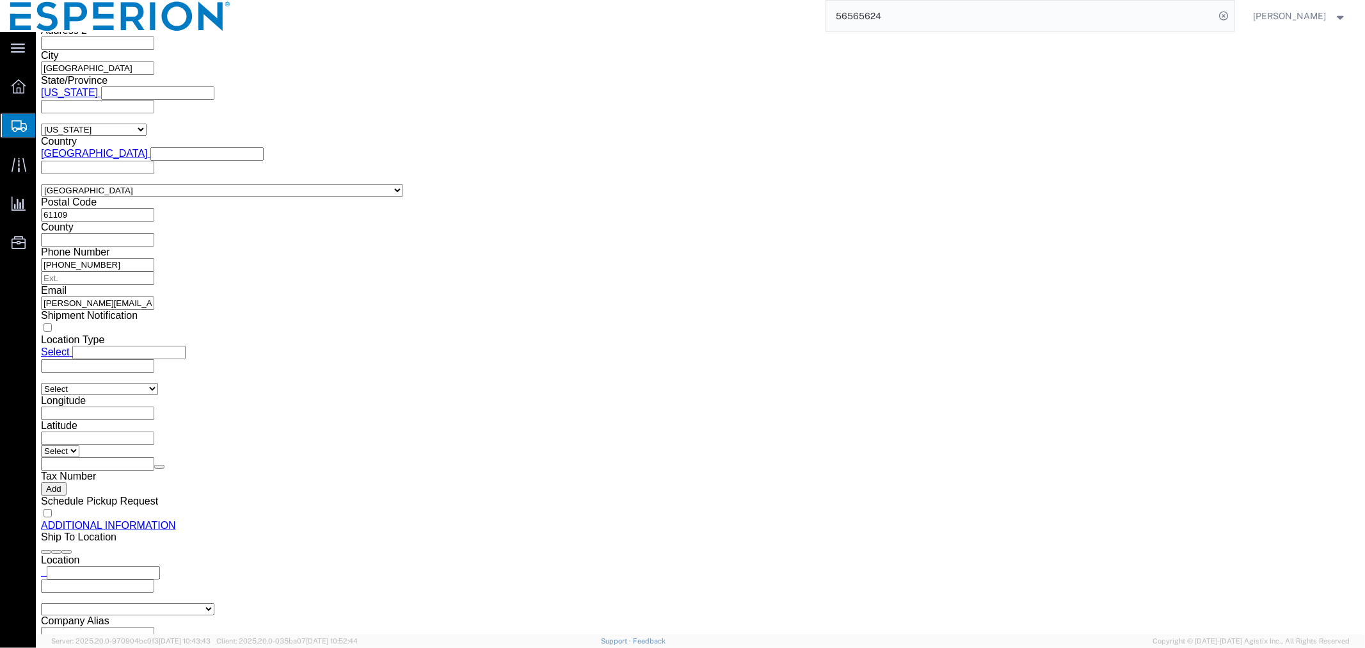
drag, startPoint x: 1278, startPoint y: 36, endPoint x: 1275, endPoint y: 43, distance: 6.9
click button "Save"
click button "Rate Shipment"
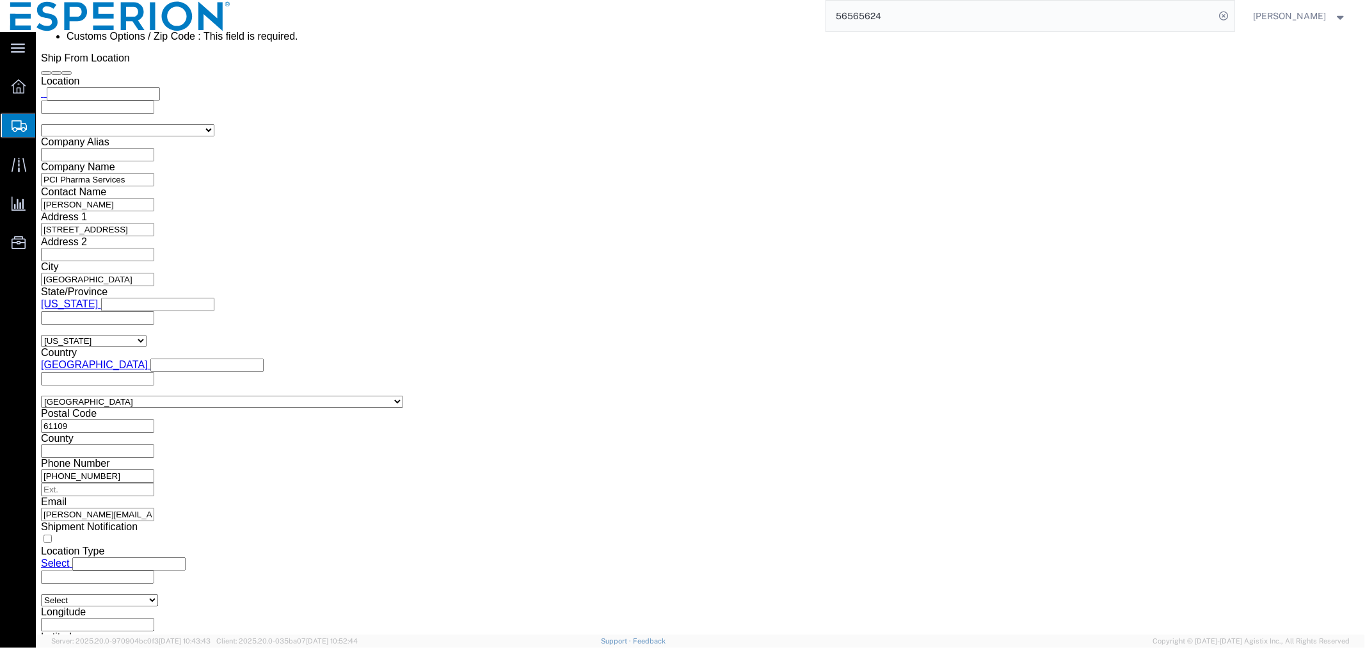
scroll to position [1066, 0]
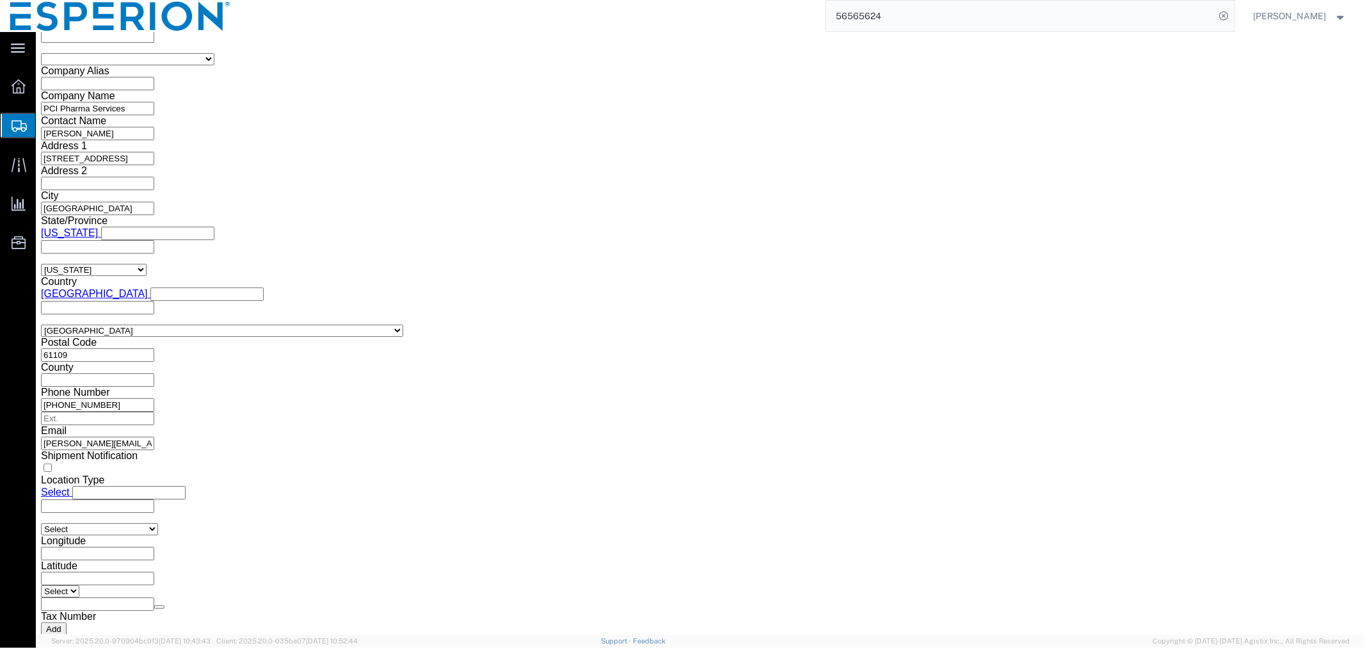
click input "Customs Options / Zip Code : This field is required."
paste input "L1N5Z5"
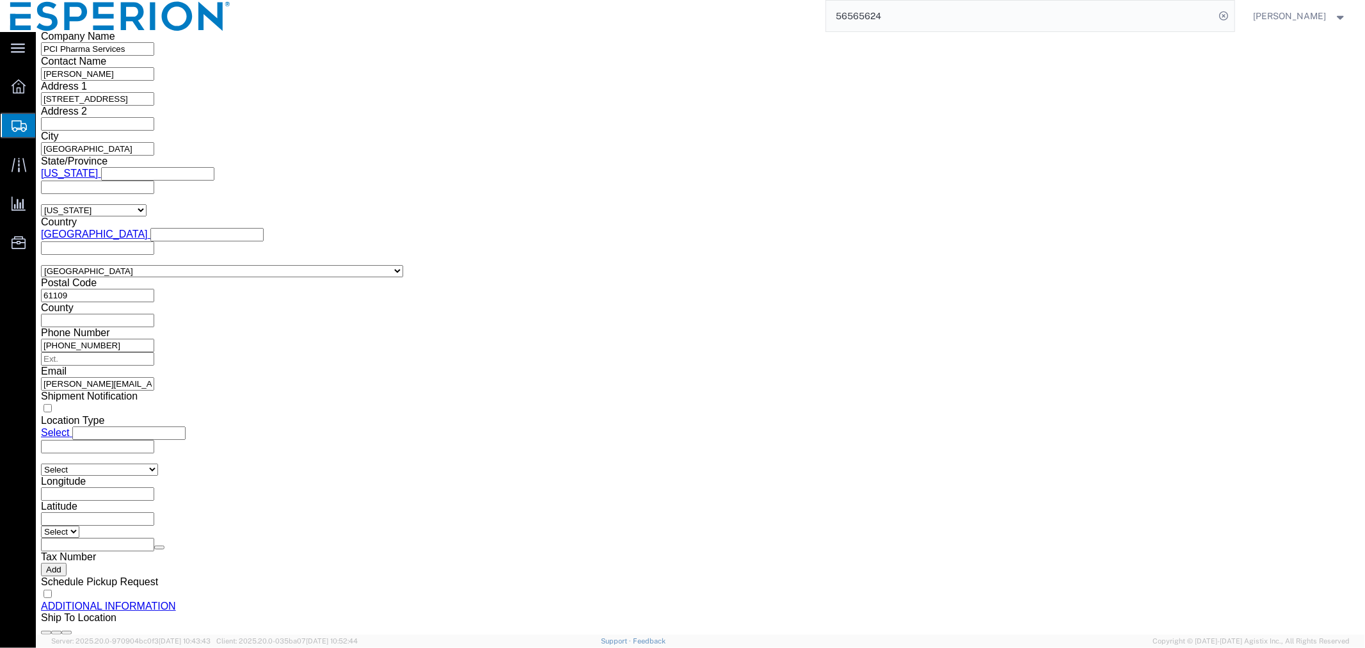
scroll to position [1013, 0]
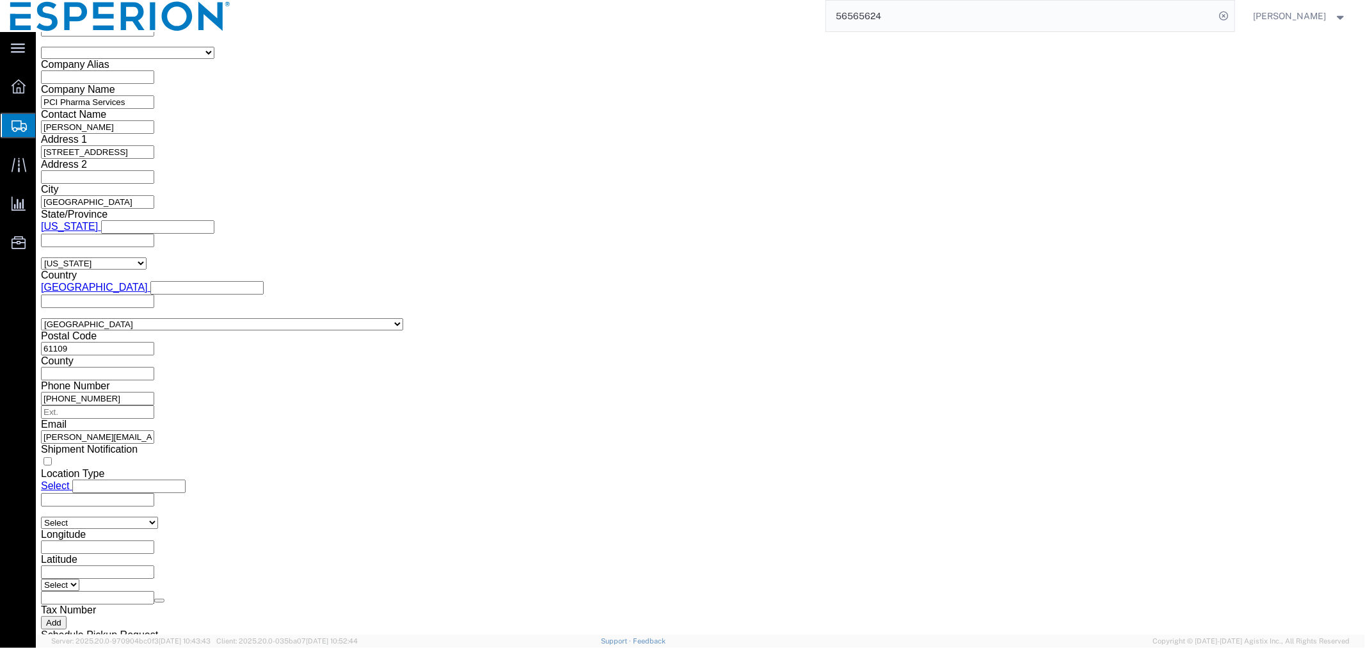
type input "L1N5Z5"
click span
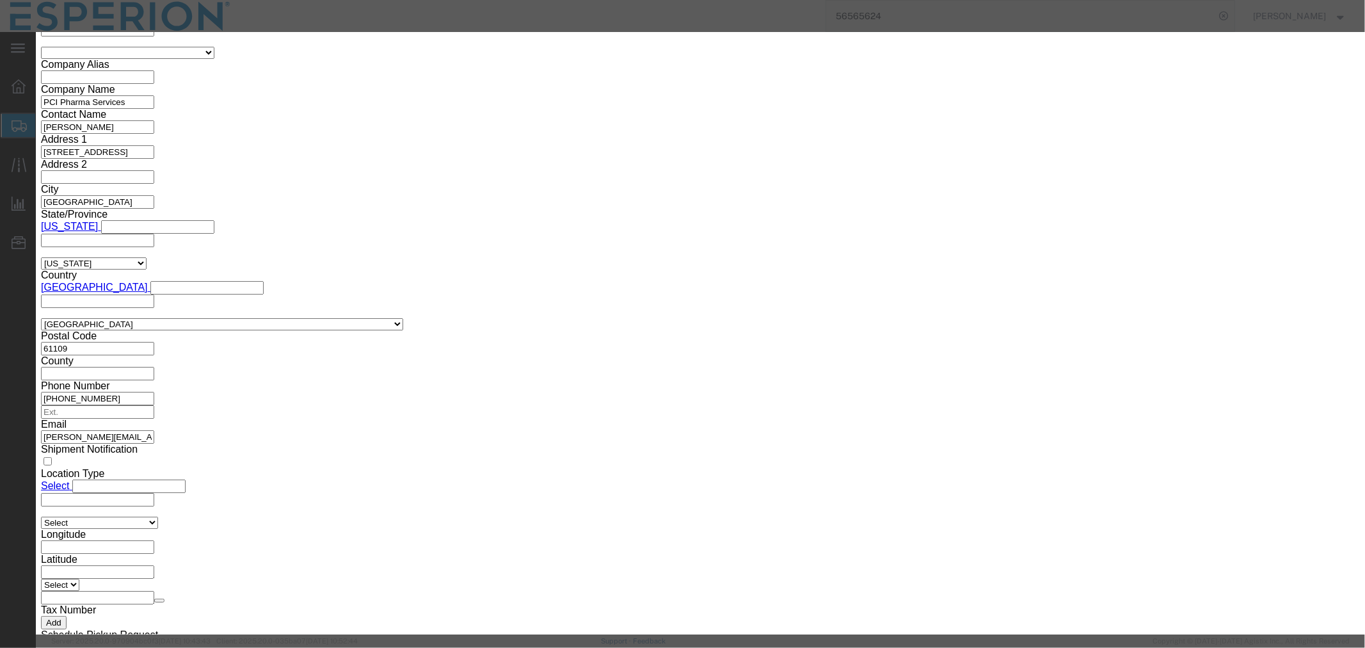
click input "checkbox"
checkbox input "true"
click button "Save"
click button "Close"
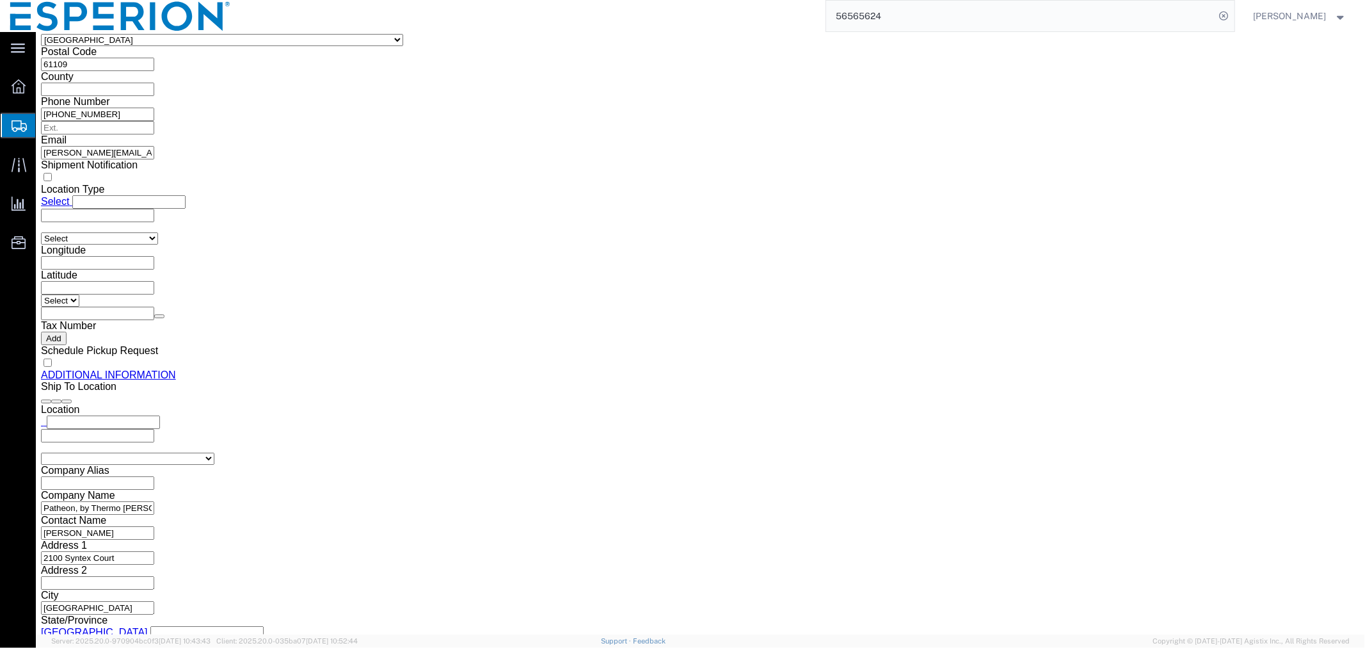
scroll to position [1369, 0]
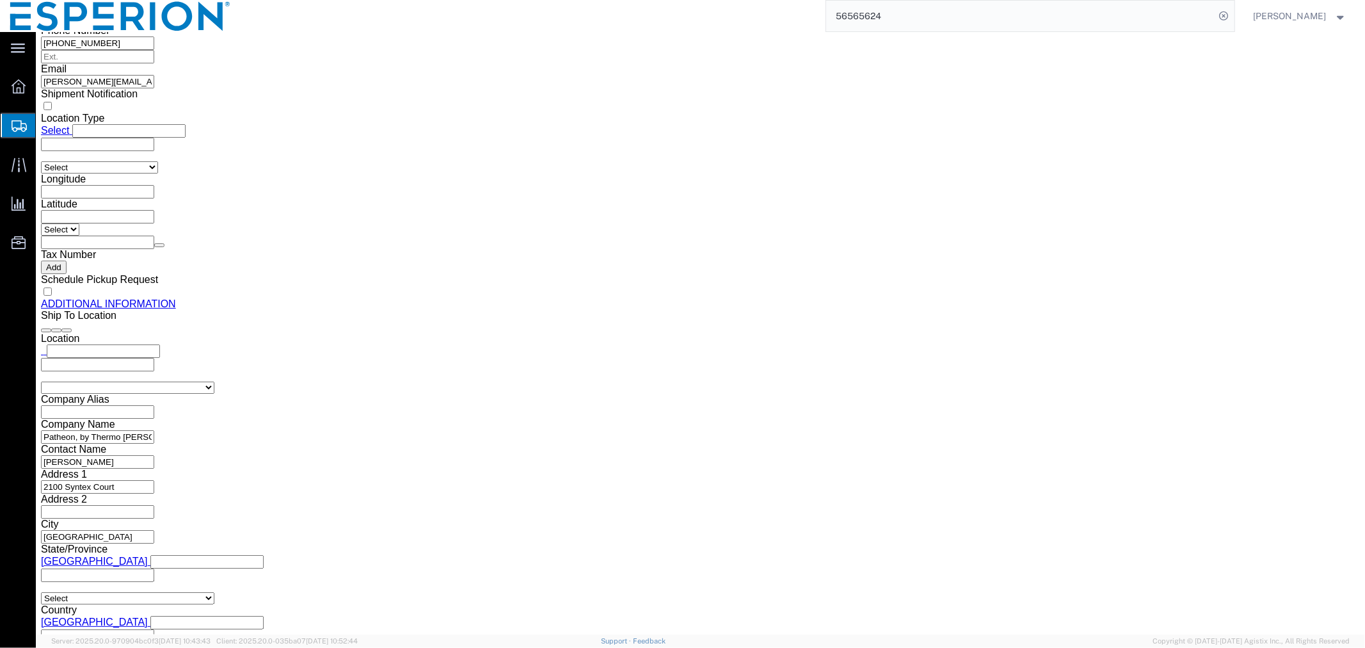
click button "Rate Shipment"
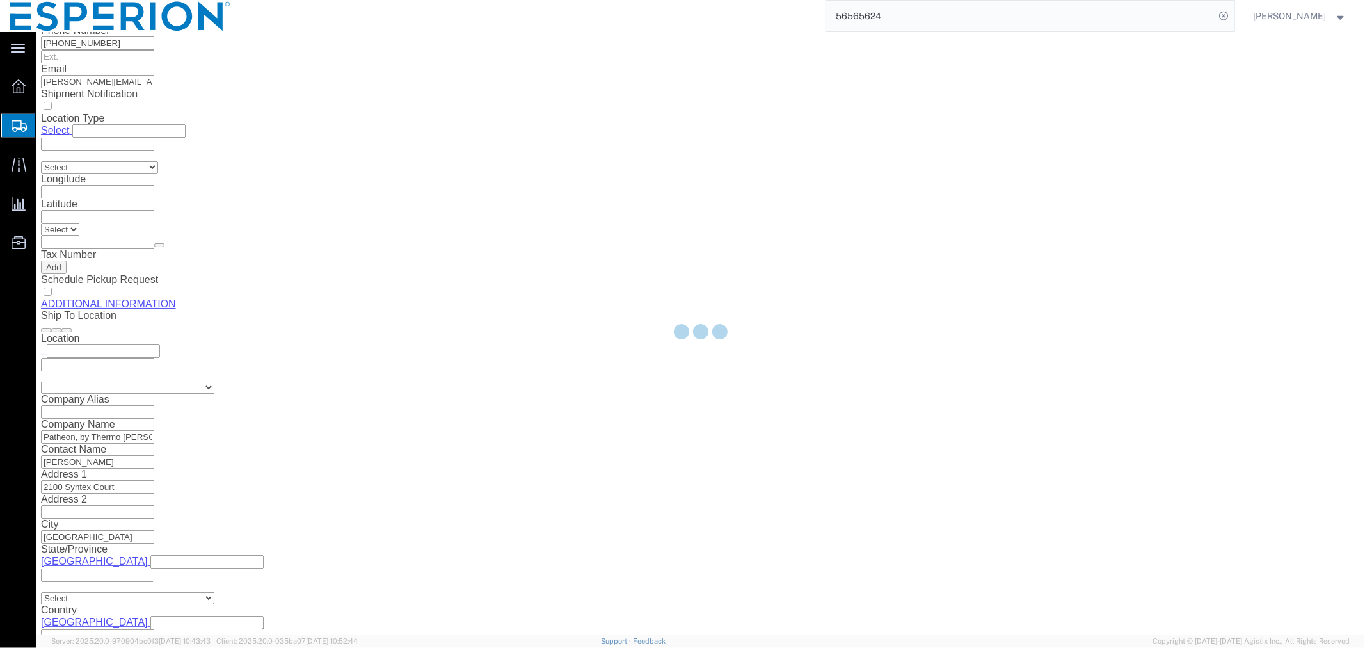
select select
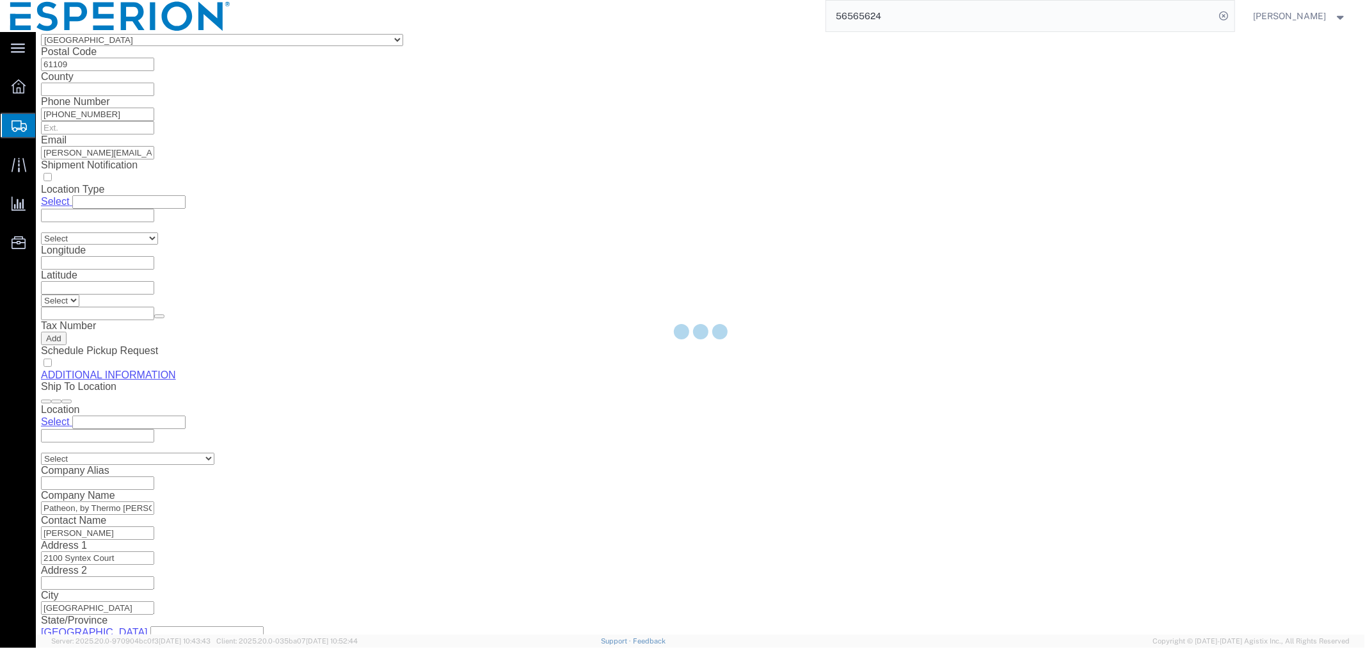
select select "COSTCENTER"
select select "51891"
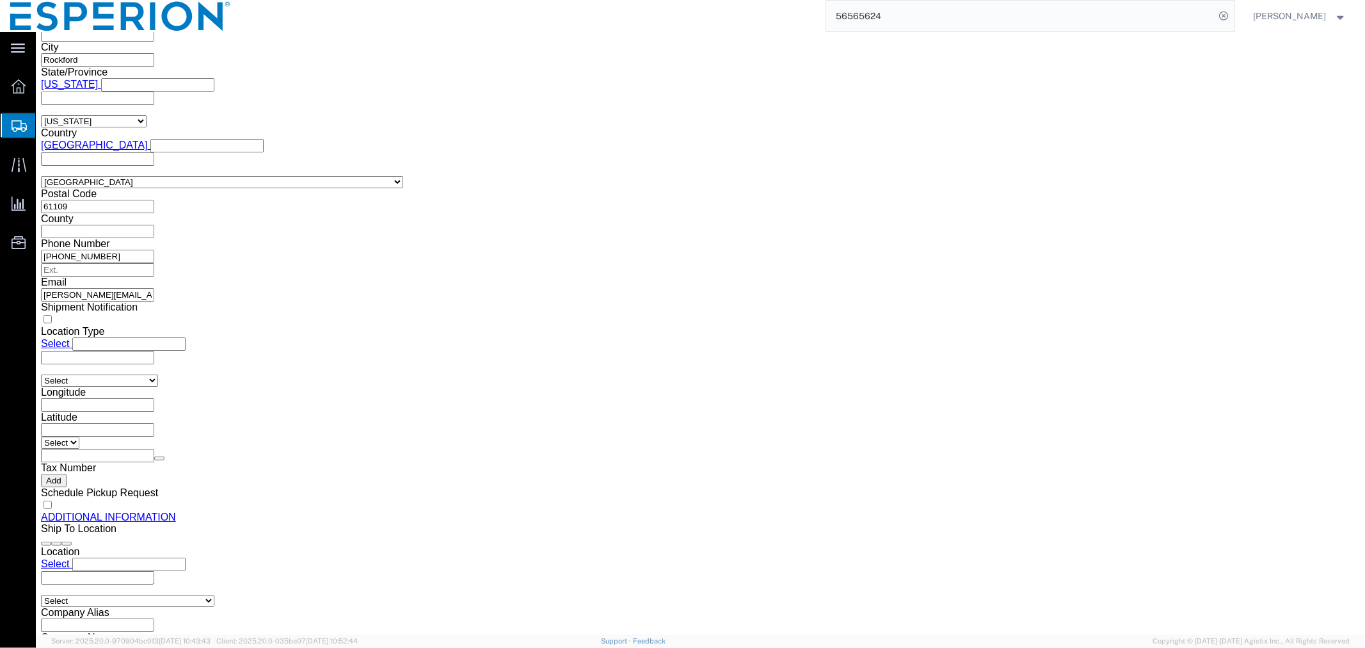
scroll to position [1155, 0]
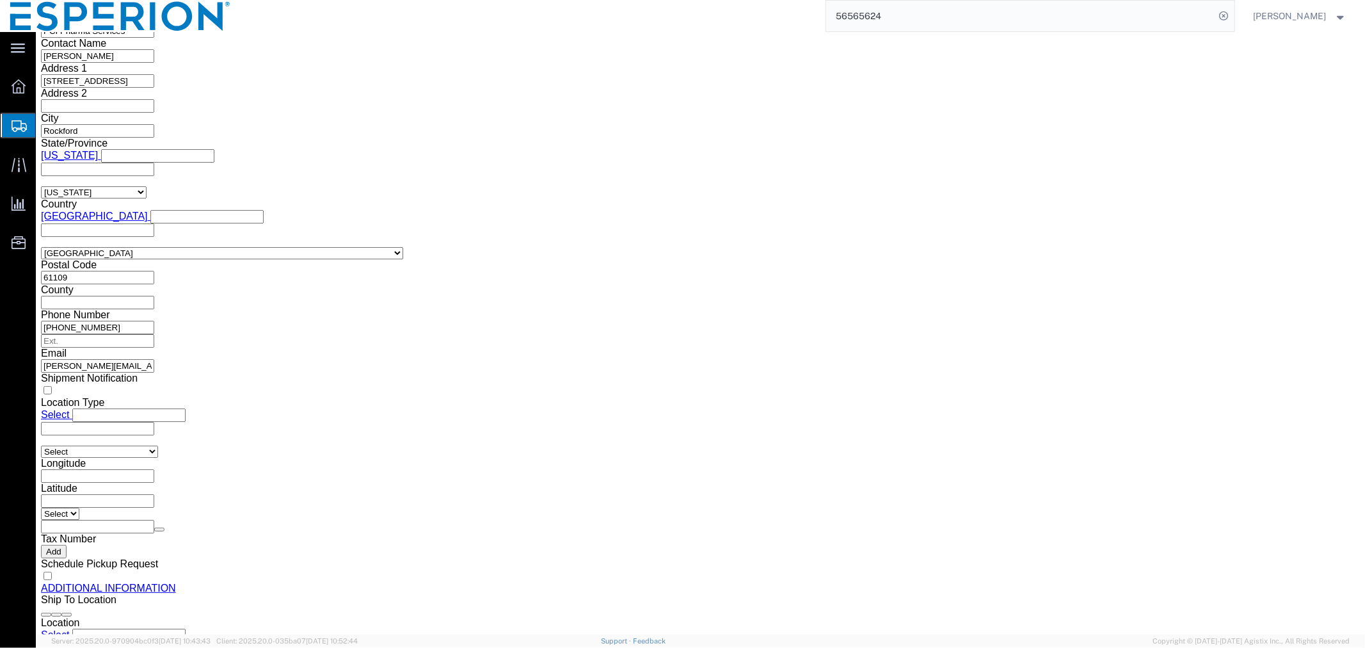
drag, startPoint x: 350, startPoint y: 325, endPoint x: 184, endPoint y: 327, distance: 165.2
click div "Company Name Expeditors Canada Inc (Sea and Air)"
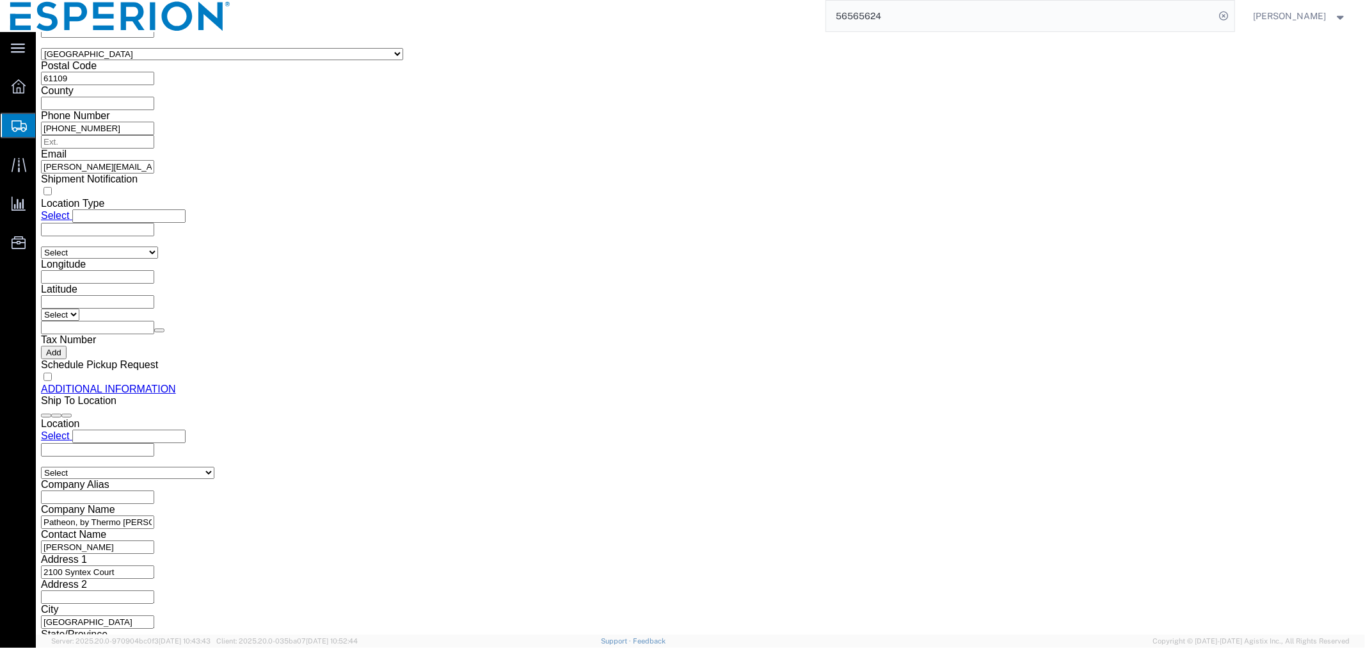
scroll to position [1141, 0]
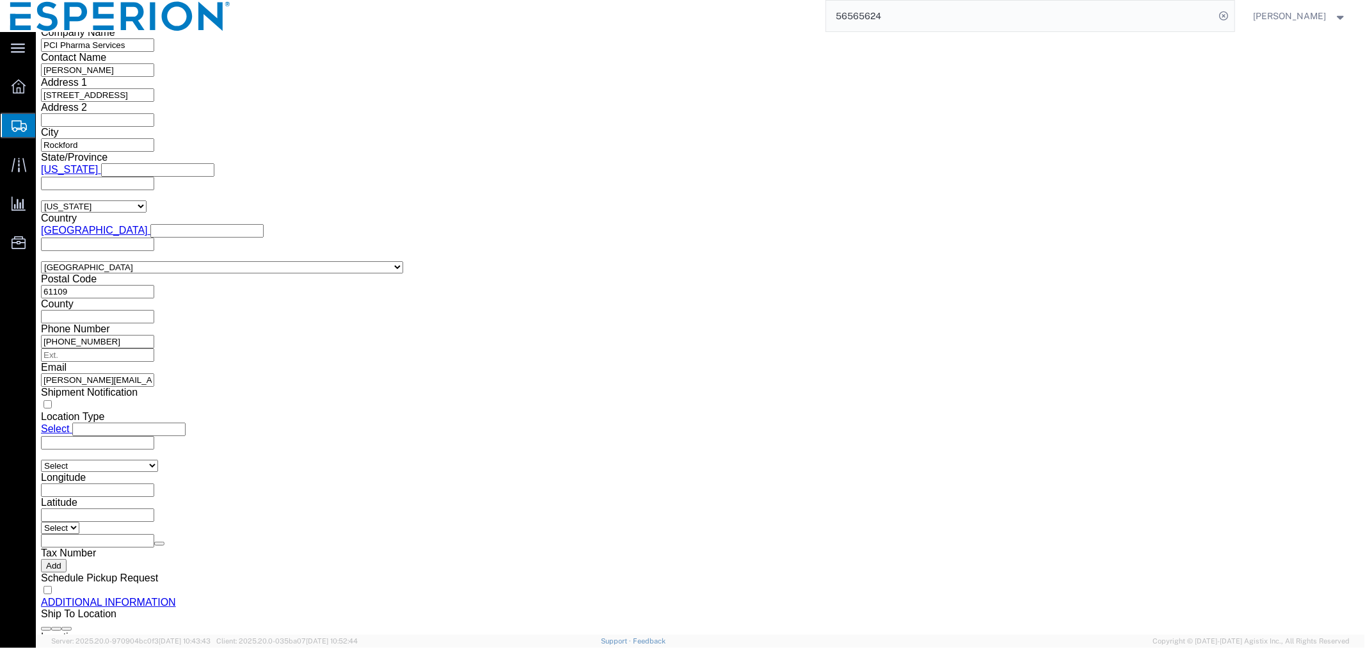
click input "text"
paste input "[STREET_ADDRESS]"
type input "[STREET_ADDRESS]"
drag, startPoint x: 782, startPoint y: 413, endPoint x: 709, endPoint y: 414, distance: 73.0
click div "Zip Code L1N5Z5"
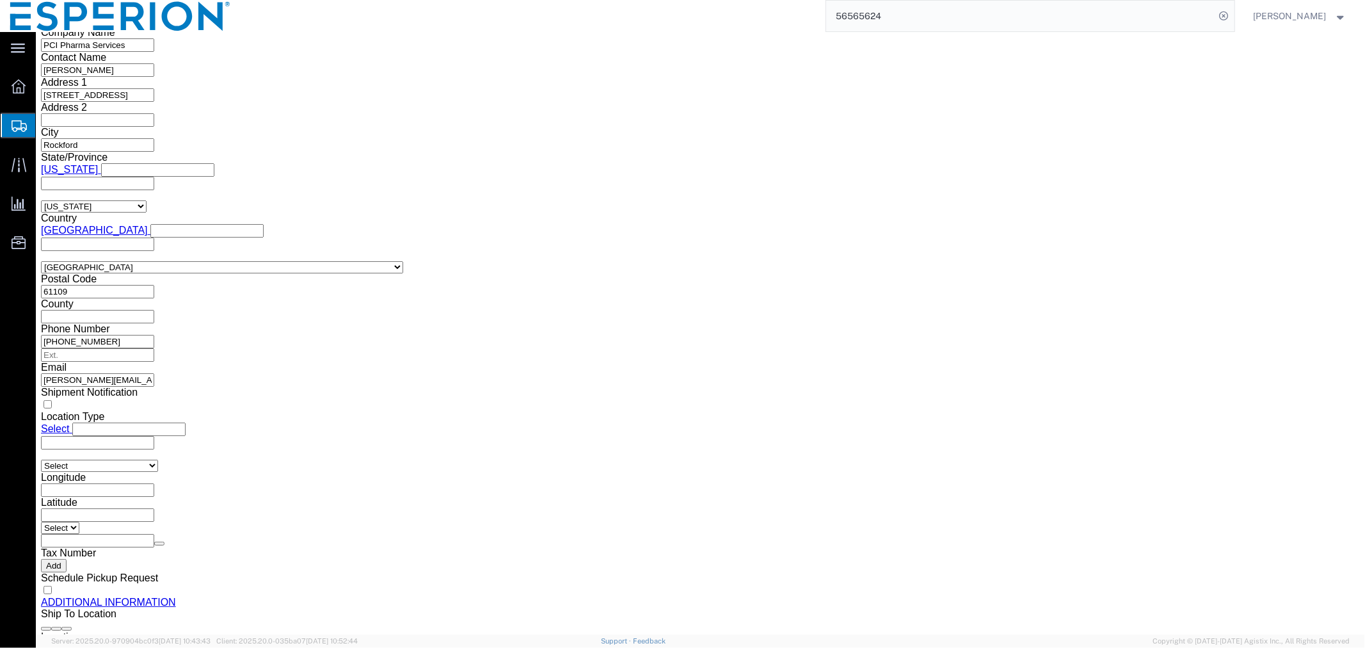
paste input "T2E 4Y9"
type input "T2E 4Y9"
click input "text"
paste input "[GEOGRAPHIC_DATA]"
type input "[GEOGRAPHIC_DATA]"
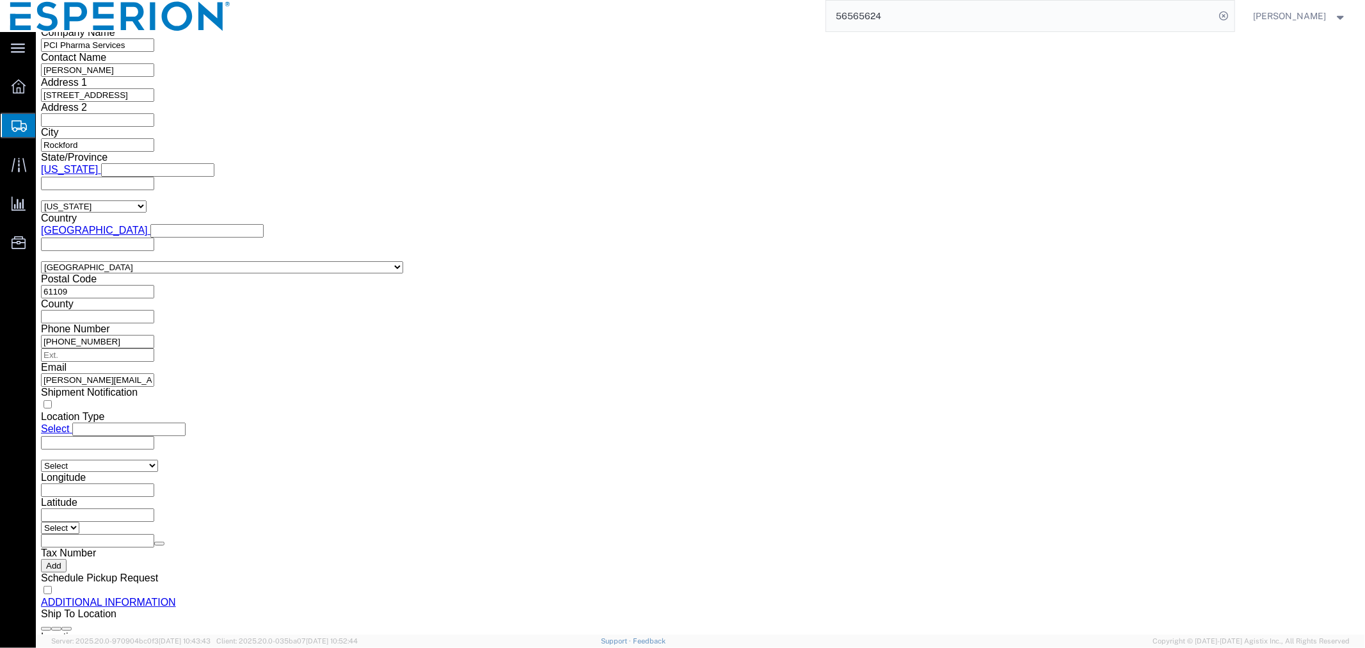
click select "Select [GEOGRAPHIC_DATA] [GEOGRAPHIC_DATA] [GEOGRAPHIC_DATA] [GEOGRAPHIC_DATA] …"
select select "AB"
click select "Select [GEOGRAPHIC_DATA] [GEOGRAPHIC_DATA] [GEOGRAPHIC_DATA] [GEOGRAPHIC_DATA] …"
drag, startPoint x: 292, startPoint y: 390, endPoint x: 106, endPoint y: 376, distance: 186.2
click div "Company Name Expeditors Canada Inc (Sea and Air) Contact Name [PERSON_NAME] Acc…"
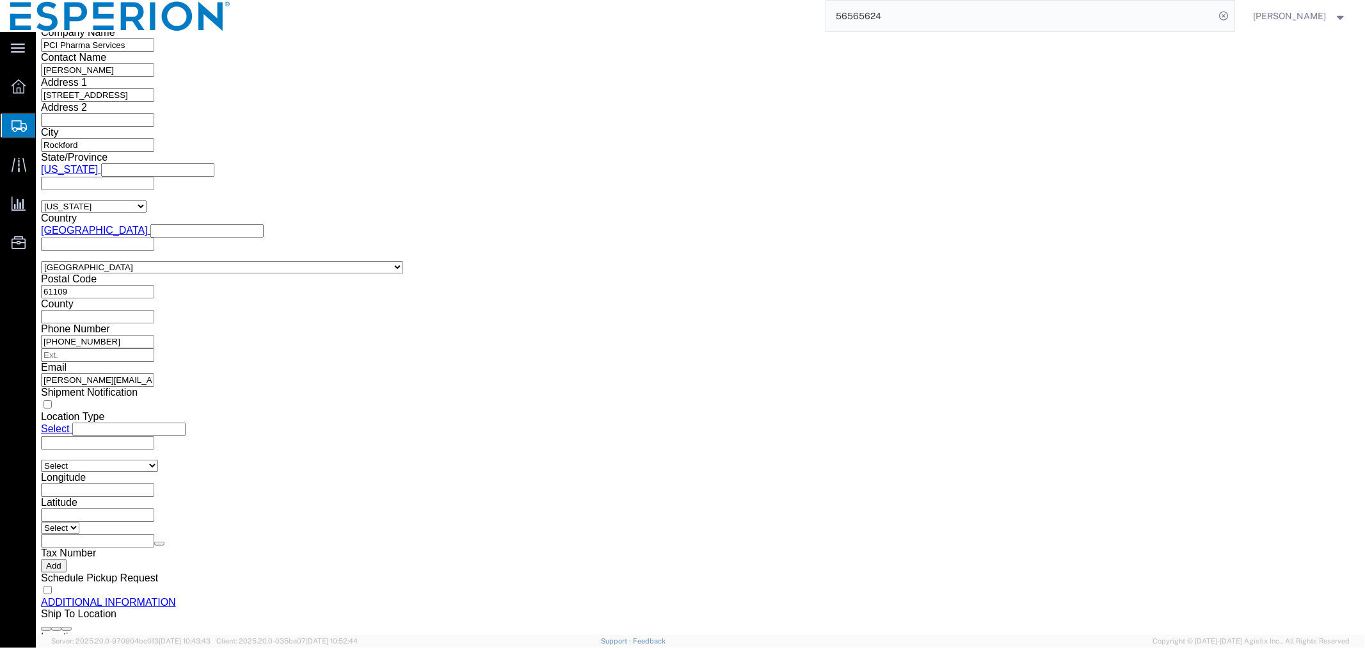
click input "text"
paste input "[STREET_ADDRESS]"
type input "[STREET_ADDRESS]"
click span
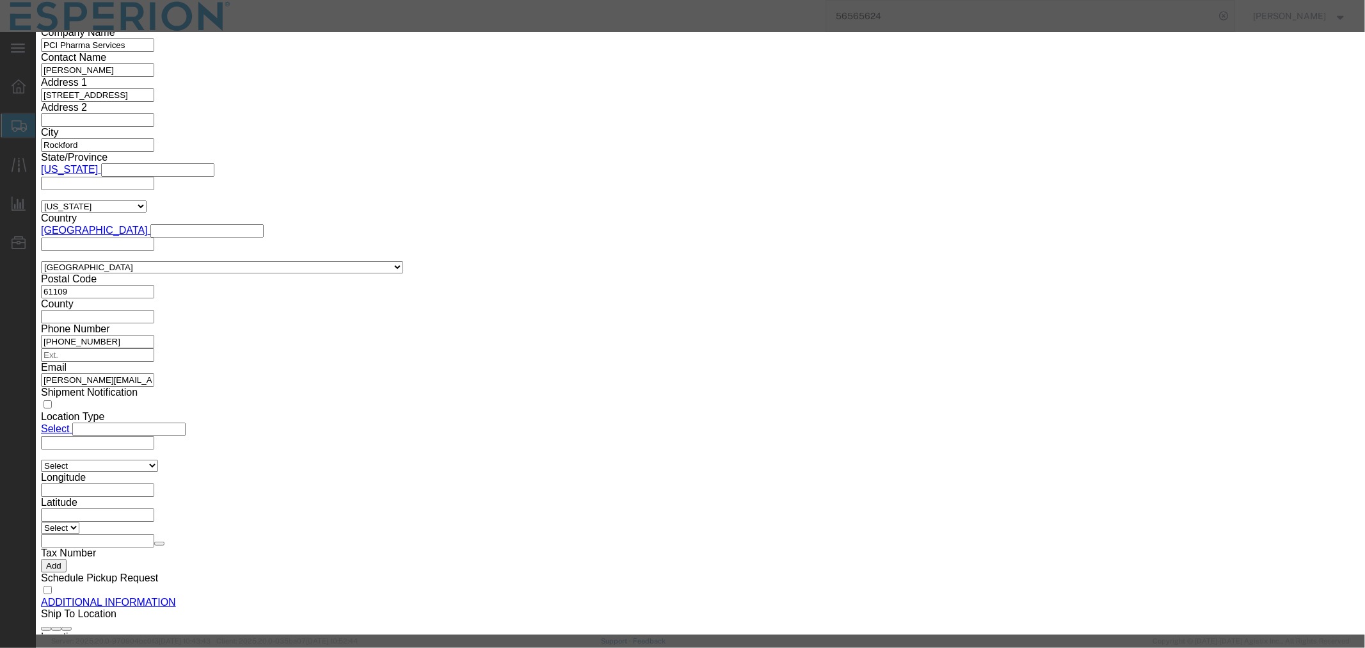
click td
click input "checkbox"
checkbox input "true"
click button "Save"
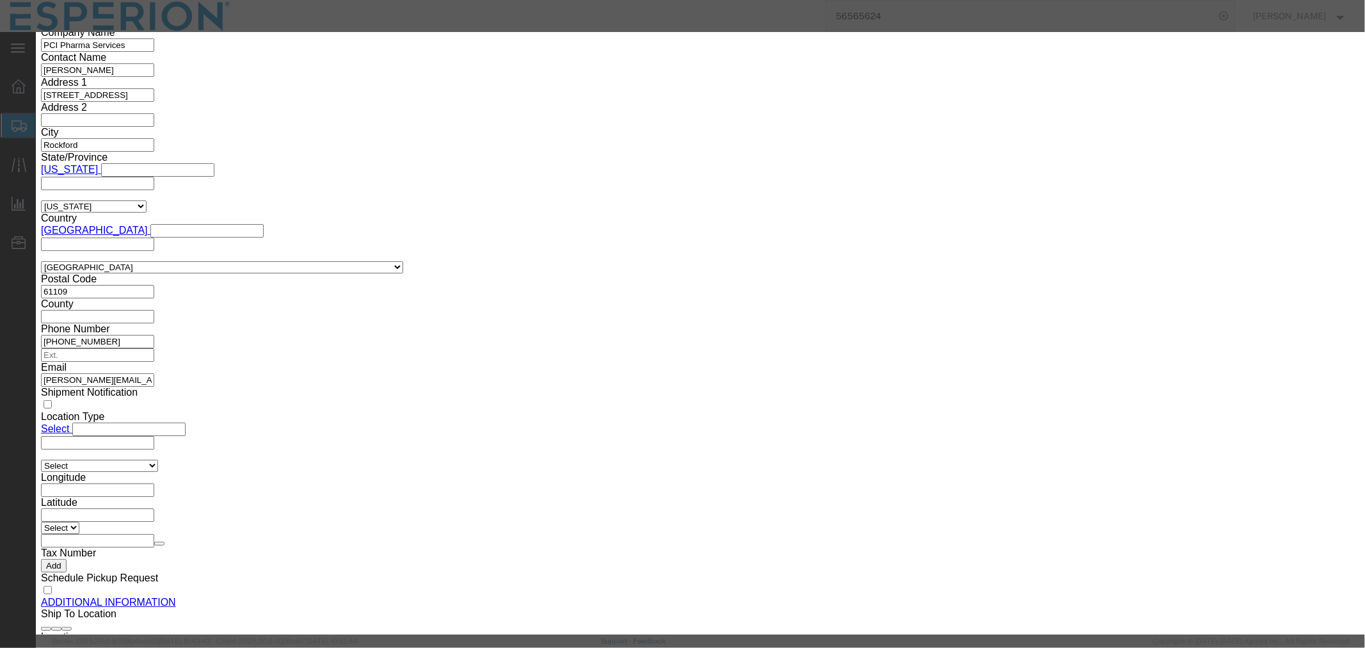
click icon "button"
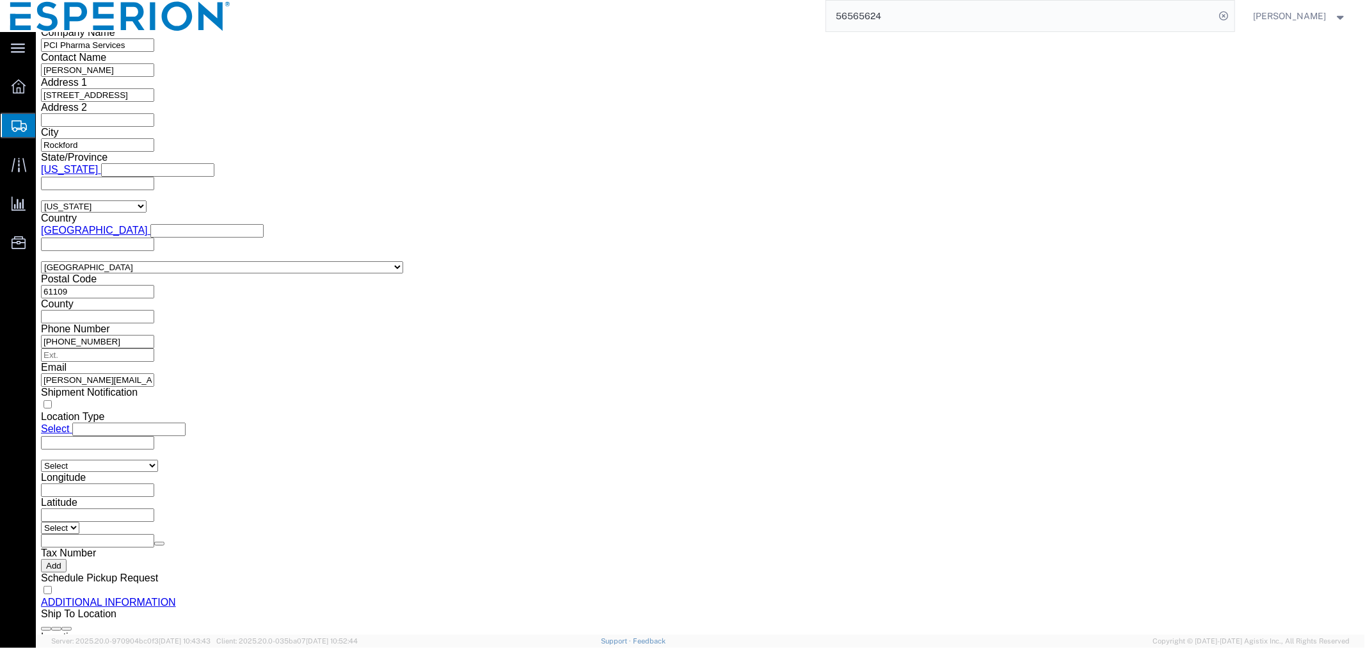
click button "Save"
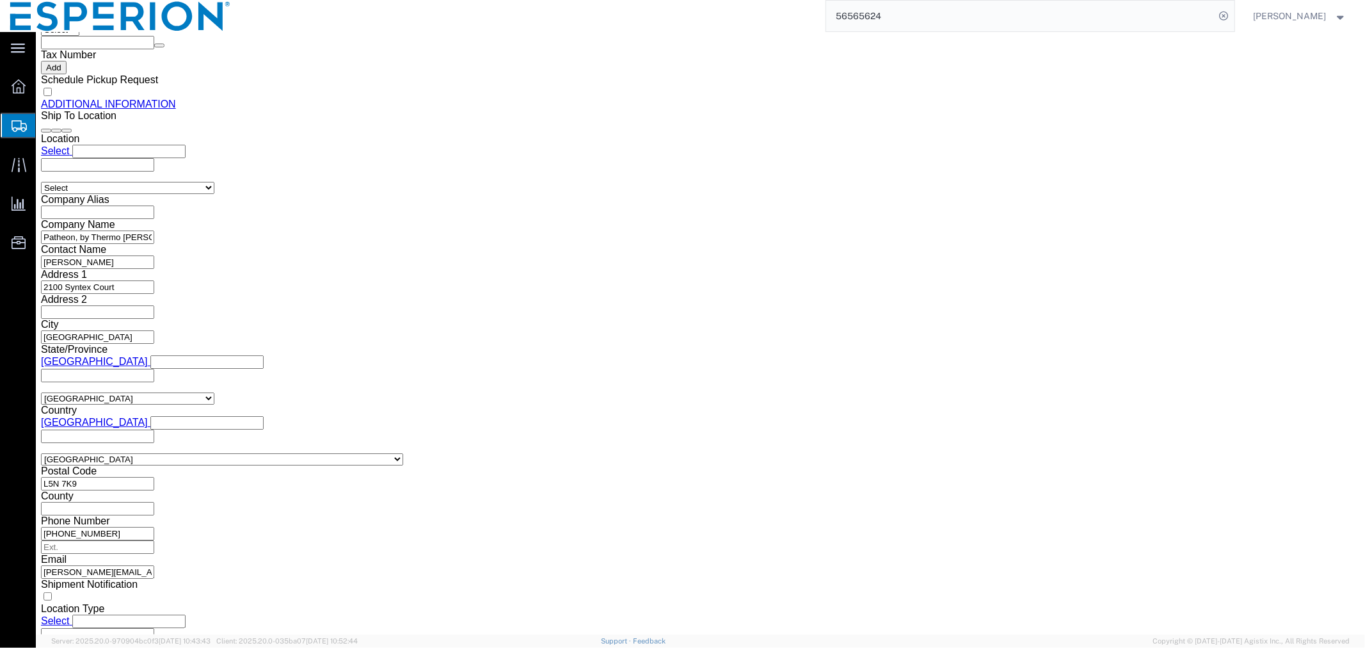
scroll to position [1710, 0]
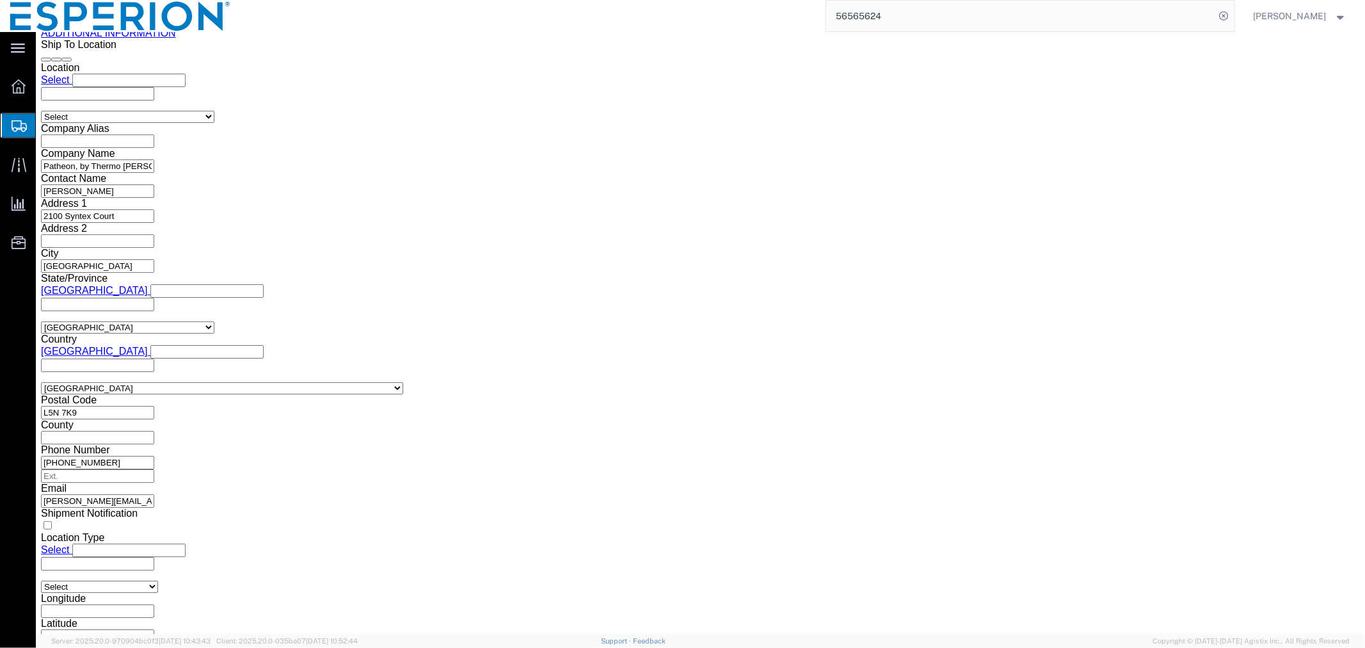
click button "Rate Shipment"
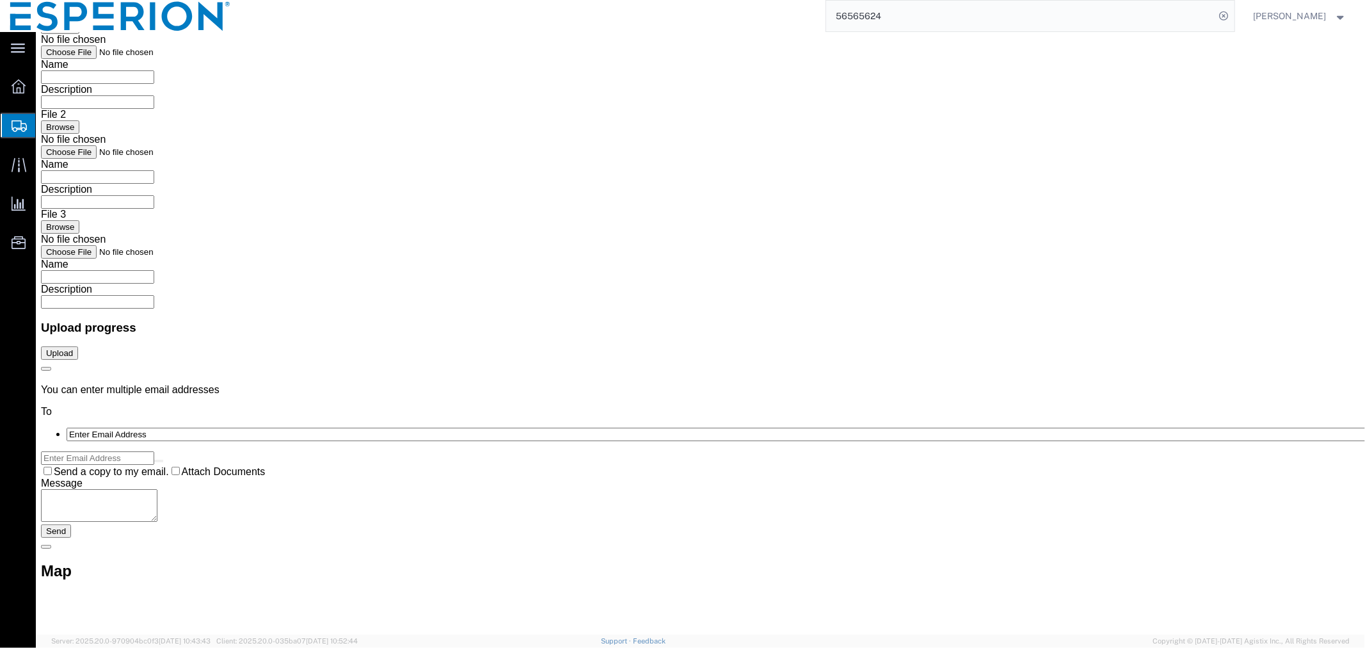
scroll to position [0, 0]
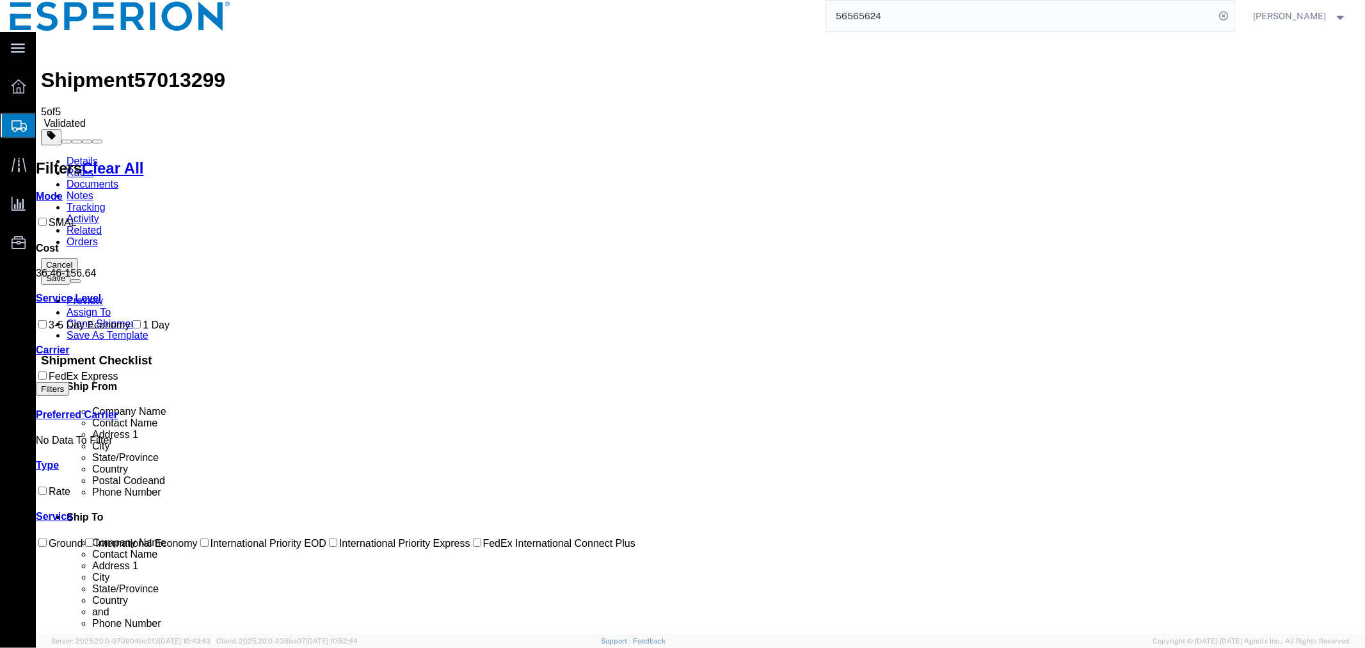
click at [92, 155] on link "Details" at bounding box center [81, 160] width 31 height 11
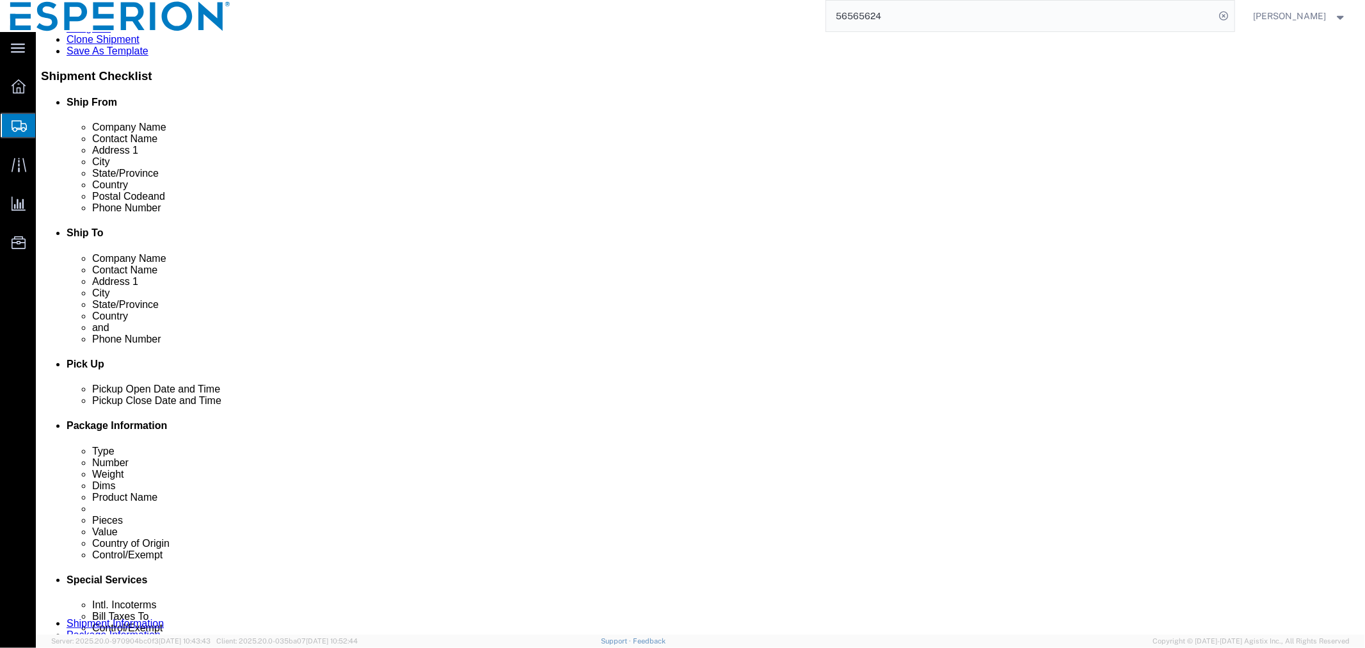
scroll to position [502, 0]
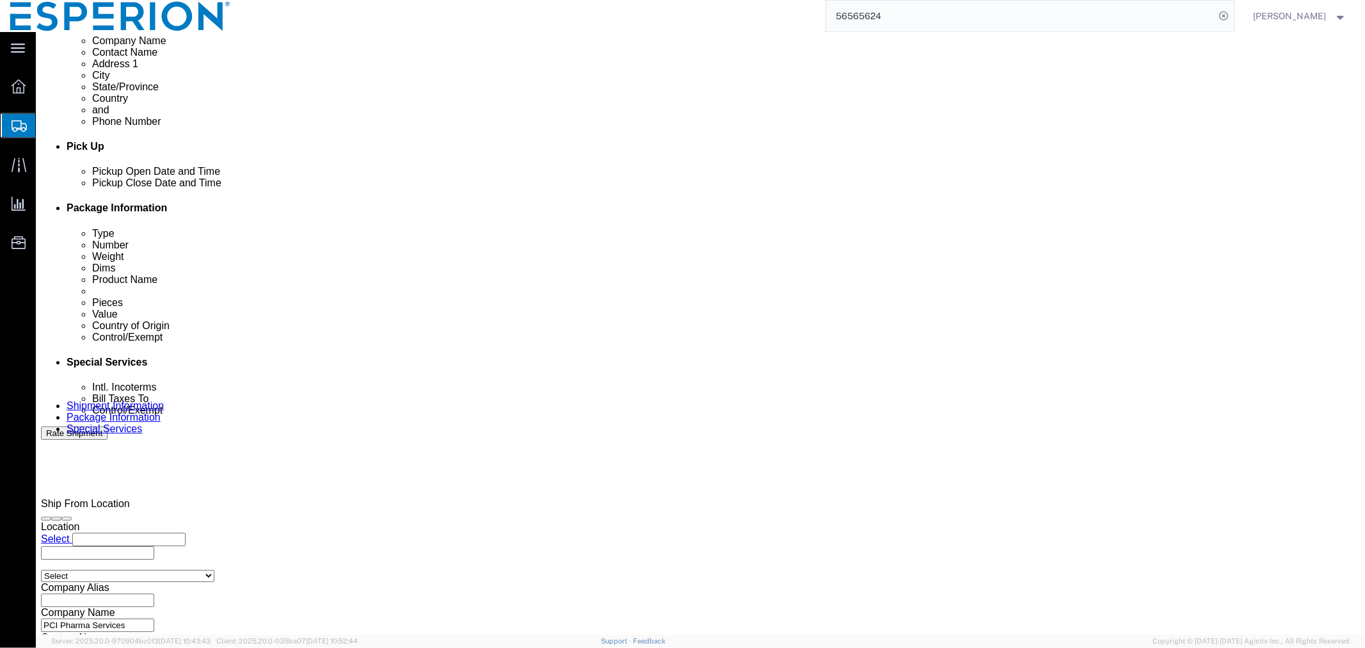
click button "Continue"
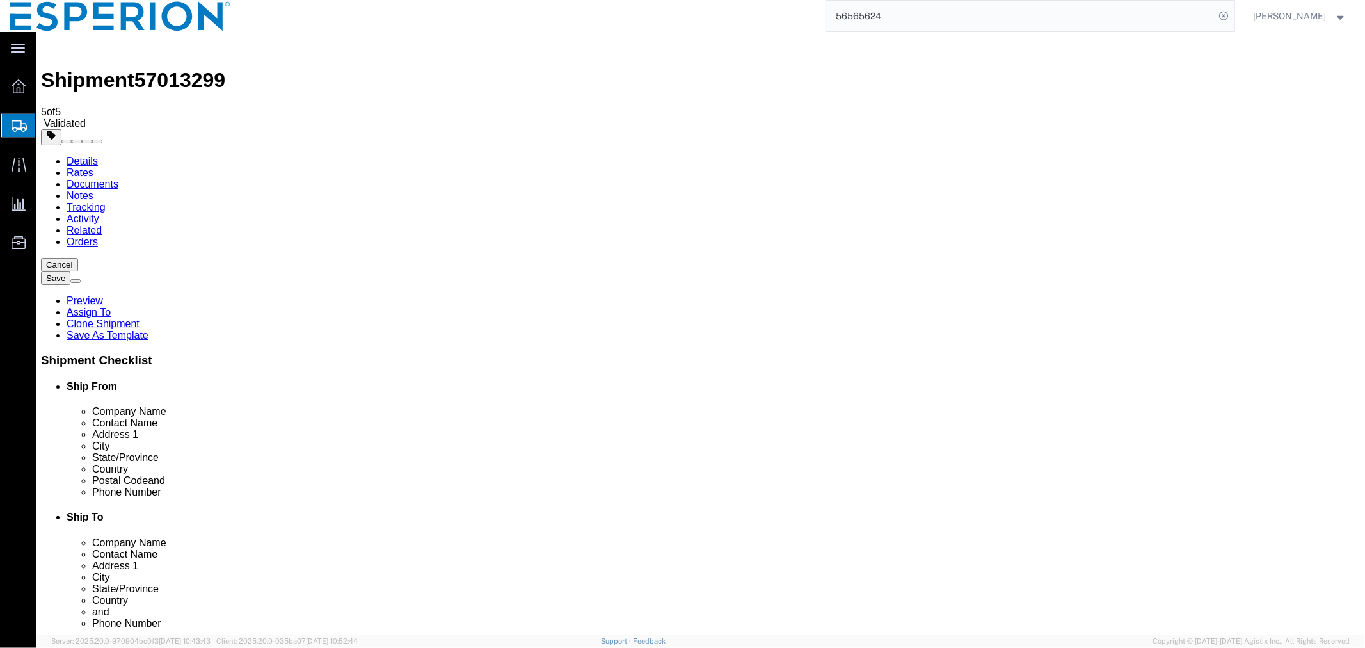
click button "Previous"
drag, startPoint x: 876, startPoint y: 458, endPoint x: 726, endPoint y: 459, distance: 149.8
click div "[PERSON_NAME][EMAIL_ADDRESS][DOMAIN_NAME]"
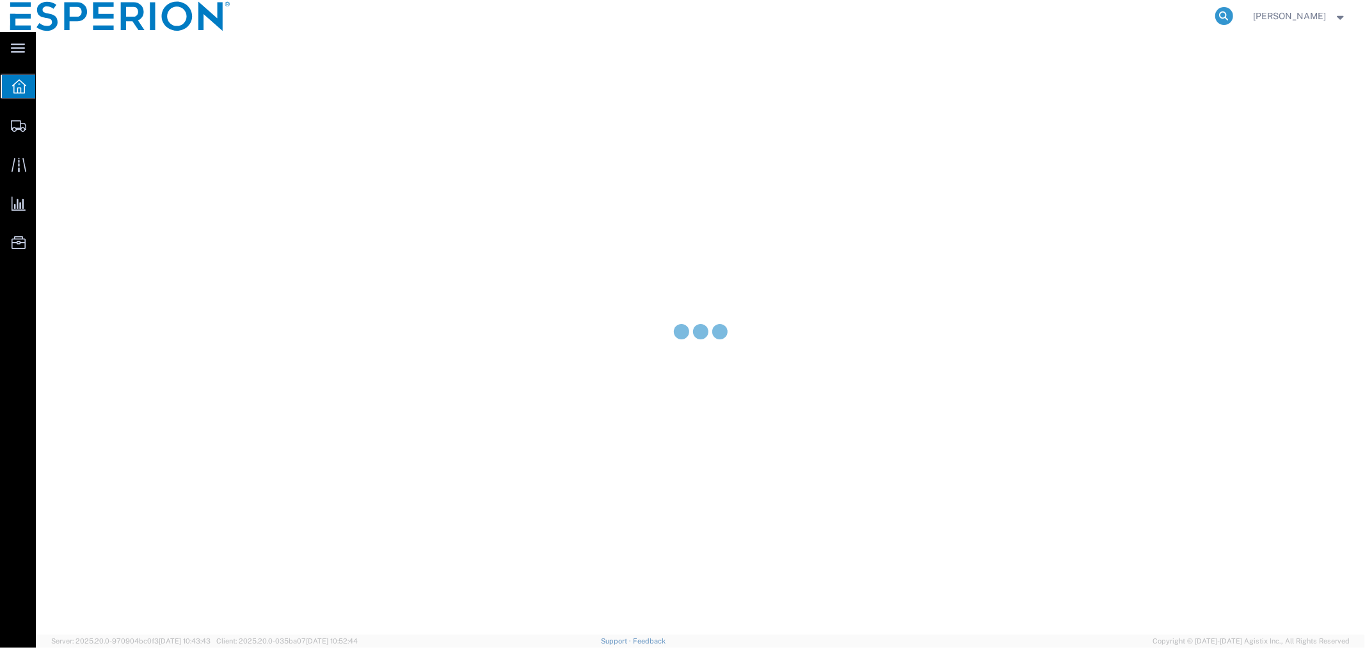
click at [1227, 13] on icon at bounding box center [1225, 16] width 18 height 18
click at [1153, 20] on input "search" at bounding box center [1020, 16] width 389 height 31
paste input "56565176"
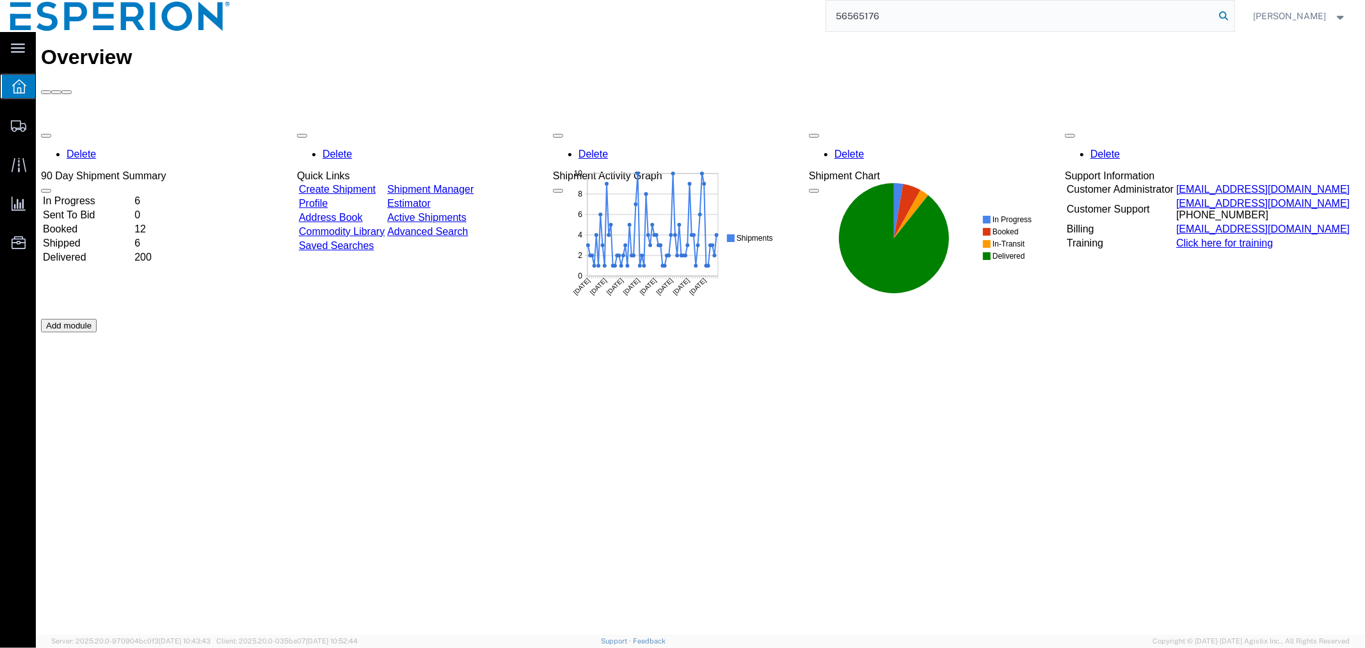
type input "56565176"
click at [1226, 15] on icon at bounding box center [1225, 16] width 18 height 18
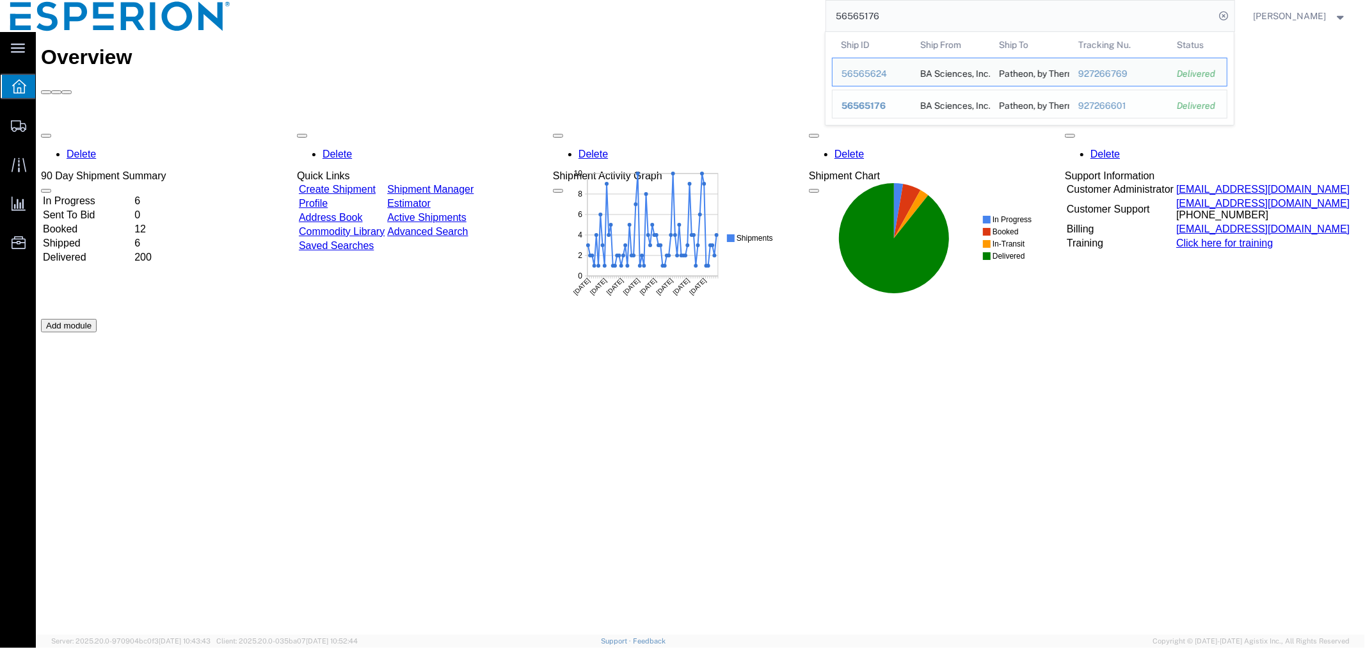
click at [878, 104] on span "56565176" at bounding box center [864, 106] width 44 height 10
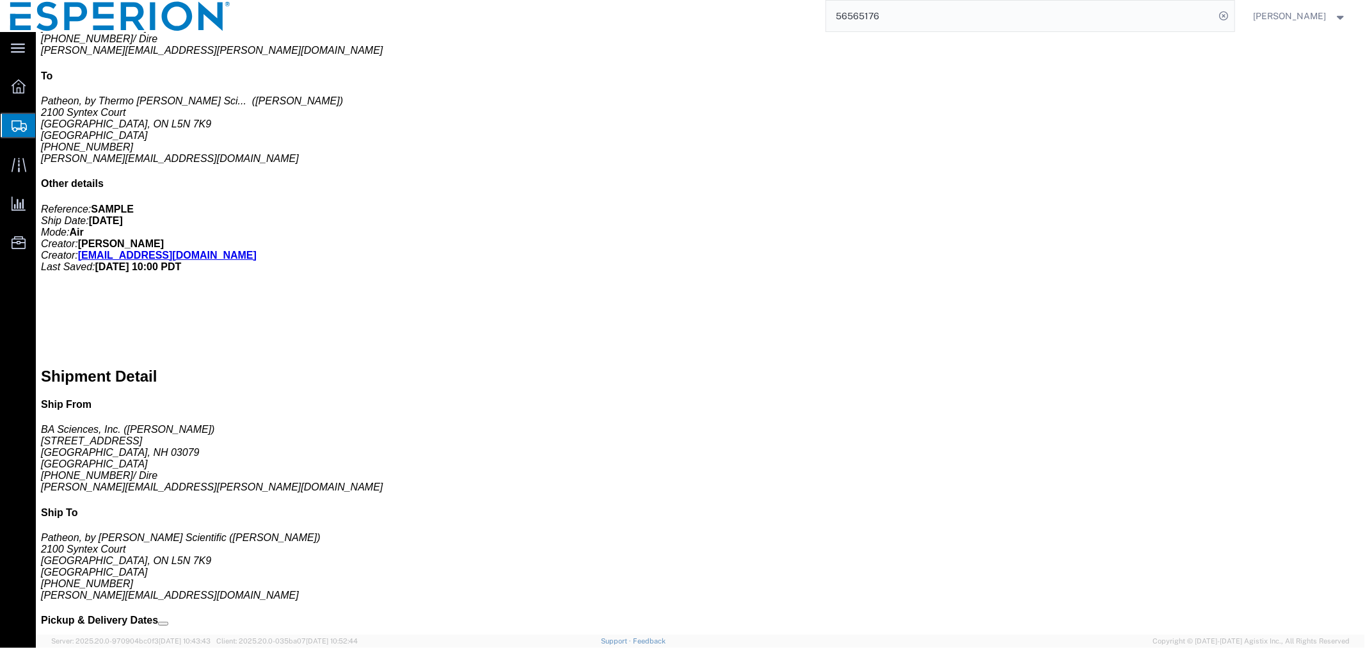
scroll to position [241, 0]
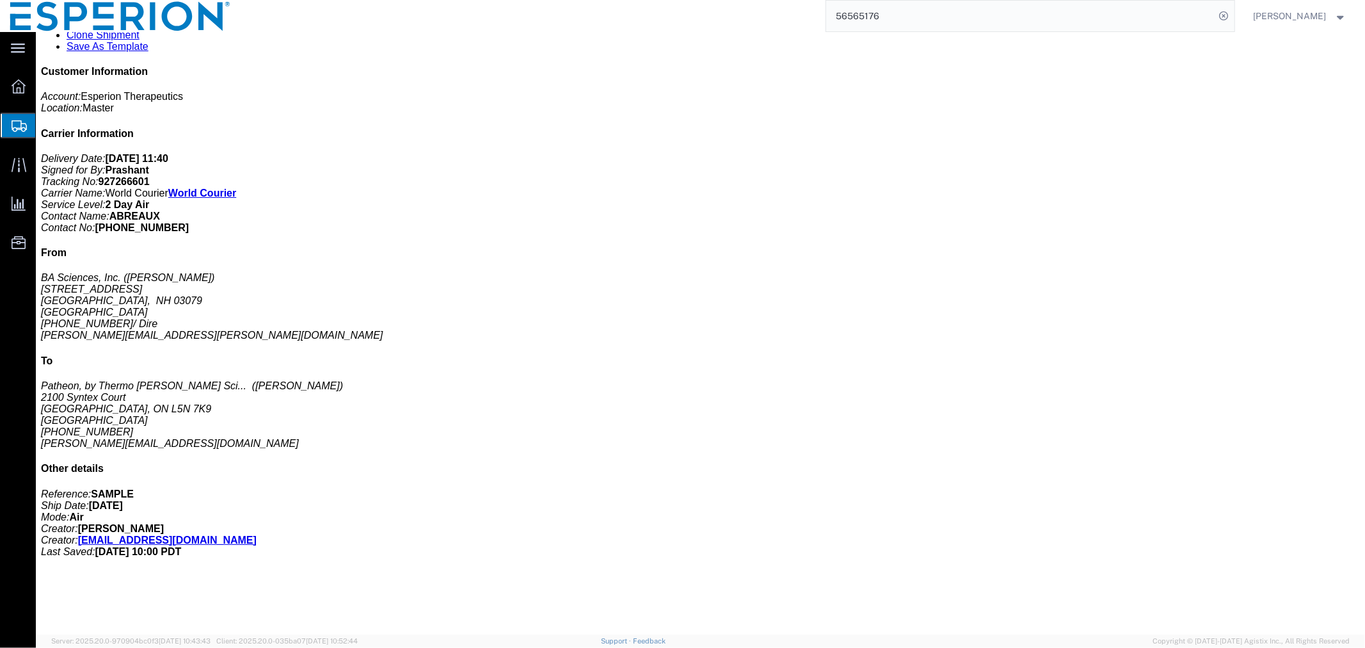
click link "Documents"
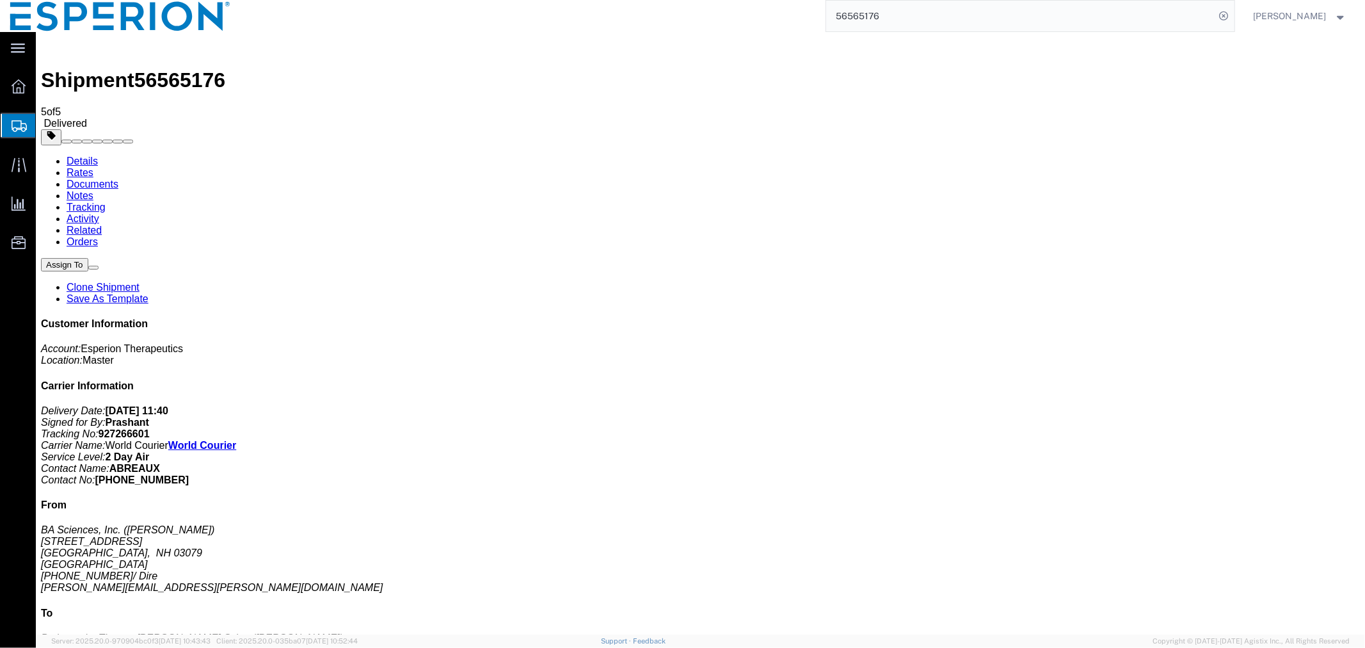
click at [44, 84] on span "Overview" at bounding box center [39, 87] width 9 height 26
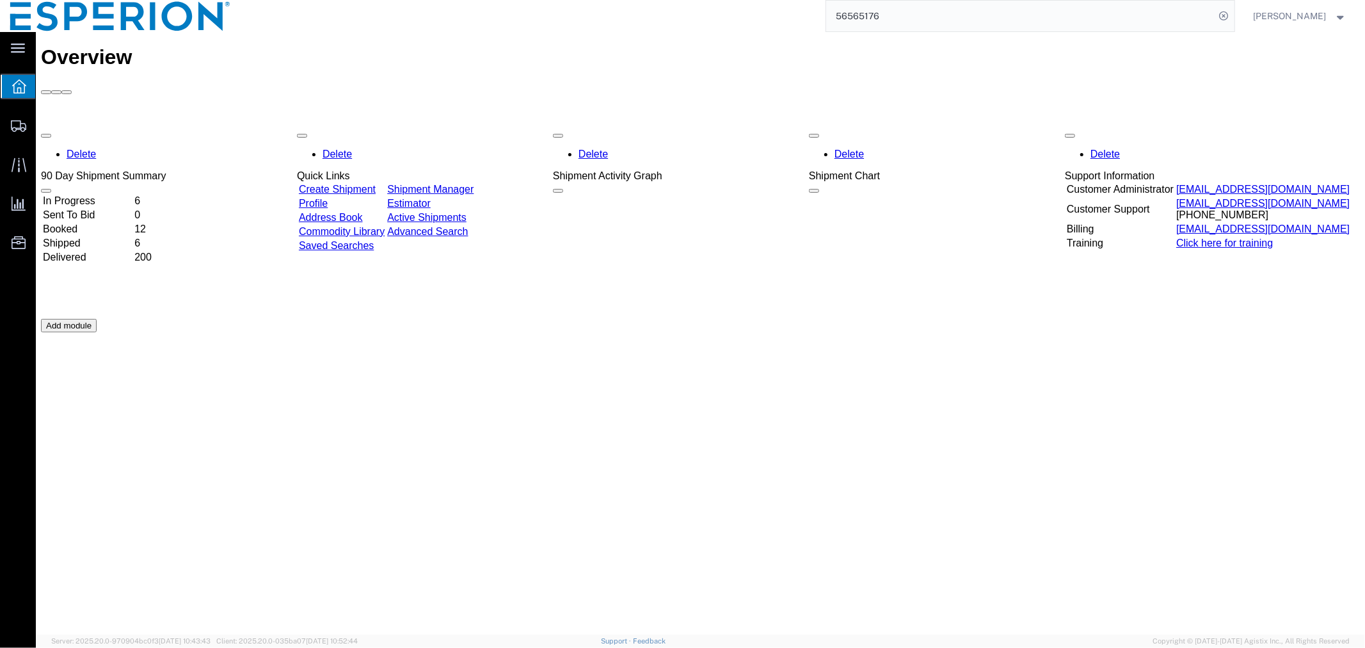
click at [121, 194] on td "In Progress" at bounding box center [87, 200] width 90 height 13
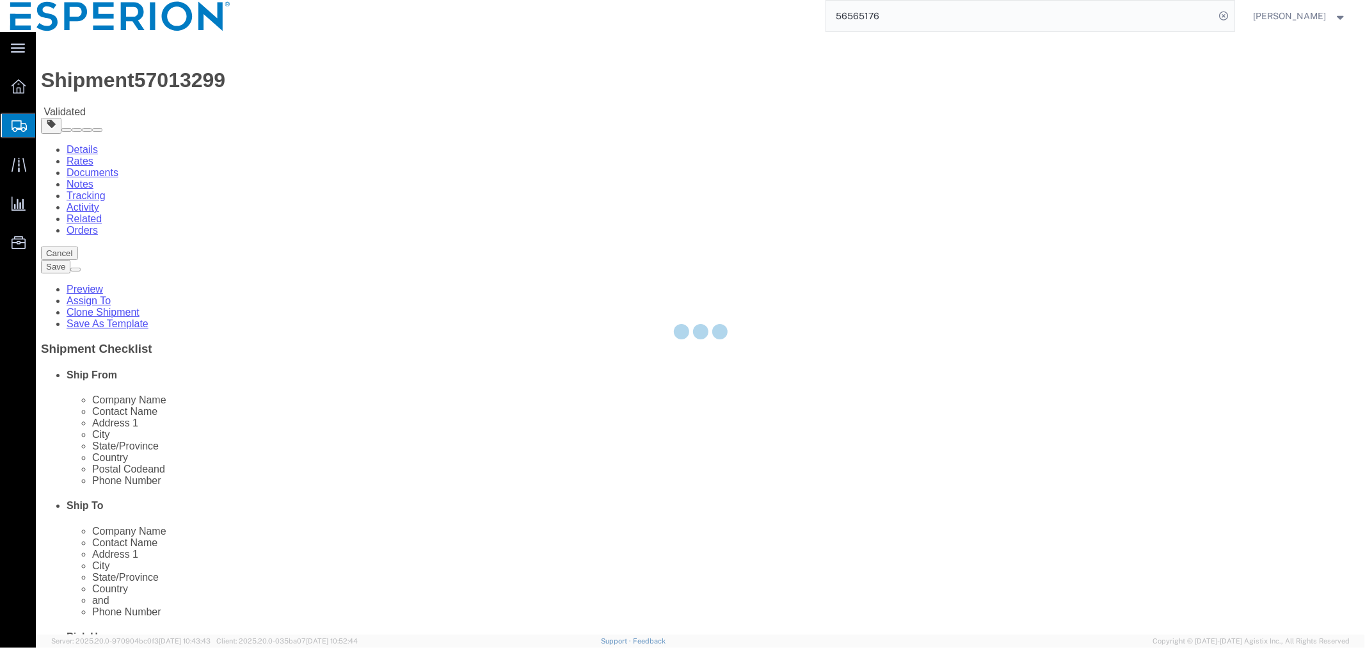
select select
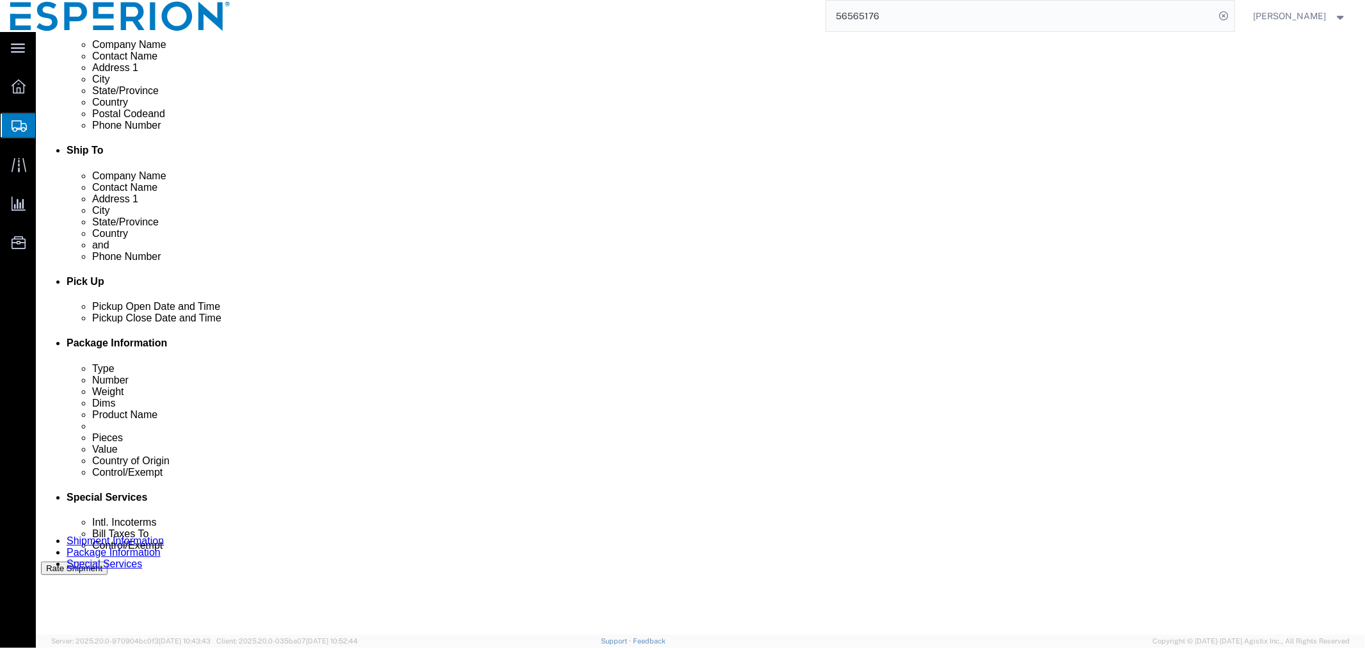
scroll to position [426, 0]
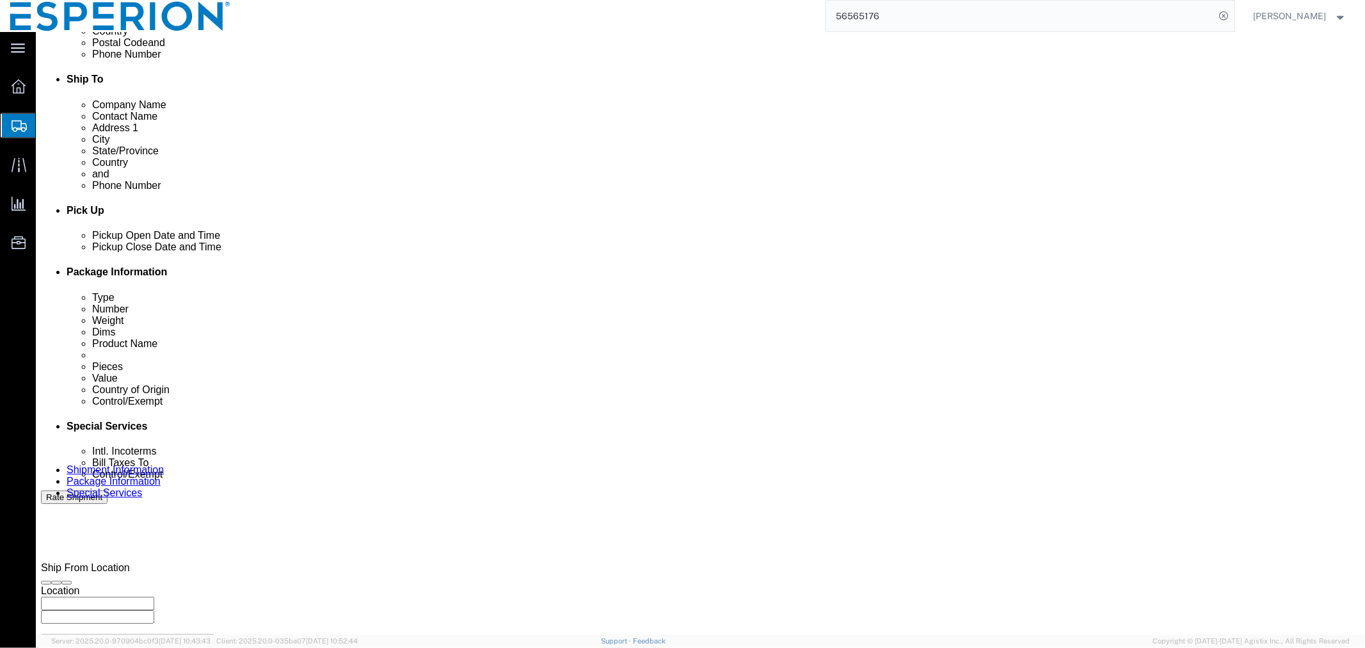
click input "2173905"
paste input "3010682"
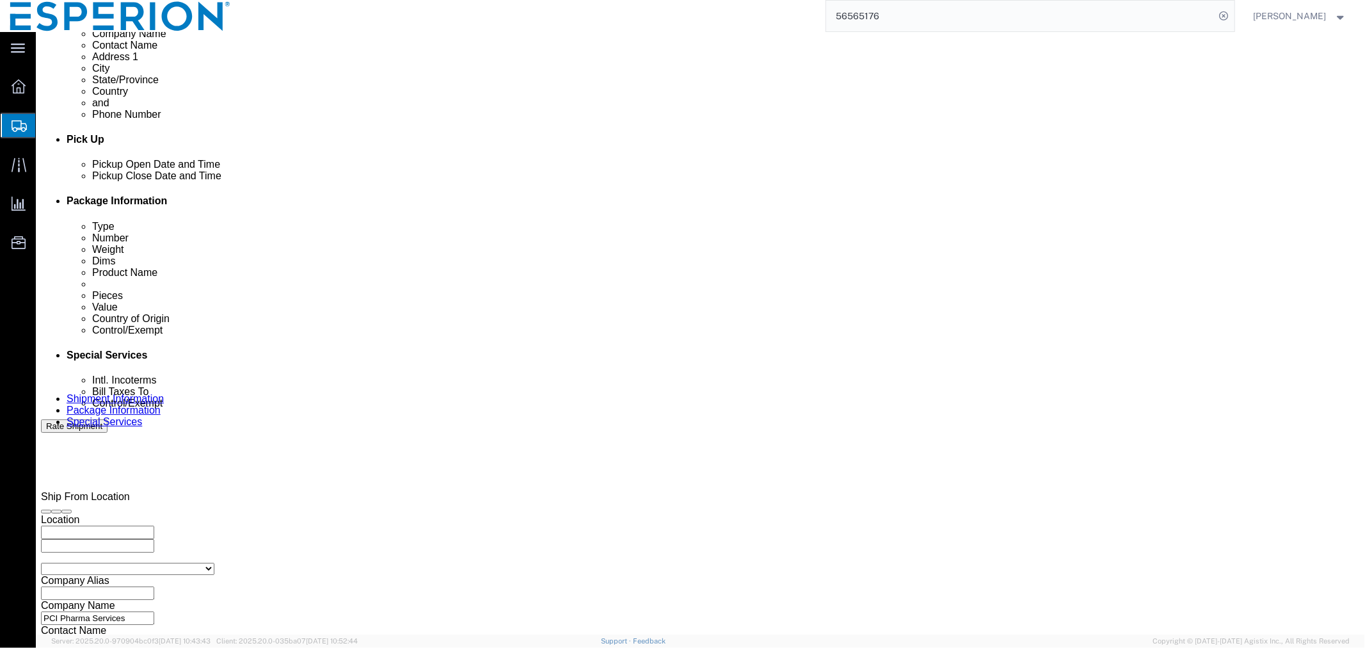
scroll to position [502, 0]
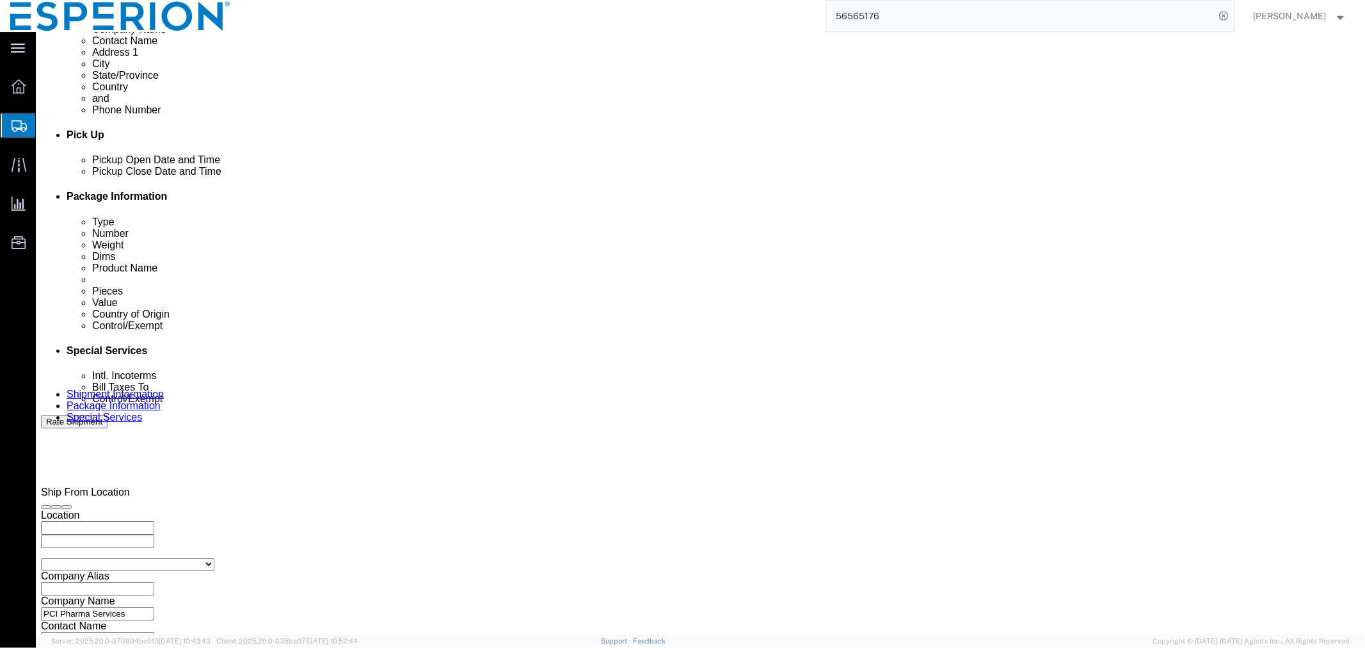
type input "2173905 (3010682)"
click button "Continue"
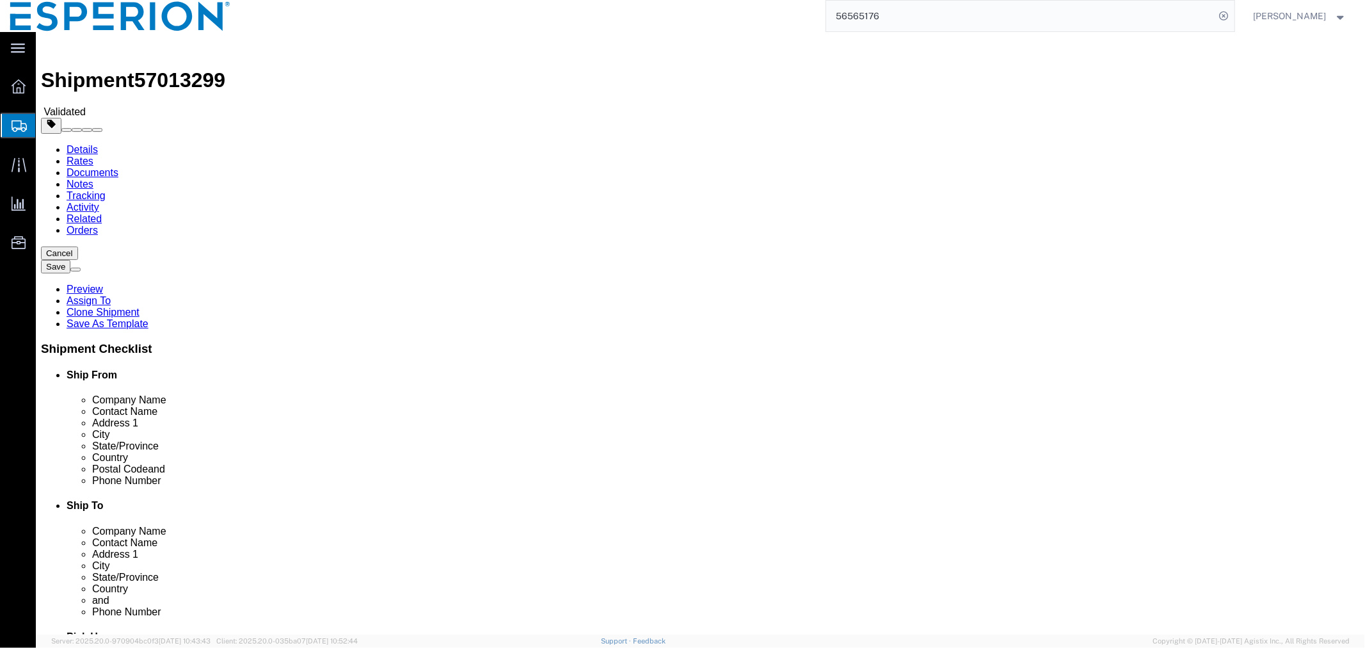
click button "Continue"
click link "Documents"
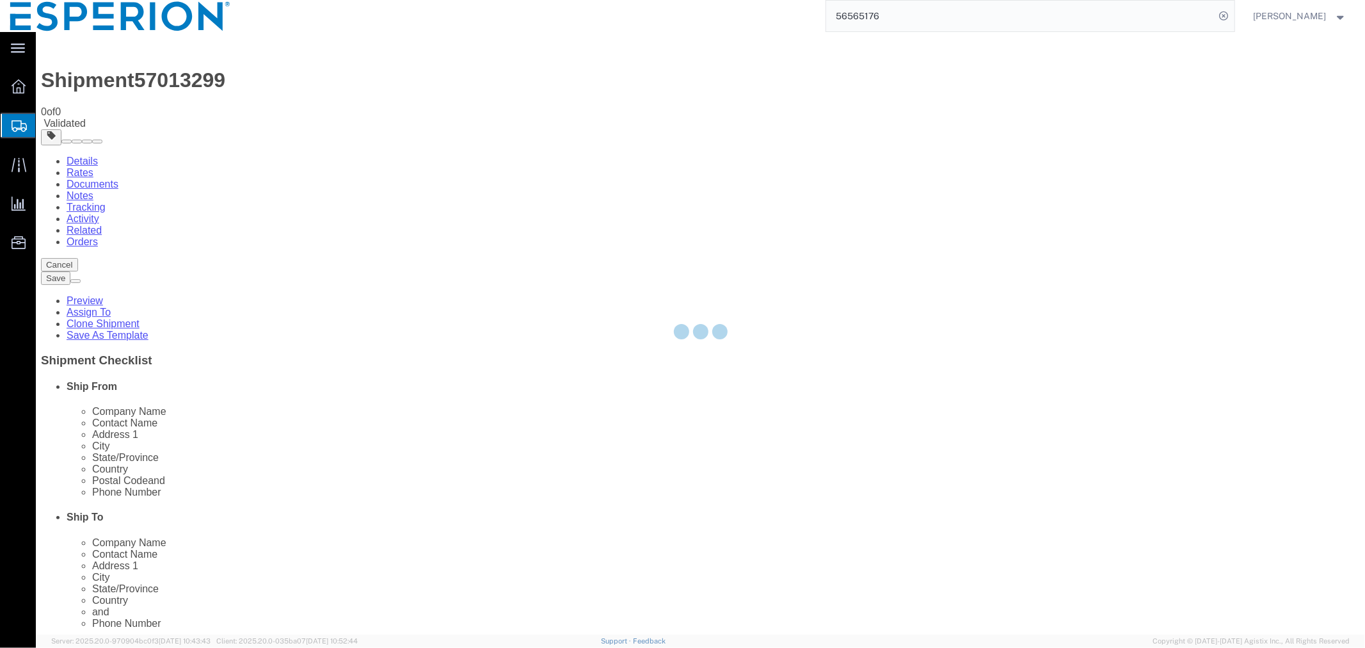
click at [898, 123] on div at bounding box center [701, 333] width 1330 height 602
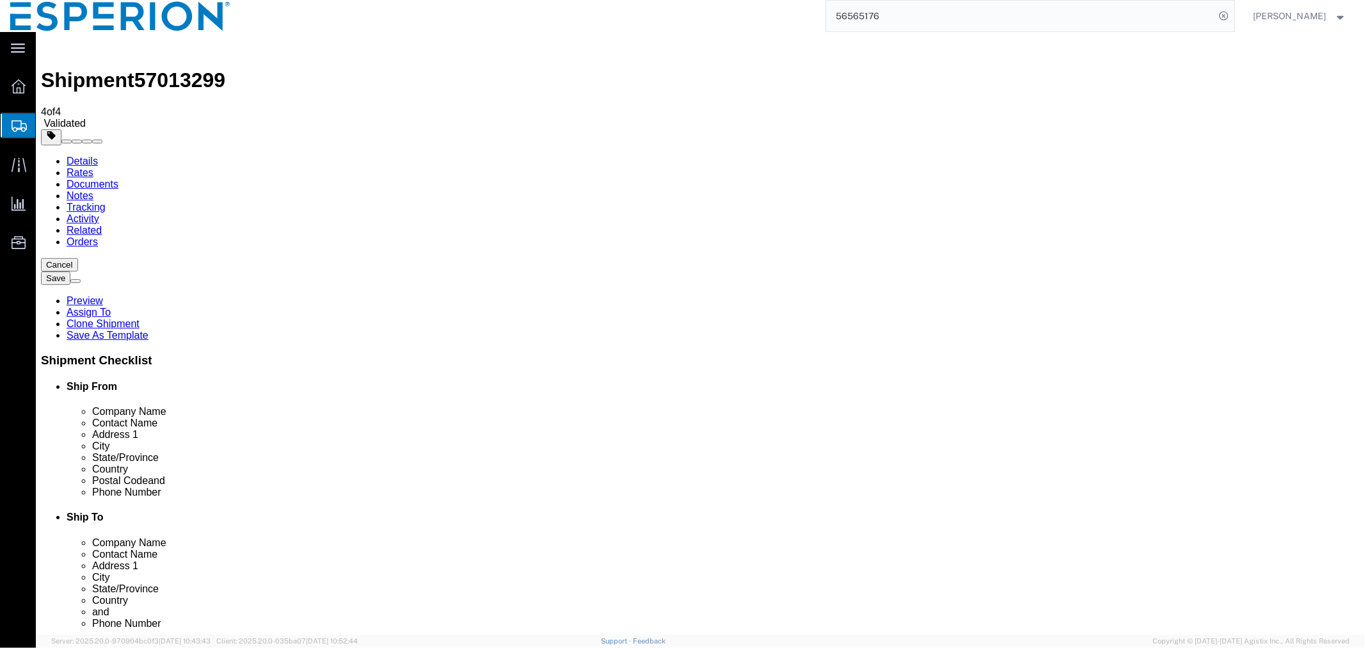
checkbox input "true"
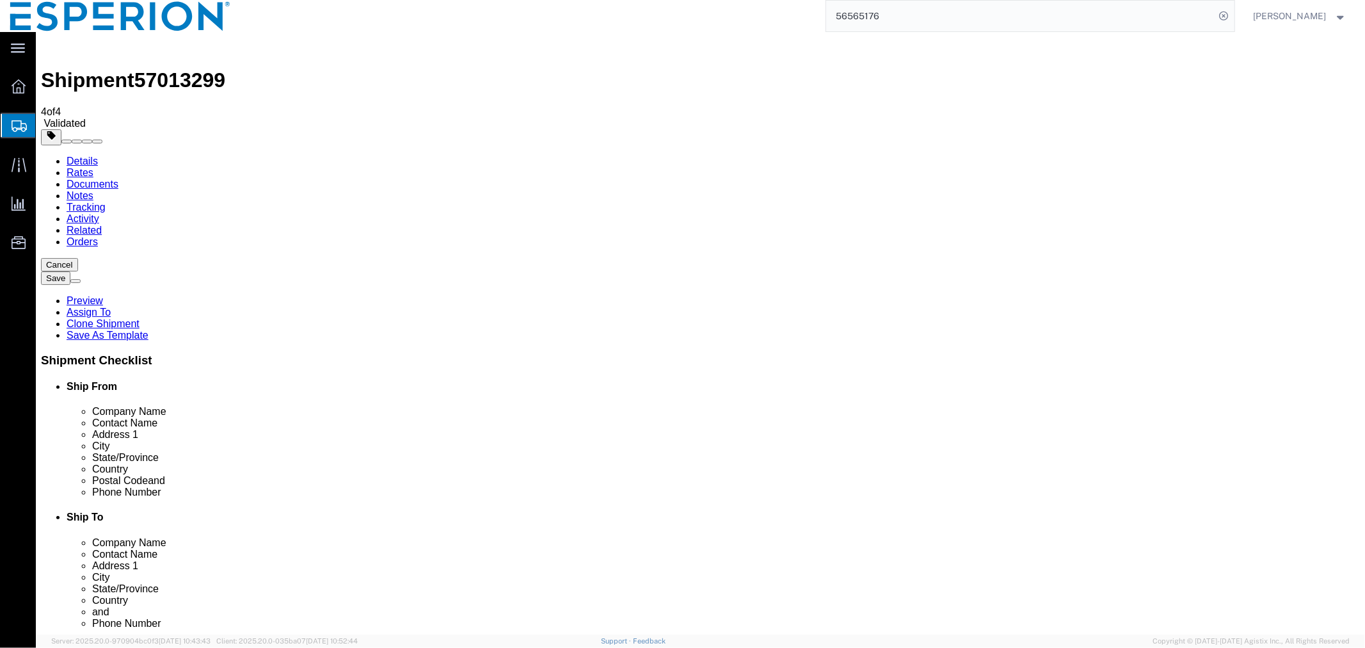
checkbox input "true"
